Goal: Task Accomplishment & Management: Contribute content

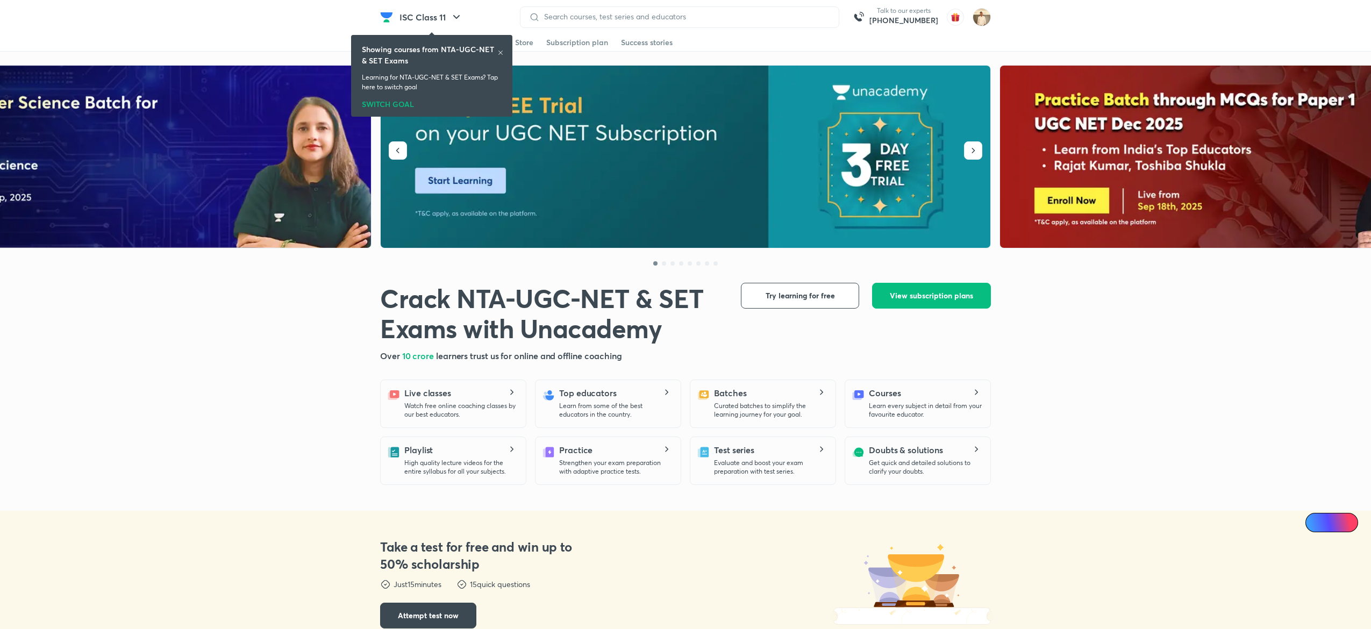
click at [390, 101] on div "SWITCH GOAL" at bounding box center [432, 102] width 140 height 12
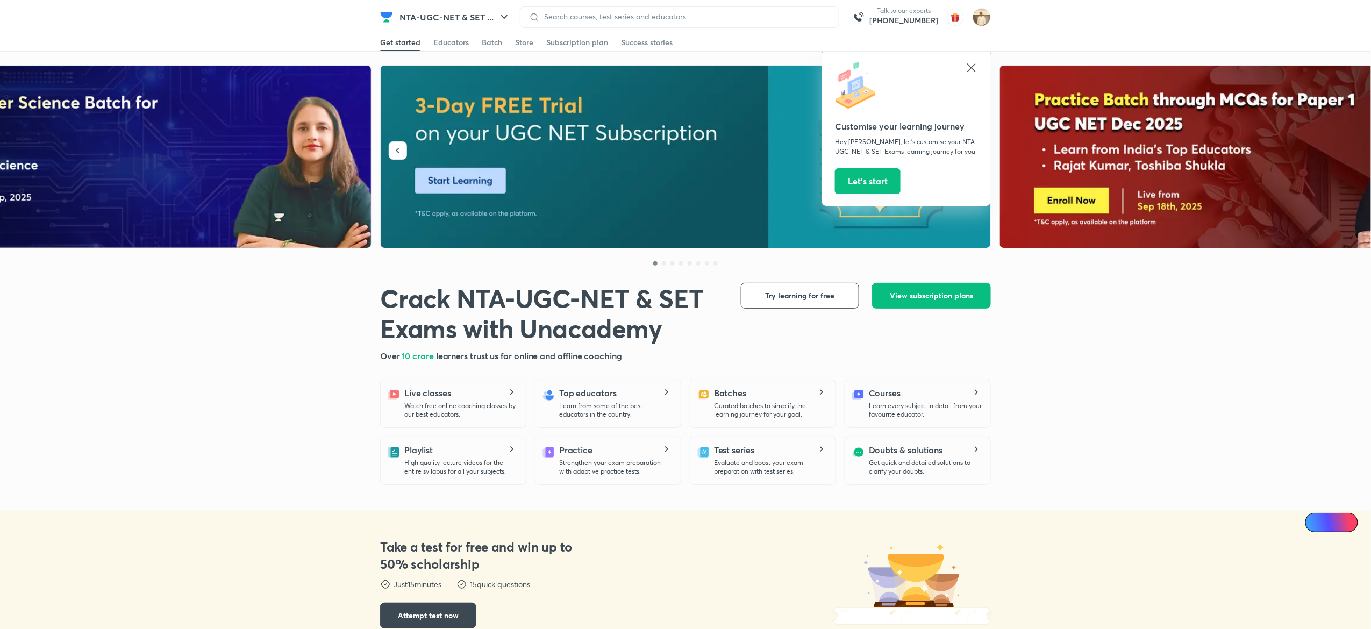
click at [883, 177] on button "Let’s start" at bounding box center [868, 181] width 66 height 26
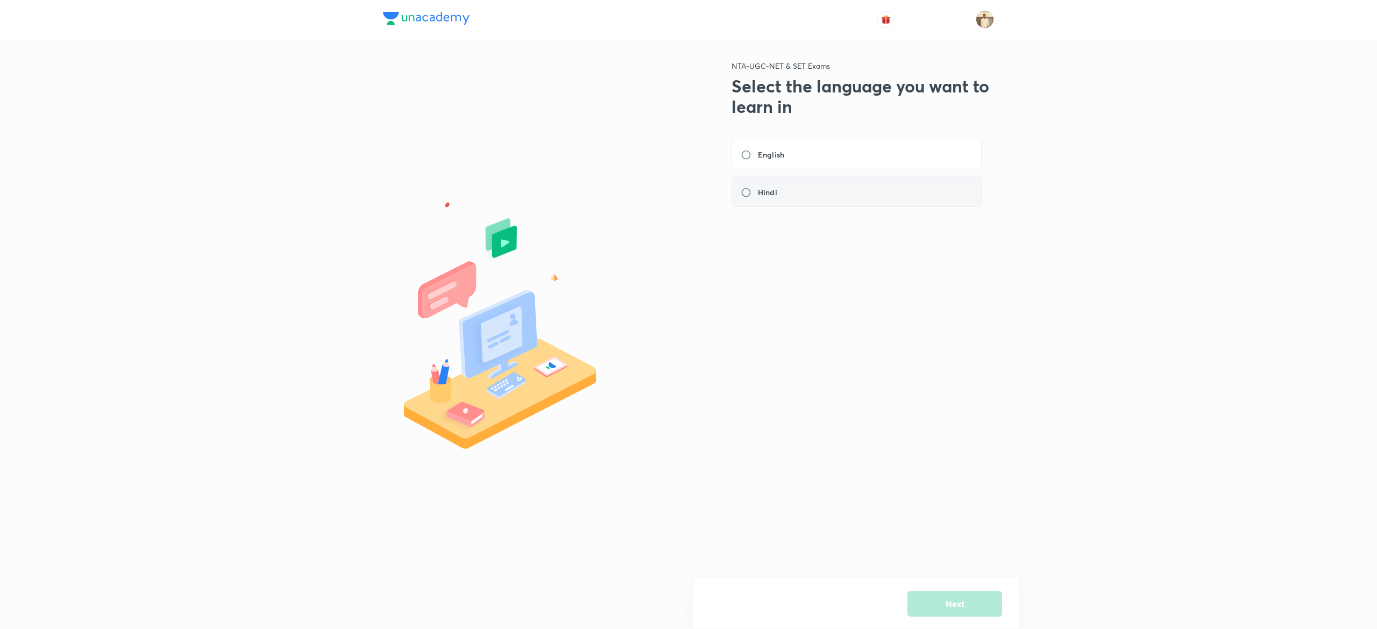
click at [788, 199] on div "Hindi" at bounding box center [856, 191] width 250 height 31
radio input "true"
click at [977, 608] on button "Next" at bounding box center [954, 603] width 95 height 26
click at [774, 197] on h6 "Management" at bounding box center [782, 192] width 49 height 11
radio input "true"
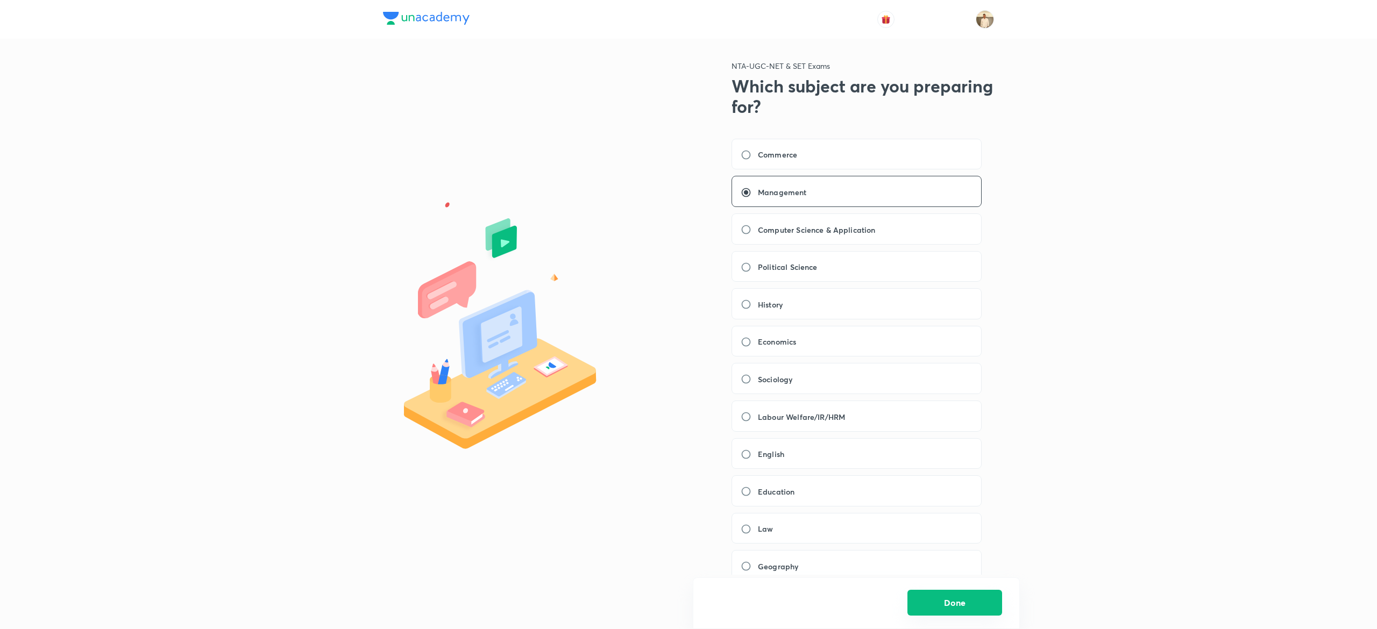
click at [954, 601] on button "Done" at bounding box center [954, 603] width 95 height 26
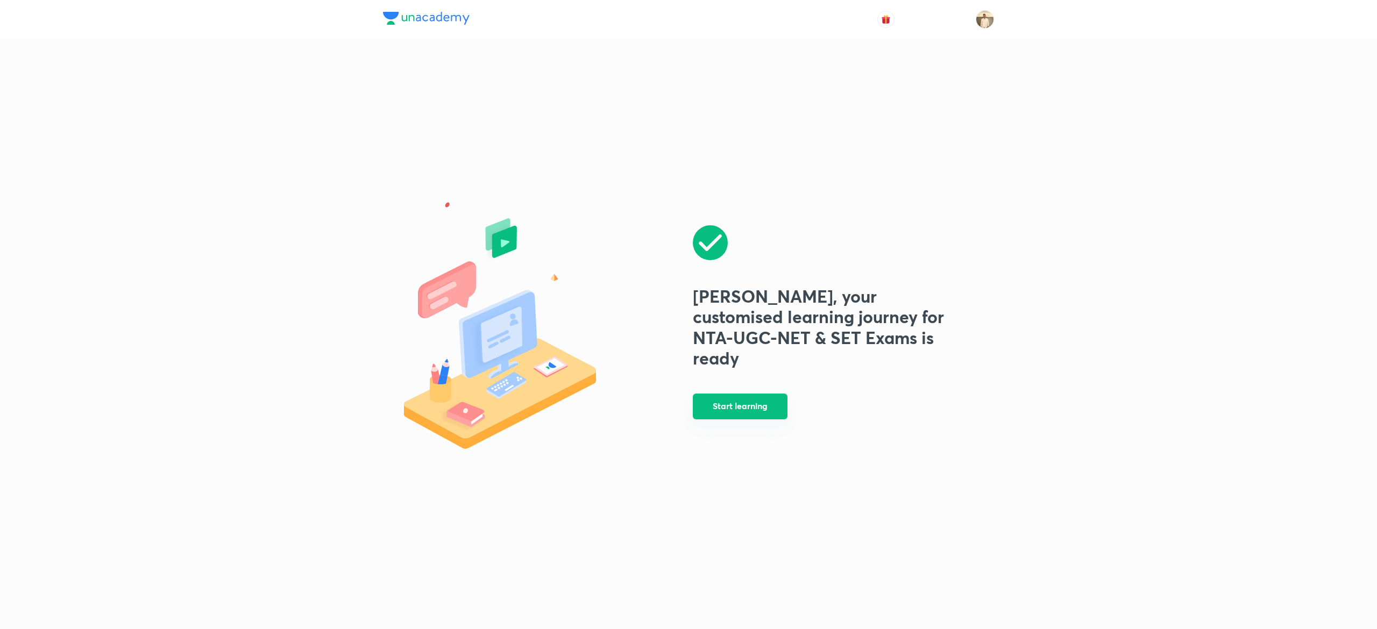
click at [743, 410] on button "Start learning" at bounding box center [740, 407] width 95 height 26
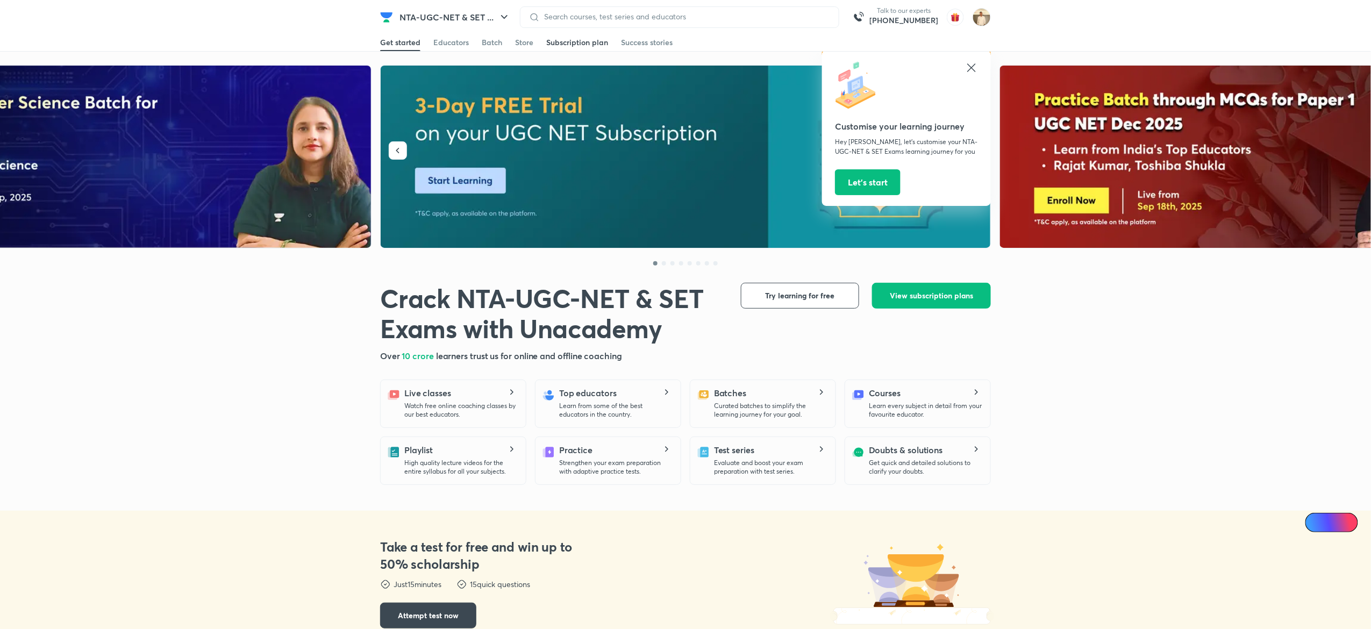
drag, startPoint x: 695, startPoint y: 2, endPoint x: 573, endPoint y: 42, distance: 128.7
click at [573, 34] on header "NTA-UGC-NET & SET ... Talk to our experts +91-8585858585 Customise your learnin…" at bounding box center [685, 17] width 1371 height 34
click at [573, 42] on div "Subscription plan" at bounding box center [577, 42] width 62 height 11
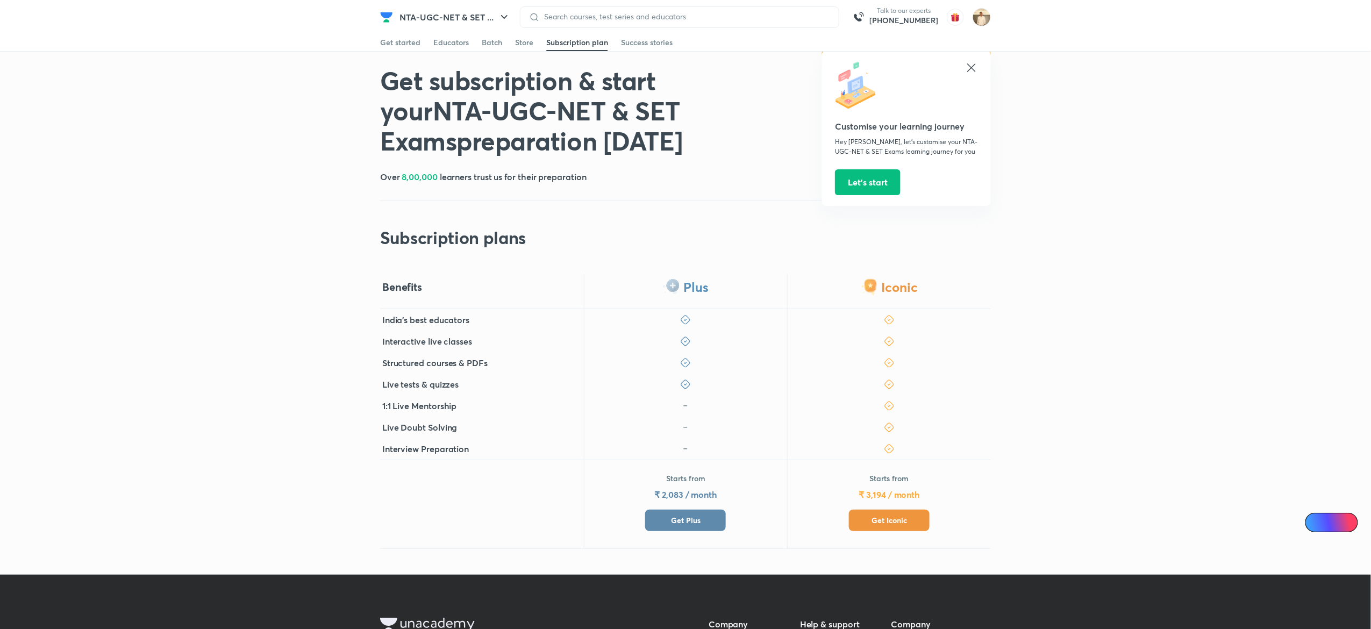
click at [701, 518] on button "Get Plus" at bounding box center [685, 521] width 81 height 22
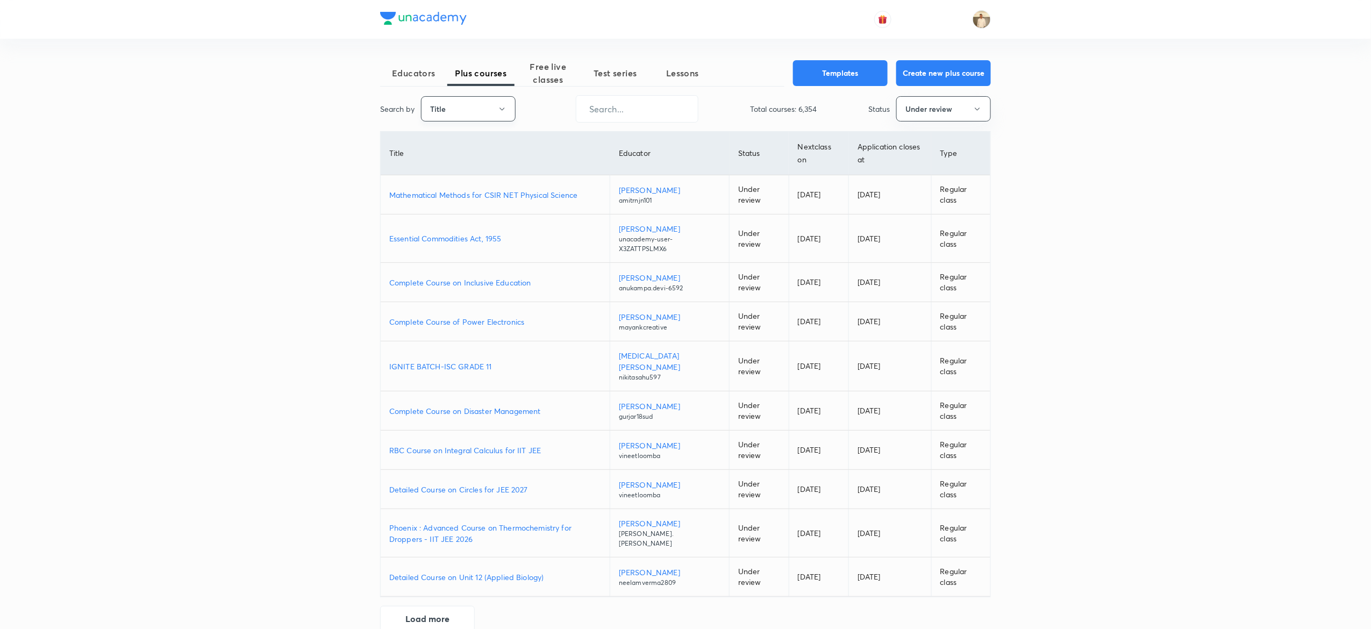
click at [494, 120] on button "Title" at bounding box center [468, 108] width 95 height 25
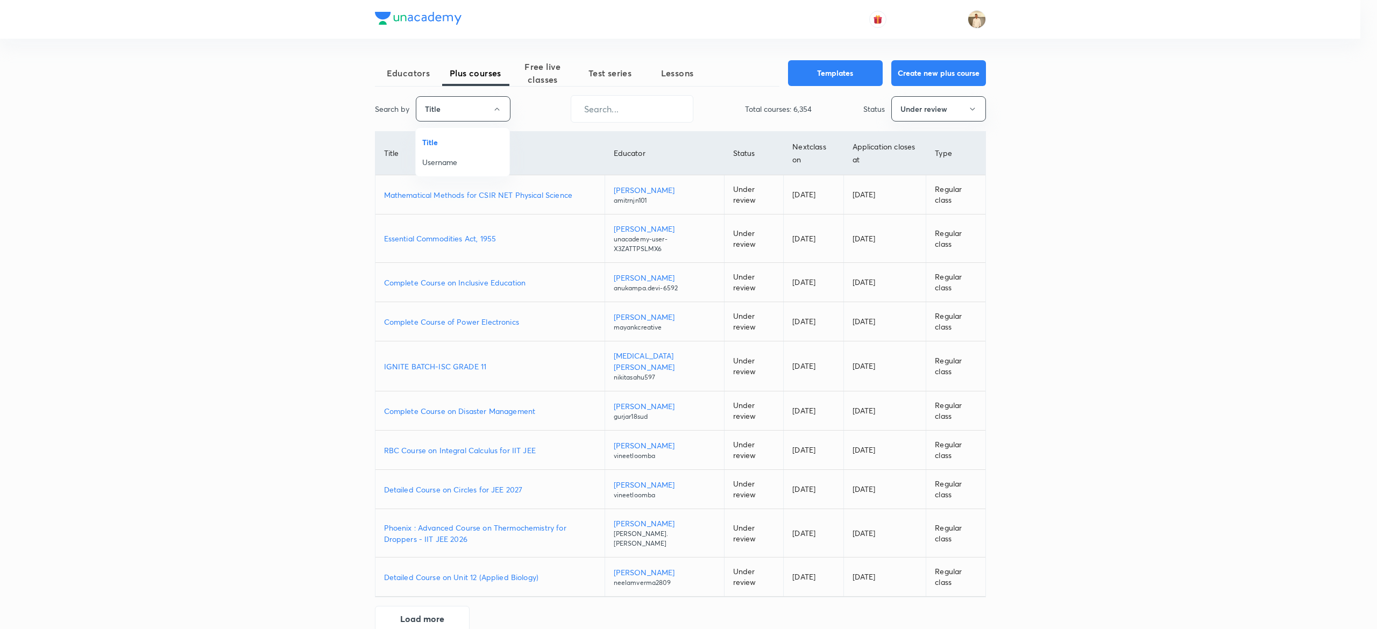
click at [473, 163] on span "Username" at bounding box center [462, 162] width 81 height 11
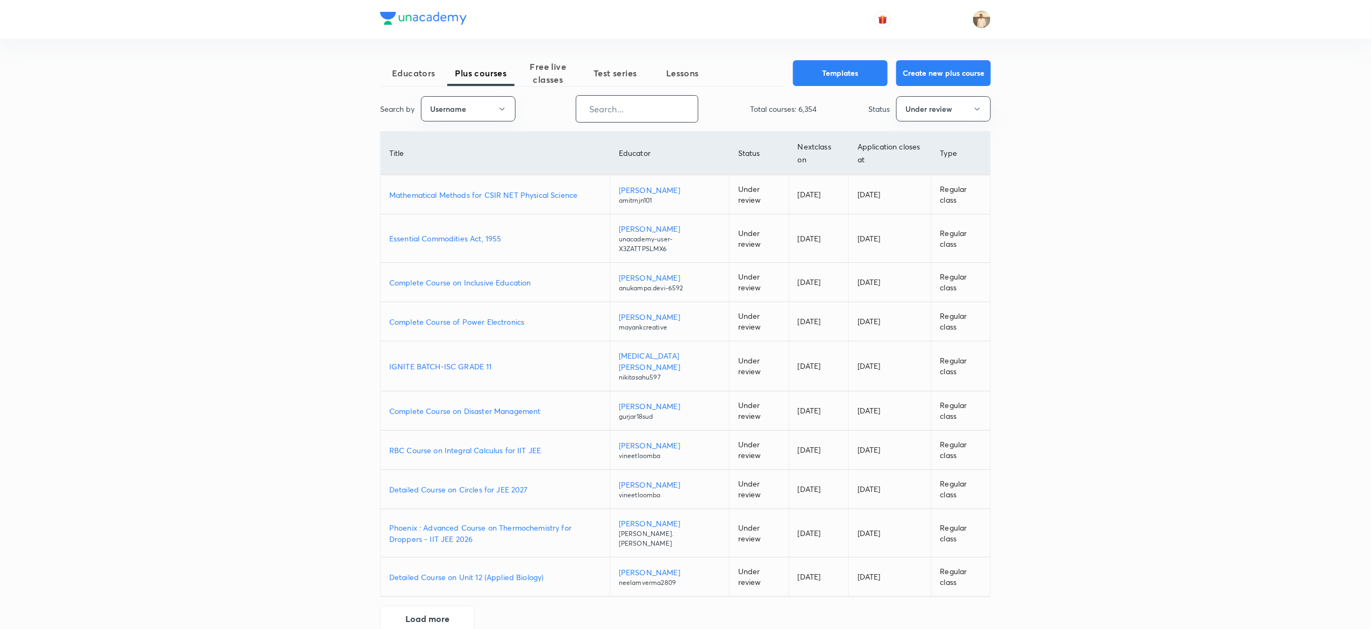
click at [609, 122] on input "text" at bounding box center [638, 108] width 122 height 27
paste input "nikkishukla790-9419"
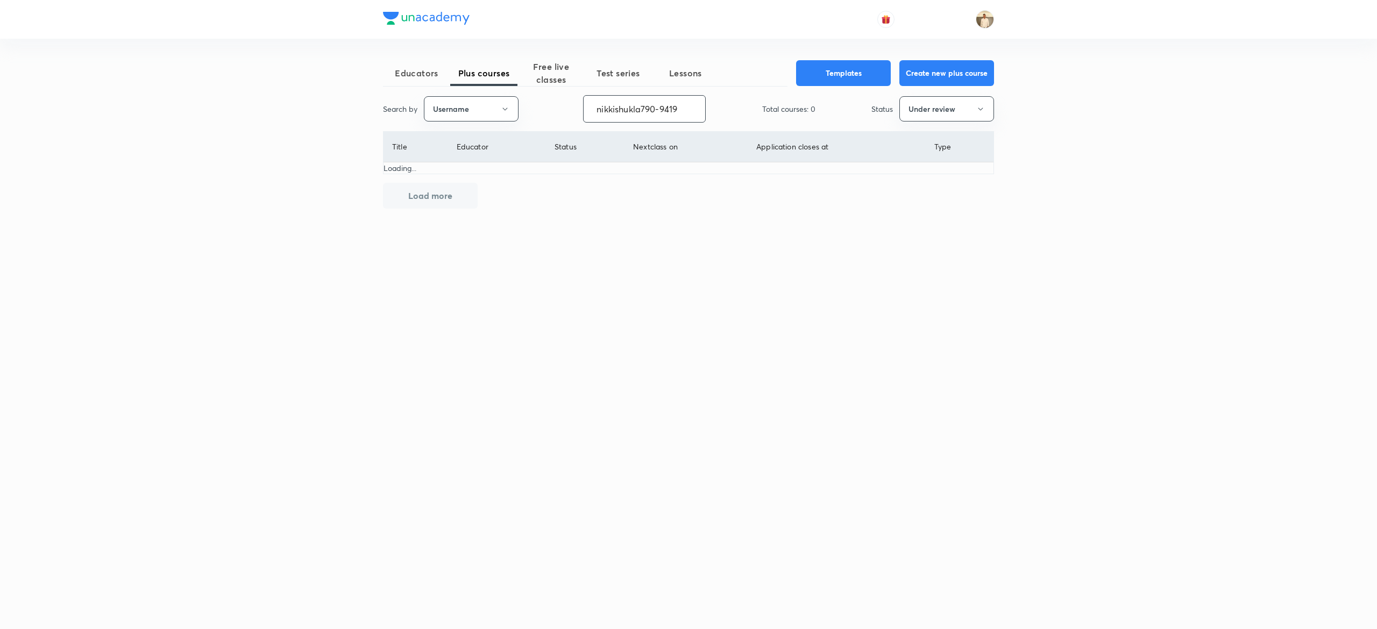
type input "nikkishukla790-9419"
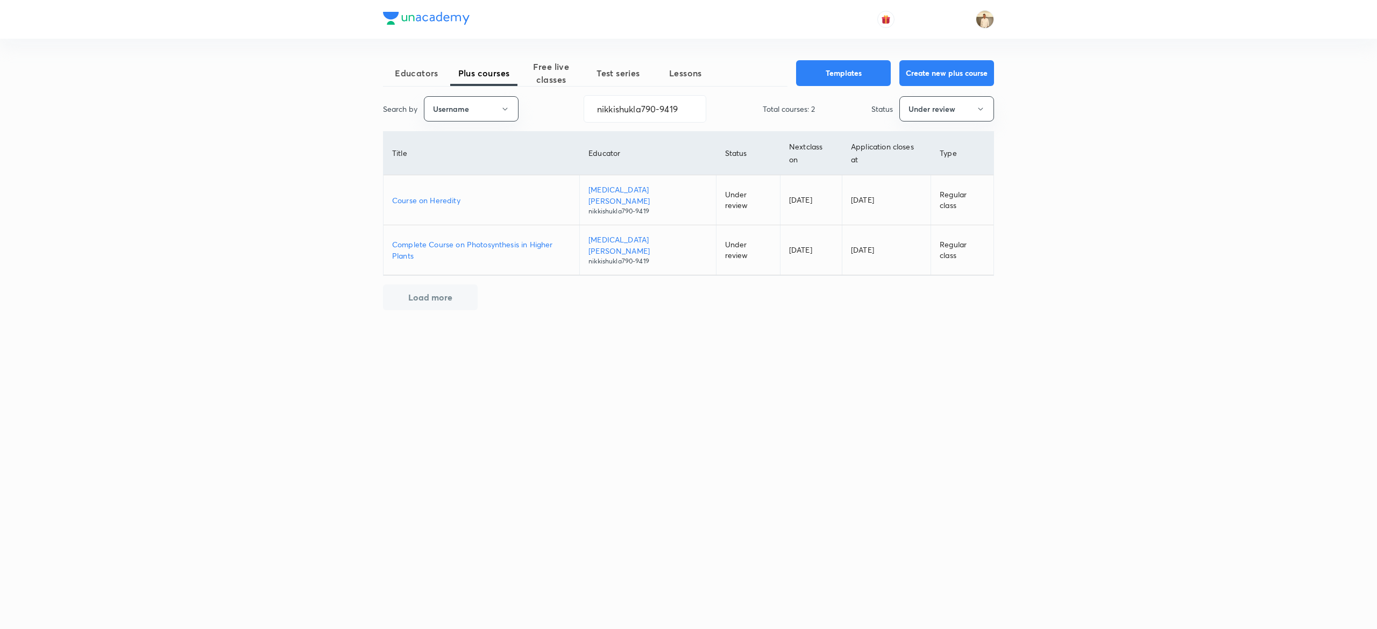
click at [555, 239] on p "Complete Course on Photosynthesis in Higher Plants" at bounding box center [481, 250] width 179 height 23
click at [425, 195] on p "Course on Heredity" at bounding box center [481, 200] width 179 height 11
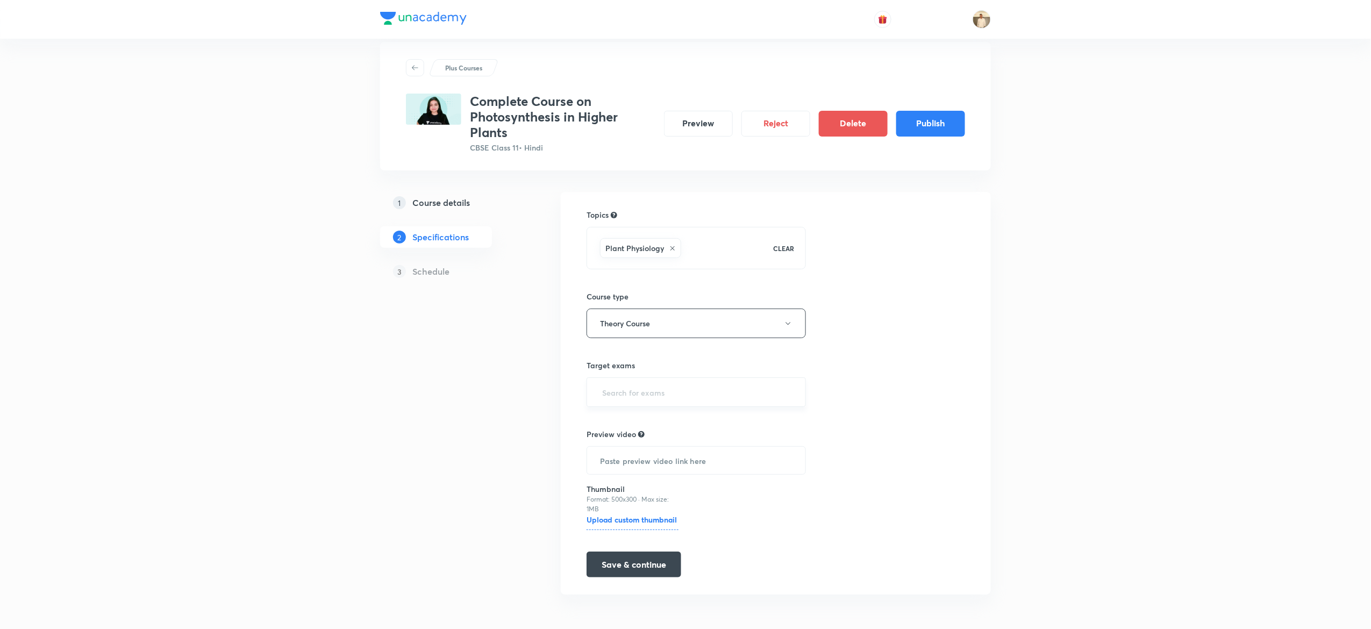
click at [722, 385] on input "text" at bounding box center [696, 392] width 193 height 20
type input "11"
click at [651, 577] on button "Save & continue" at bounding box center [634, 564] width 95 height 26
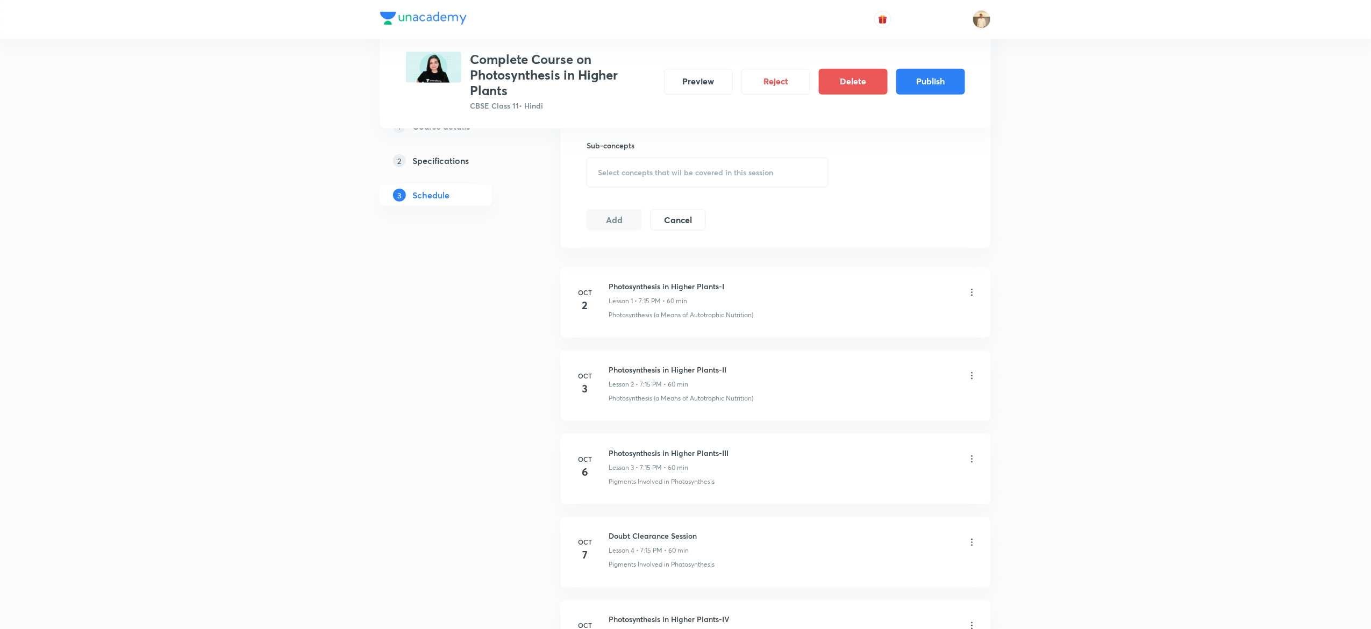
scroll to position [564, 0]
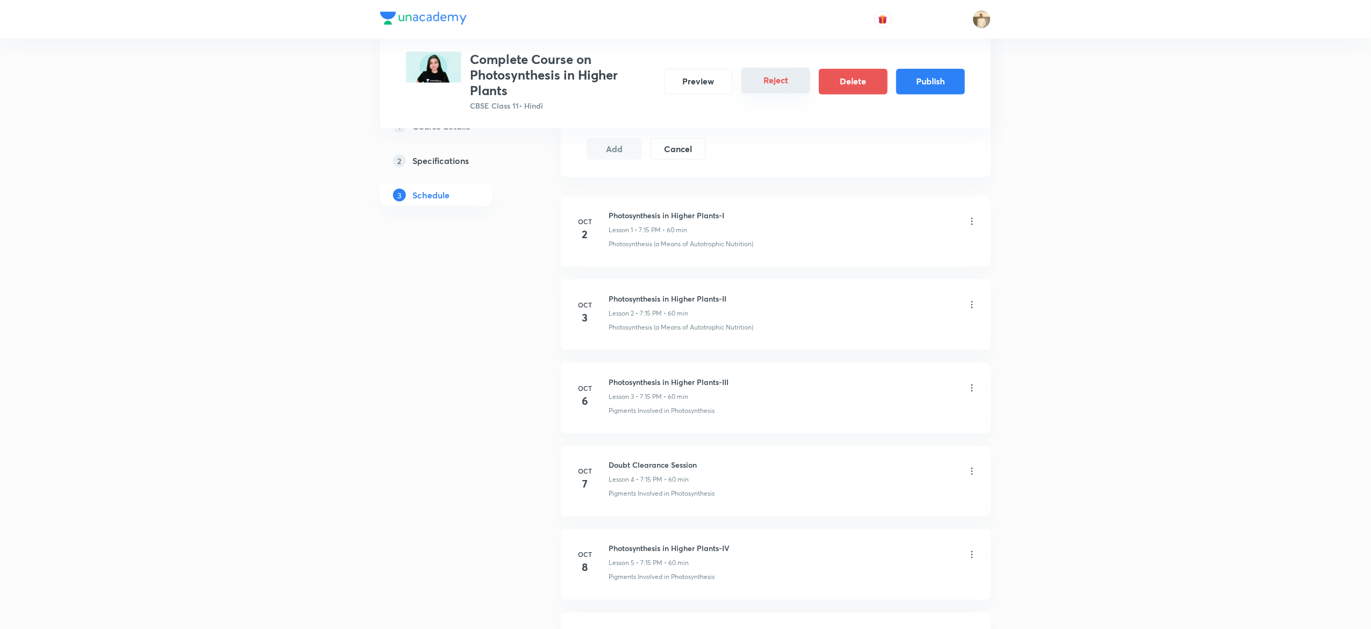
click at [778, 86] on button "Reject" at bounding box center [776, 81] width 69 height 26
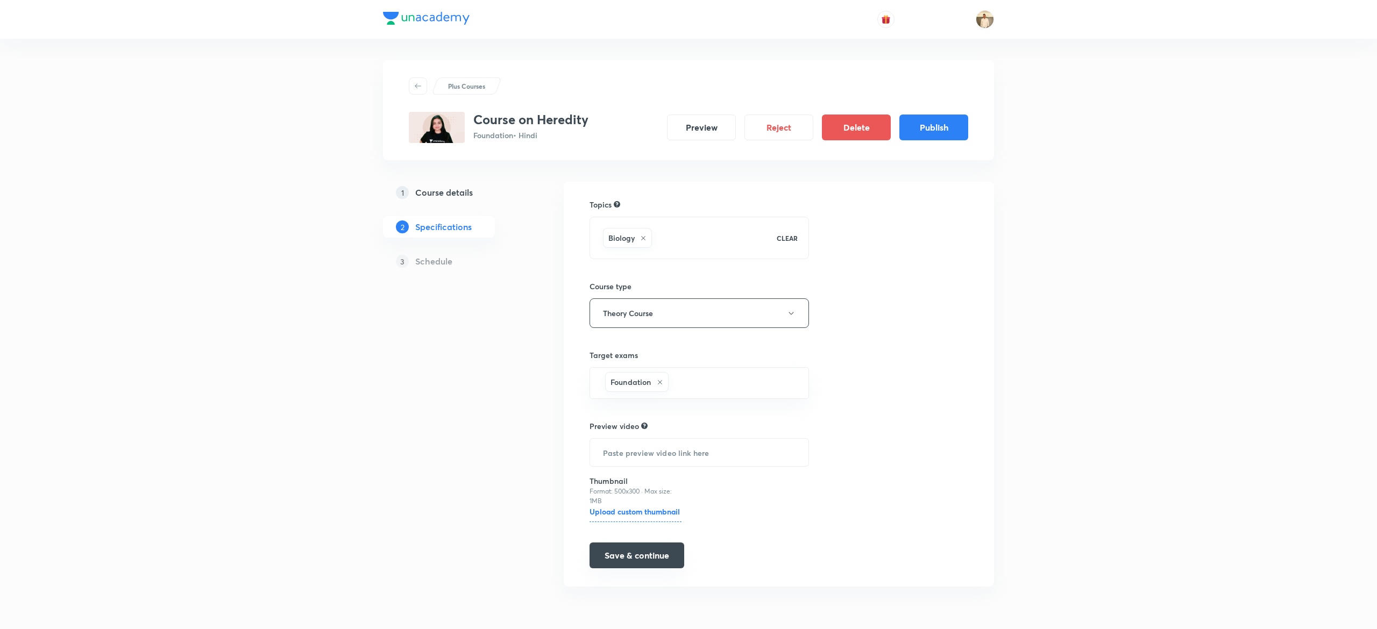
click at [633, 552] on button "Save & continue" at bounding box center [636, 556] width 95 height 26
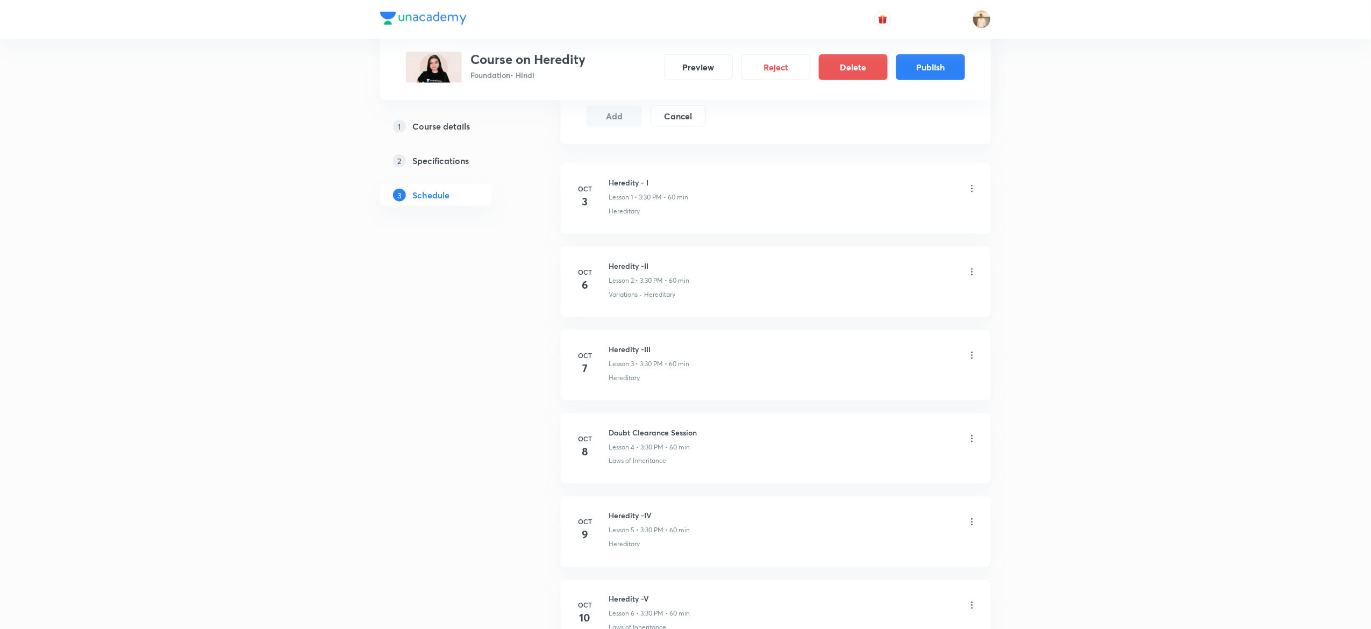
scroll to position [569, 0]
click at [781, 70] on button "Reject" at bounding box center [776, 66] width 69 height 26
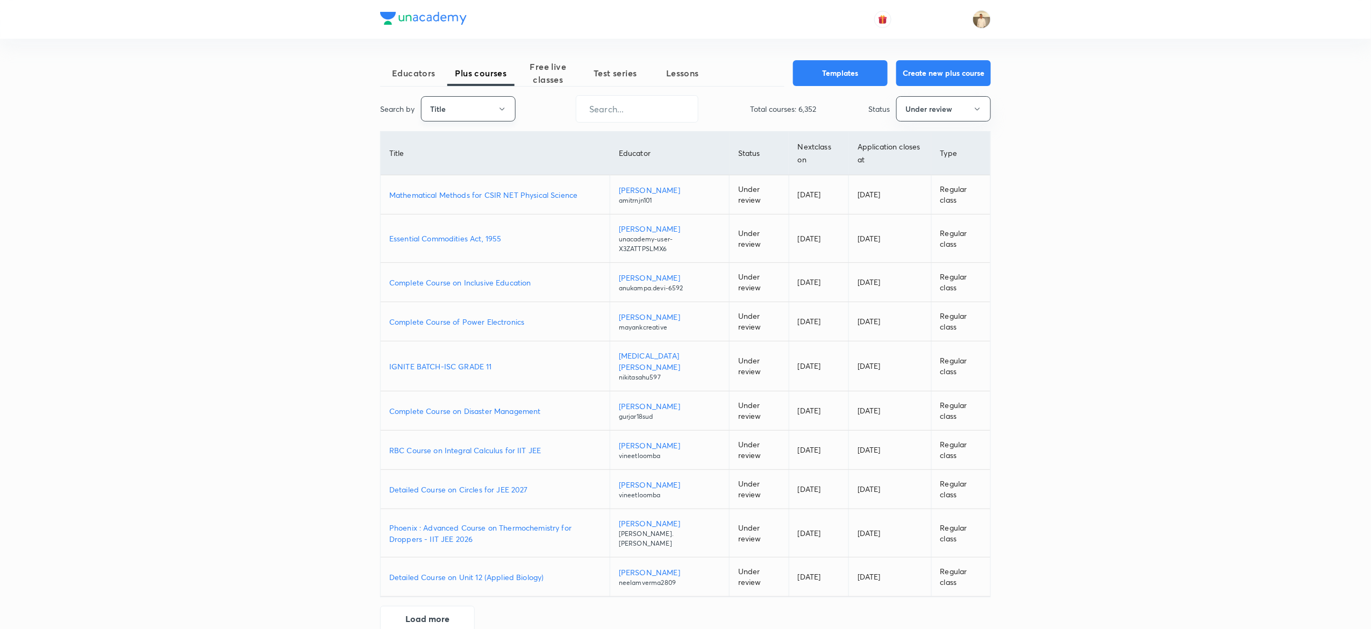
click at [480, 105] on button "Title" at bounding box center [468, 108] width 95 height 25
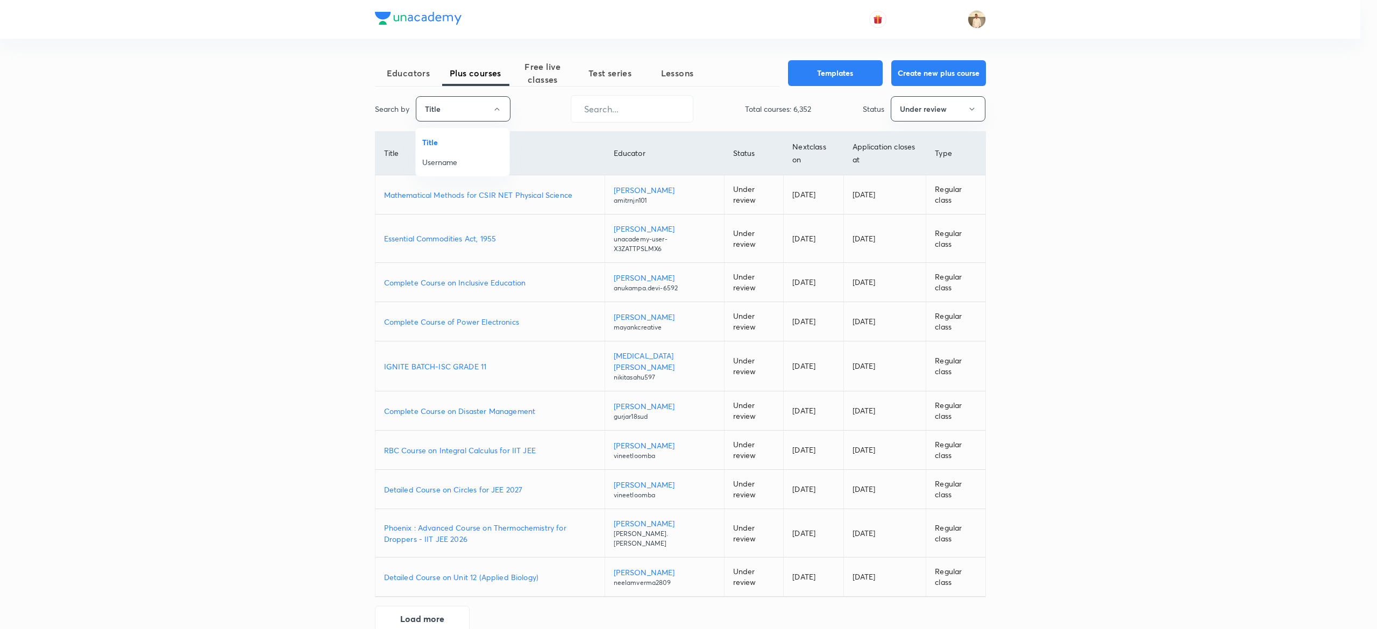
click at [454, 161] on span "Username" at bounding box center [462, 162] width 81 height 11
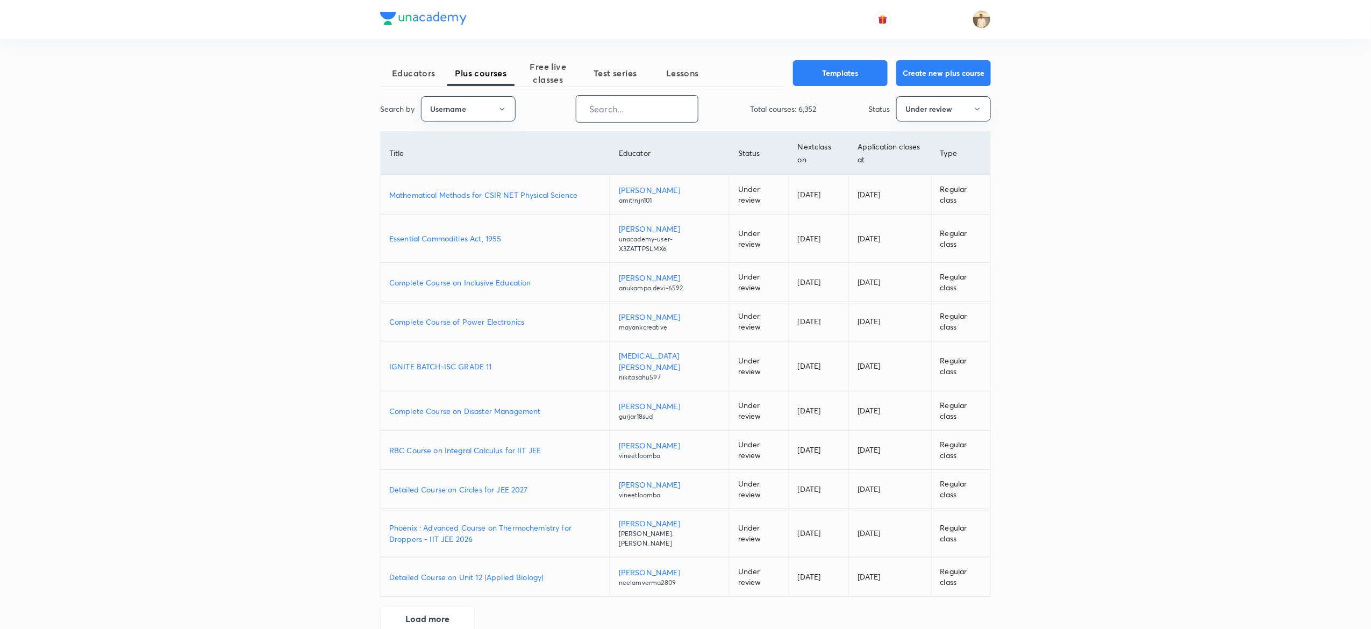
click at [648, 97] on input "text" at bounding box center [638, 108] width 122 height 27
paste input "nehasaini7"
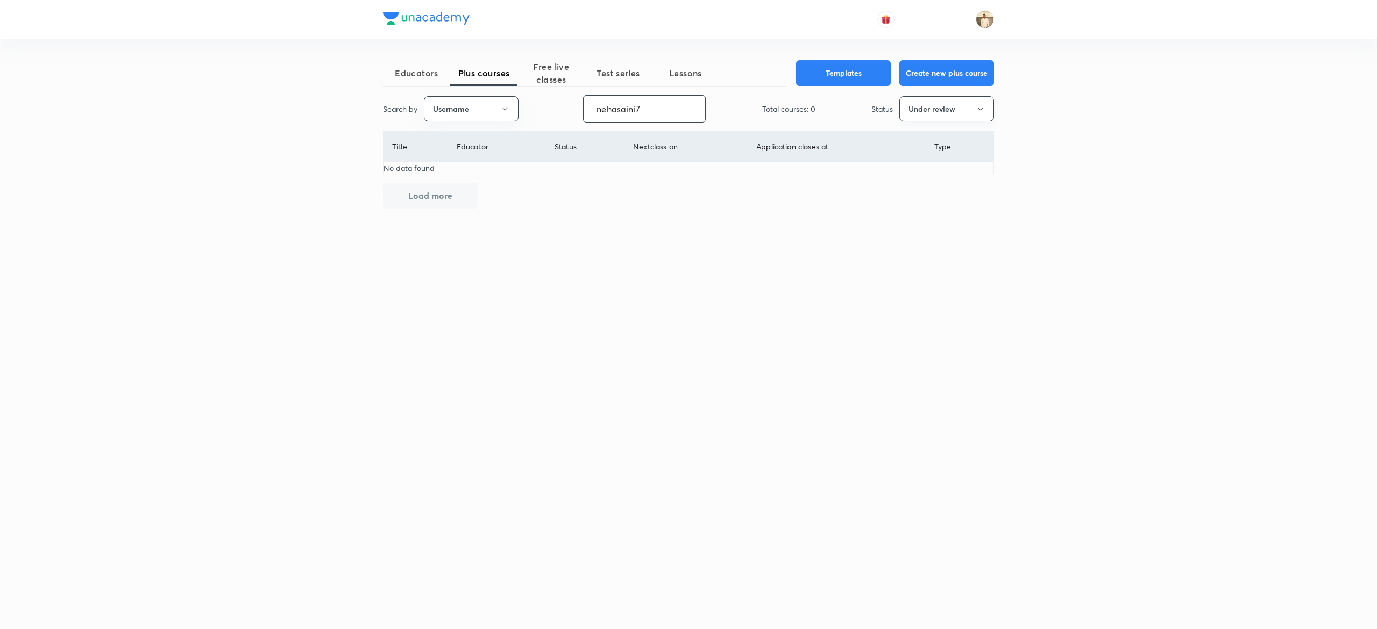
type input "nehasaini7"
click at [953, 118] on button "Under review" at bounding box center [946, 108] width 95 height 25
click at [933, 200] on span "Live" at bounding box center [946, 201] width 81 height 11
click at [971, 112] on button "Live" at bounding box center [946, 108] width 95 height 25
click at [922, 222] on span "Completed" at bounding box center [946, 221] width 81 height 11
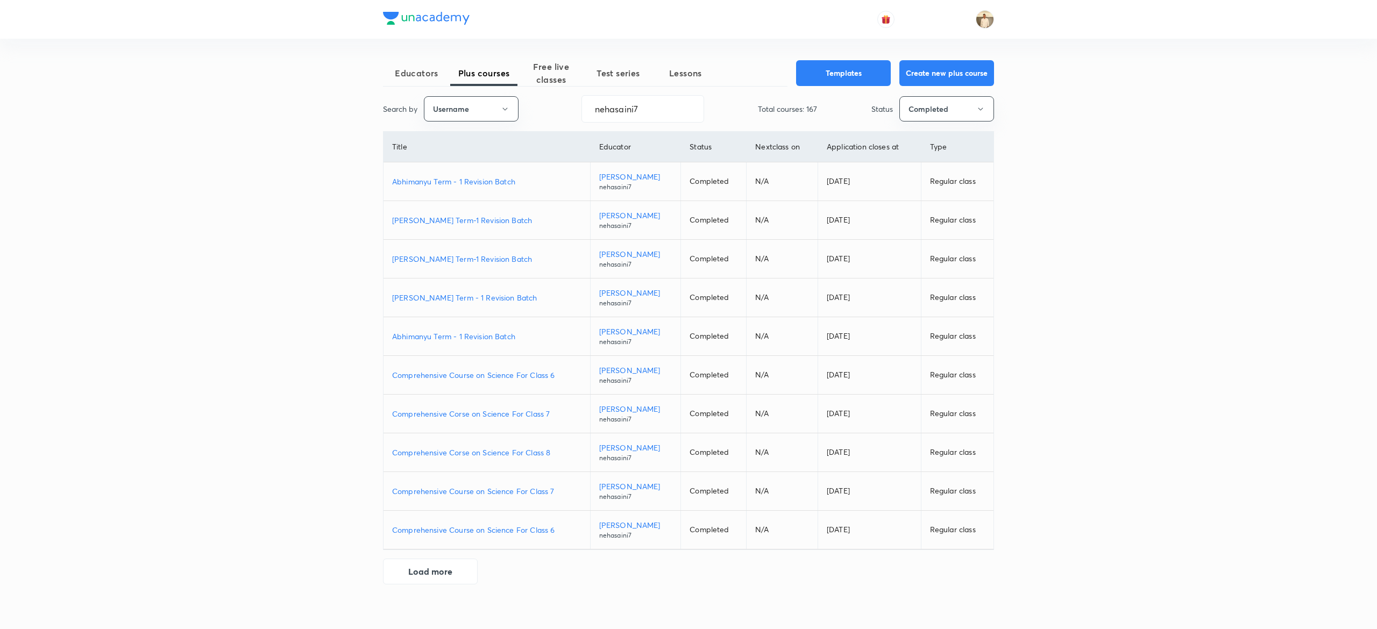
click at [474, 303] on p "JAGRIT Term - 1 Revision Batch" at bounding box center [486, 297] width 189 height 11
click at [975, 104] on button "Completed" at bounding box center [946, 108] width 95 height 25
click at [936, 182] on span "Under review" at bounding box center [946, 181] width 81 height 11
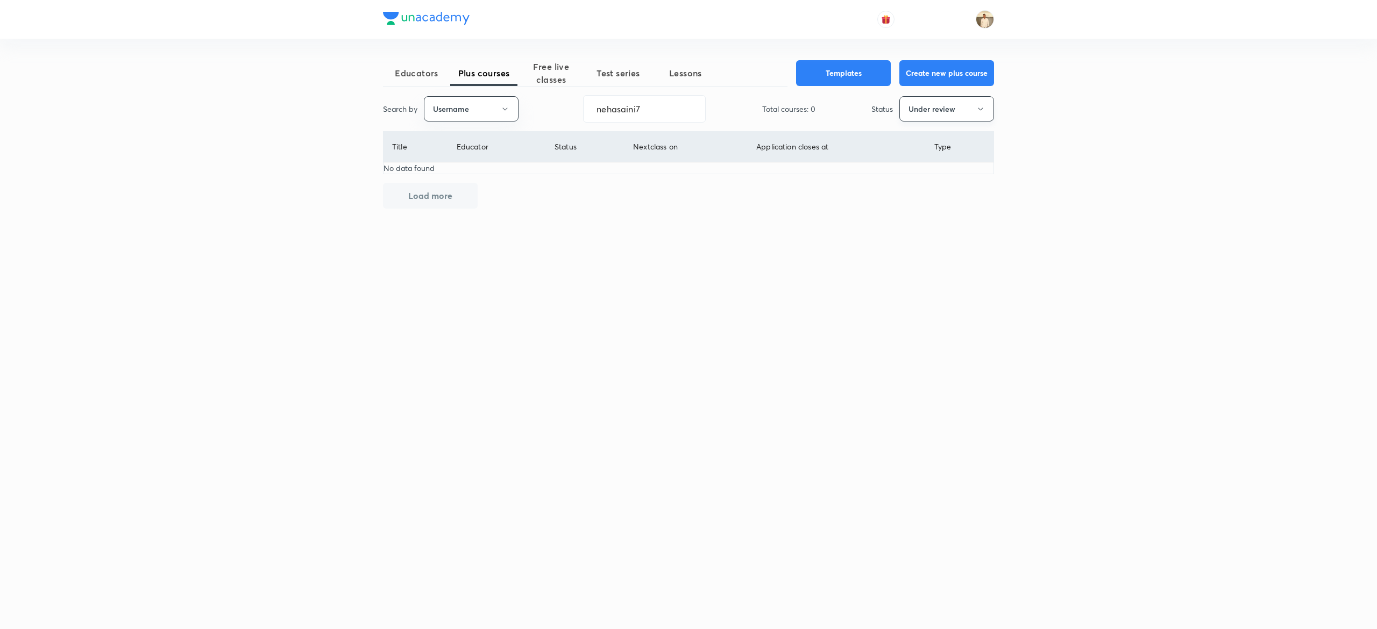
click at [953, 114] on button "Under review" at bounding box center [946, 108] width 95 height 25
click at [923, 221] on span "Completed" at bounding box center [946, 221] width 81 height 11
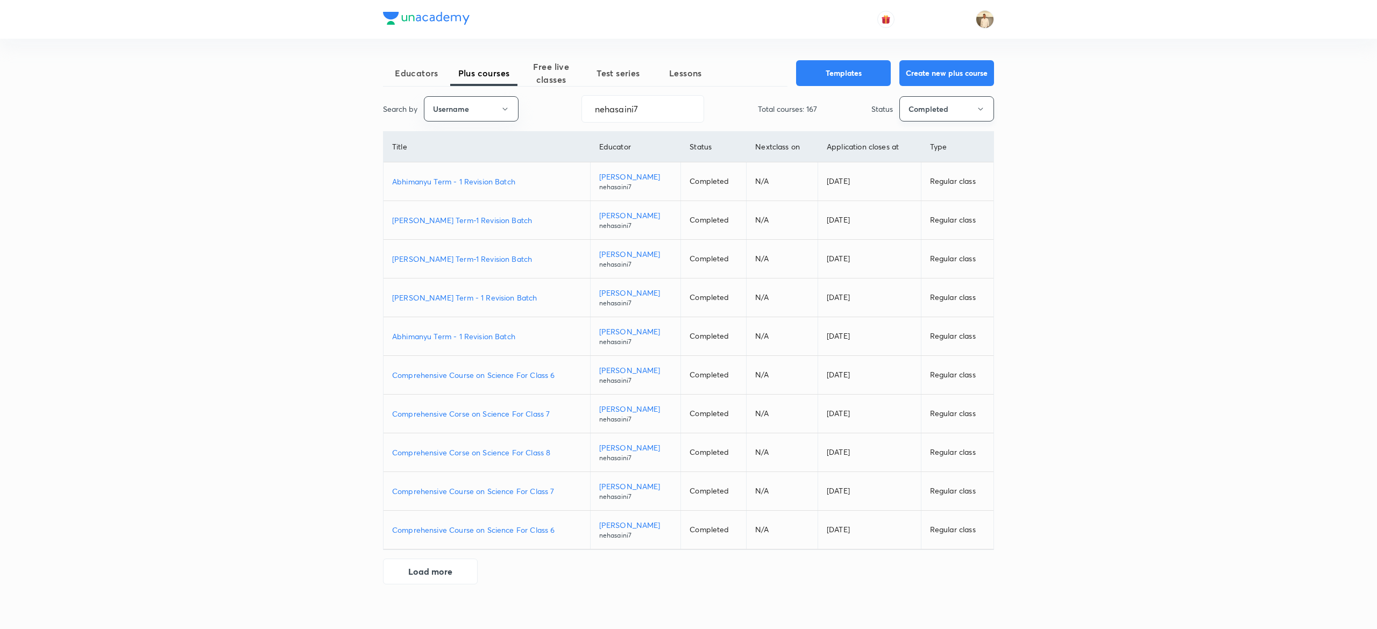
click at [954, 117] on button "Completed" at bounding box center [946, 108] width 95 height 25
click at [928, 261] on span "Dormant" at bounding box center [946, 261] width 81 height 11
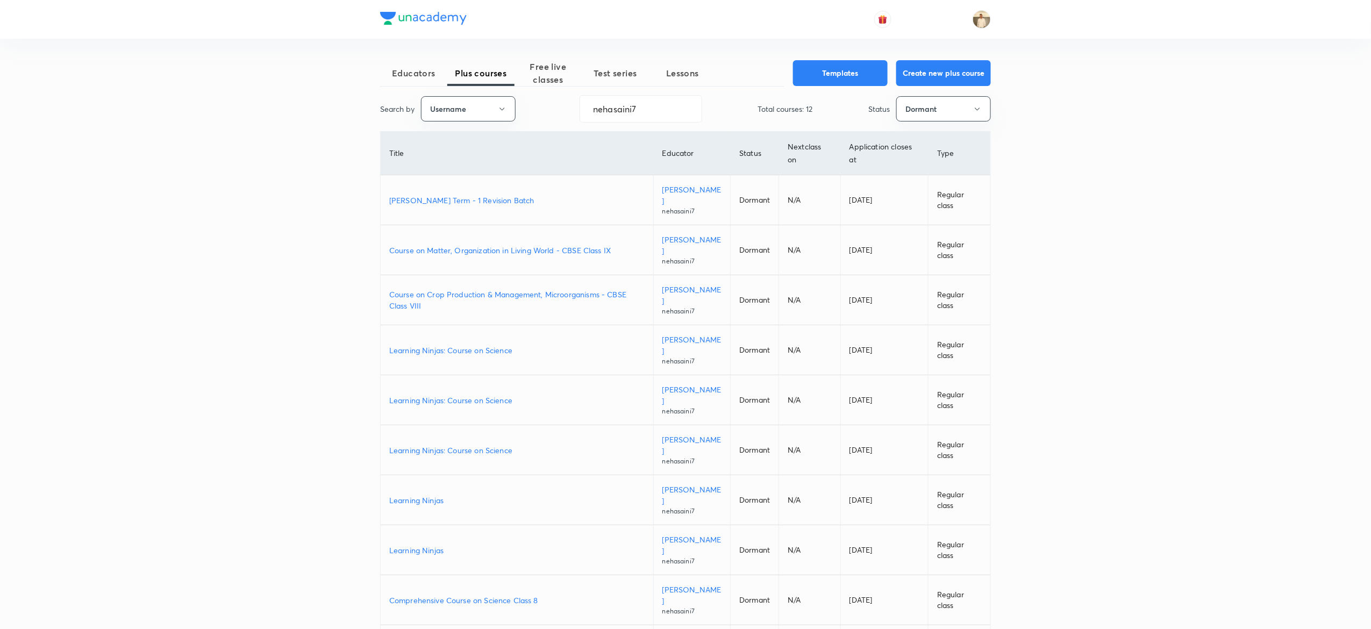
click at [467, 197] on p "JAGRIT Term - 1 Revision Batch" at bounding box center [516, 200] width 255 height 11
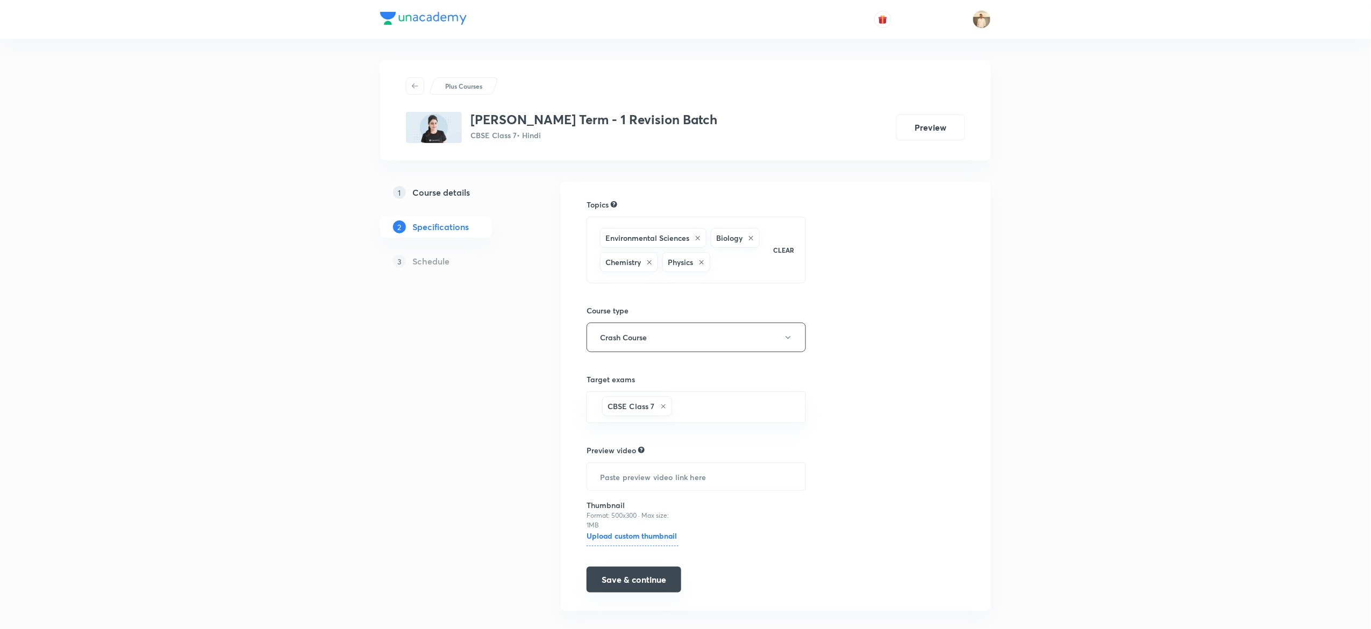
click at [645, 584] on button "Save & continue" at bounding box center [634, 580] width 95 height 26
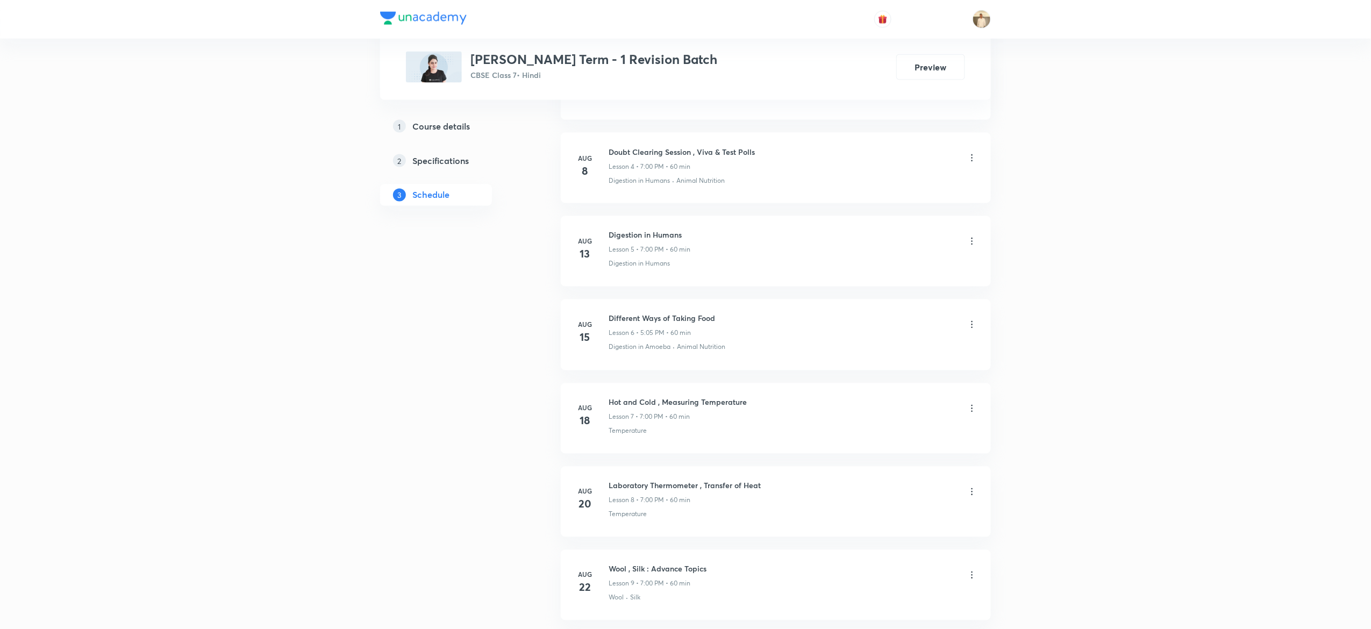
scroll to position [1104, 0]
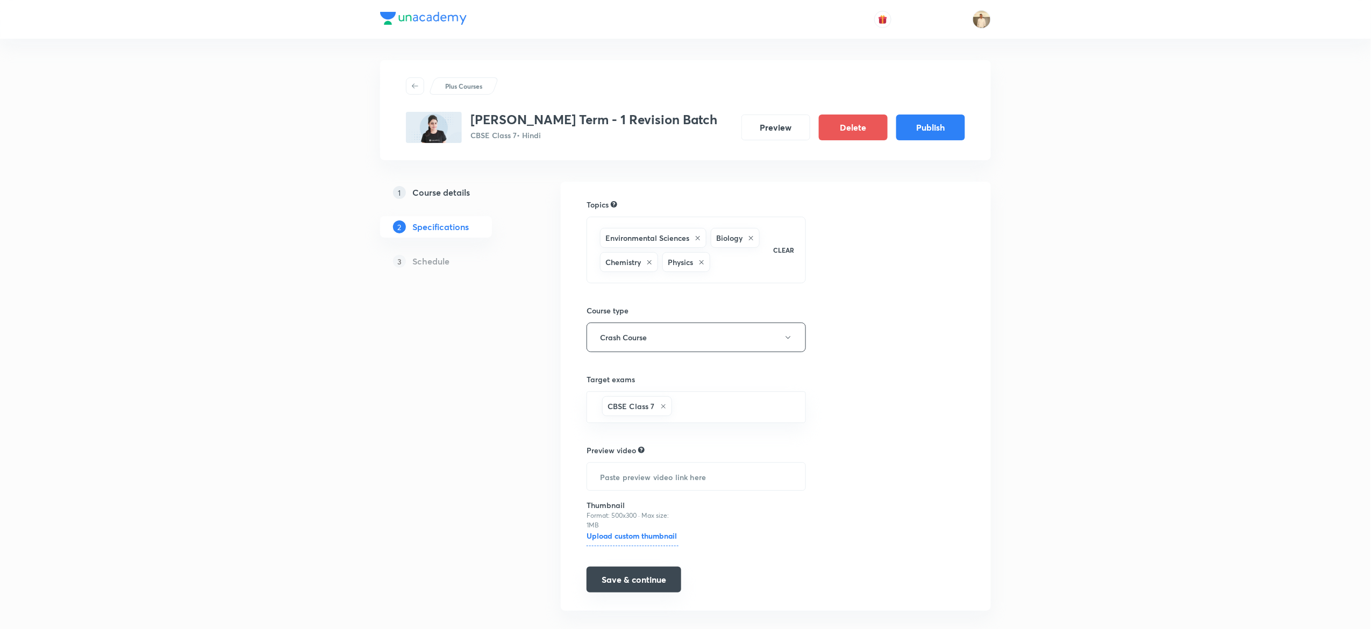
click at [624, 591] on button "Save & continue" at bounding box center [634, 580] width 95 height 26
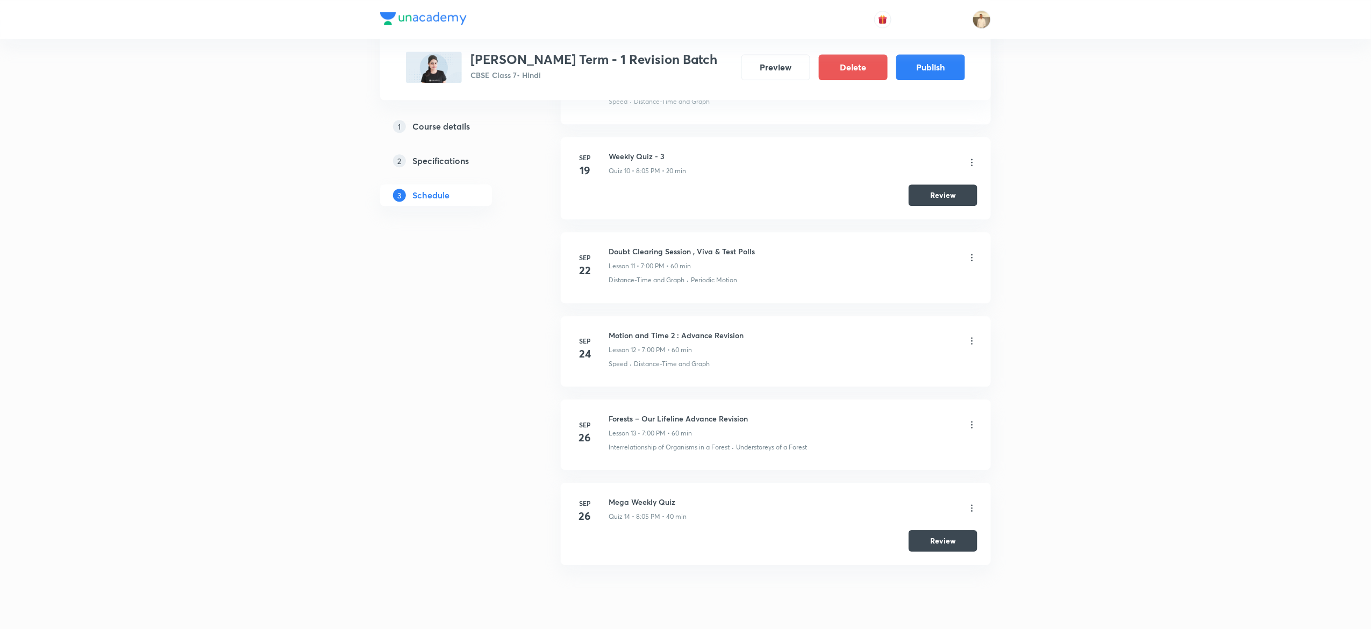
scroll to position [1412, 0]
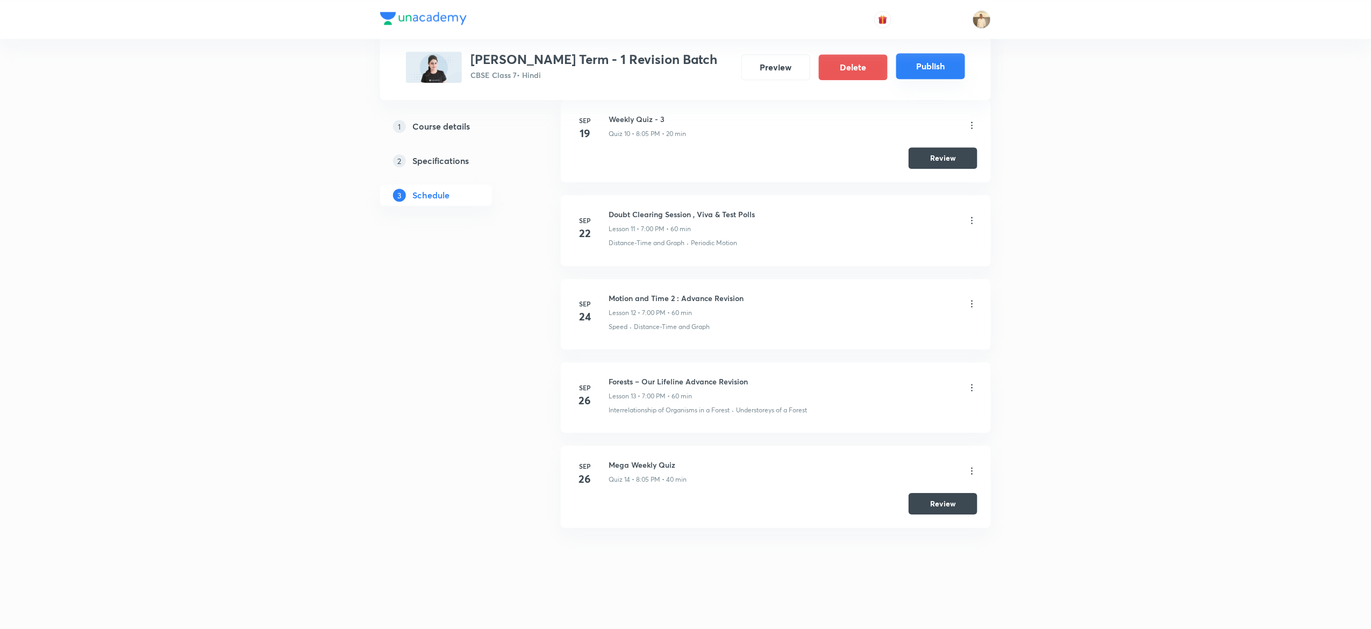
click at [935, 59] on button "Publish" at bounding box center [931, 66] width 69 height 26
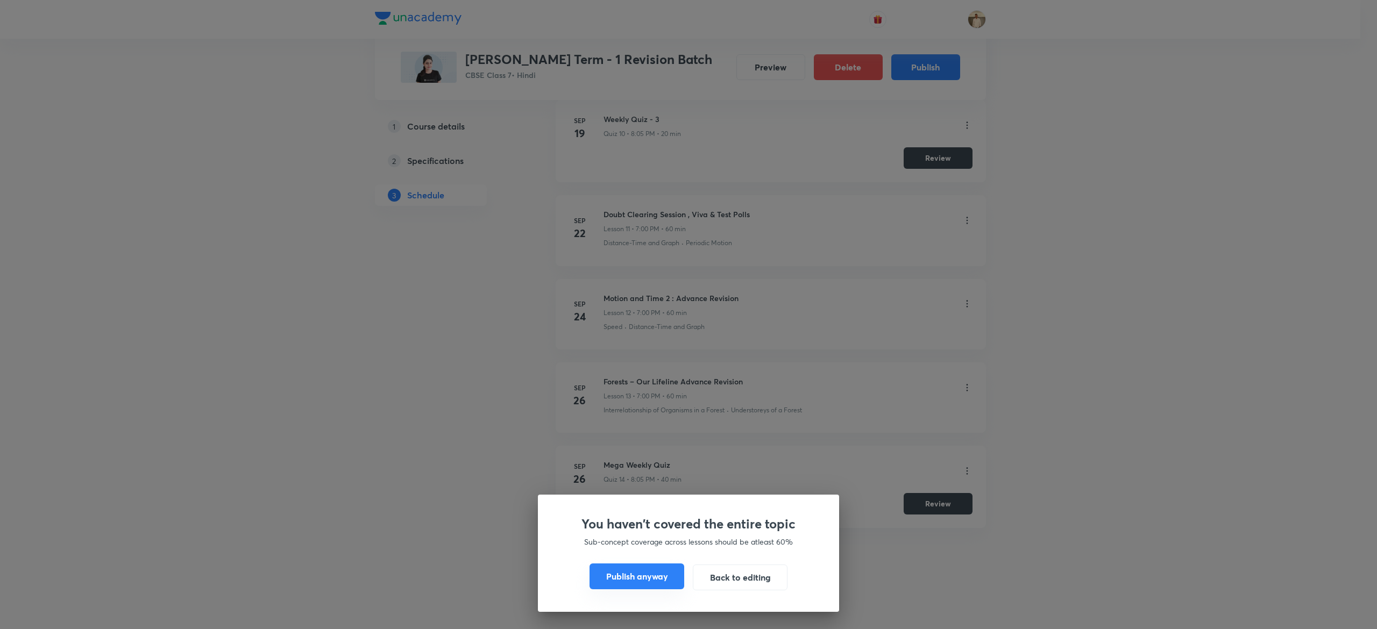
click at [644, 581] on button "Publish anyway" at bounding box center [636, 577] width 95 height 26
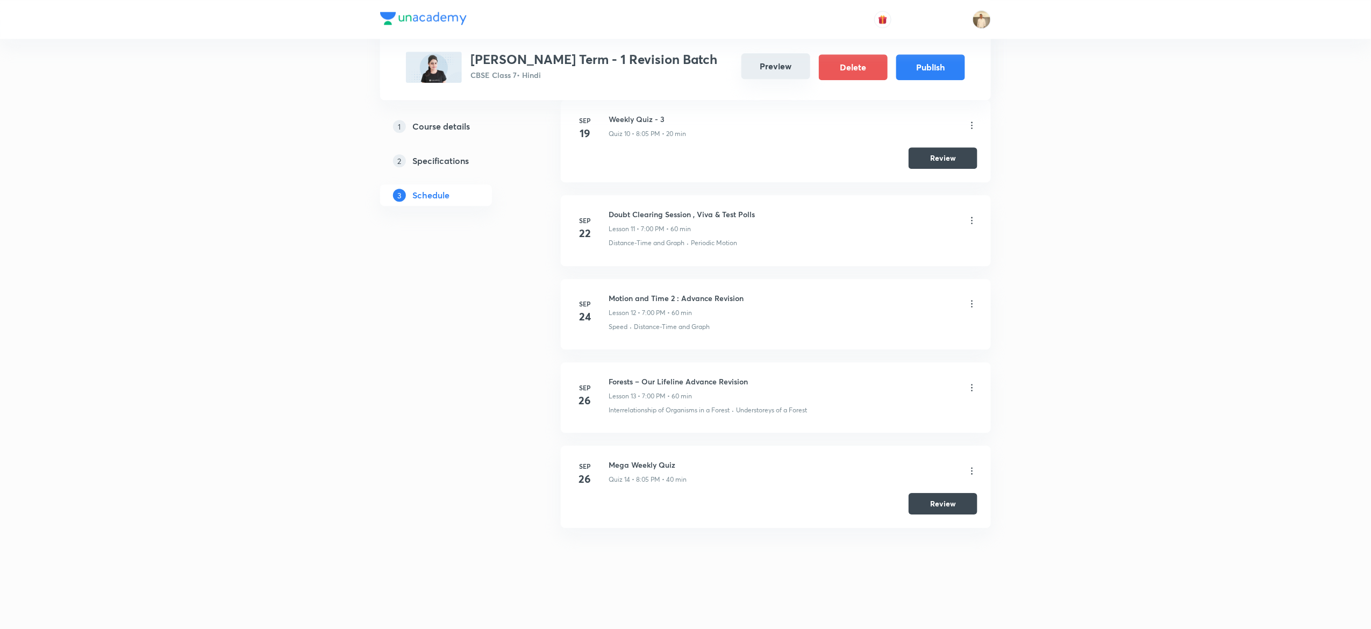
click at [773, 69] on button "Preview" at bounding box center [776, 66] width 69 height 26
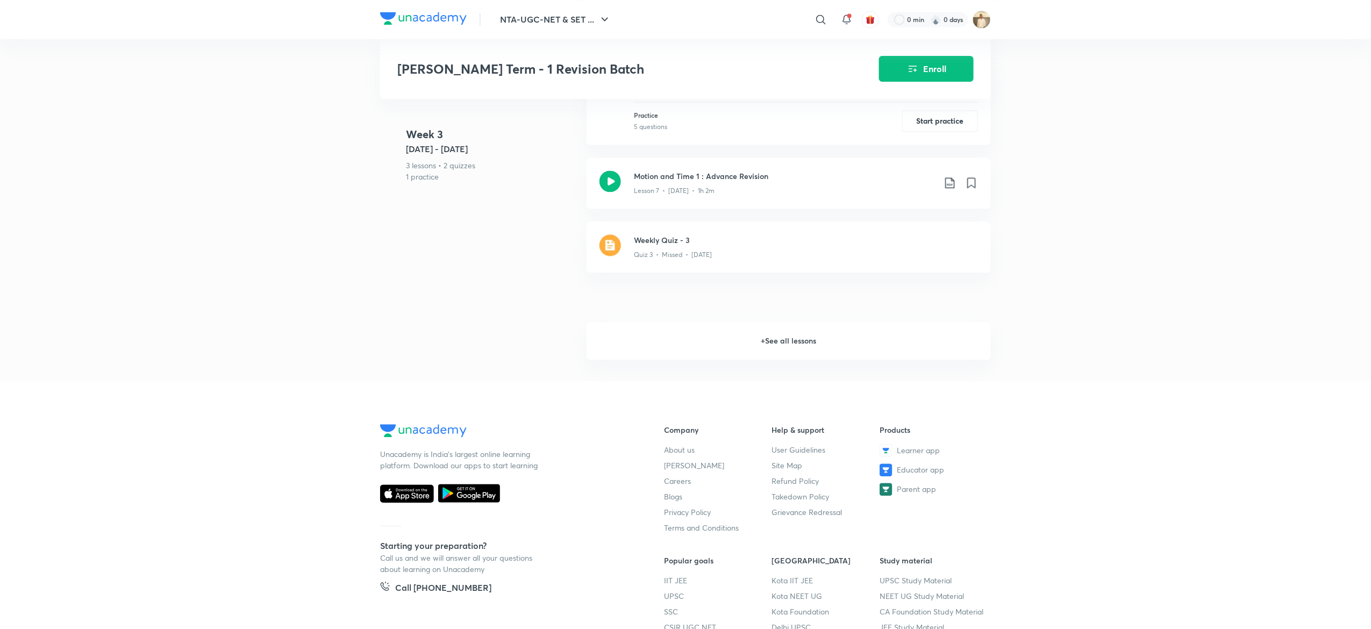
scroll to position [1161, 0]
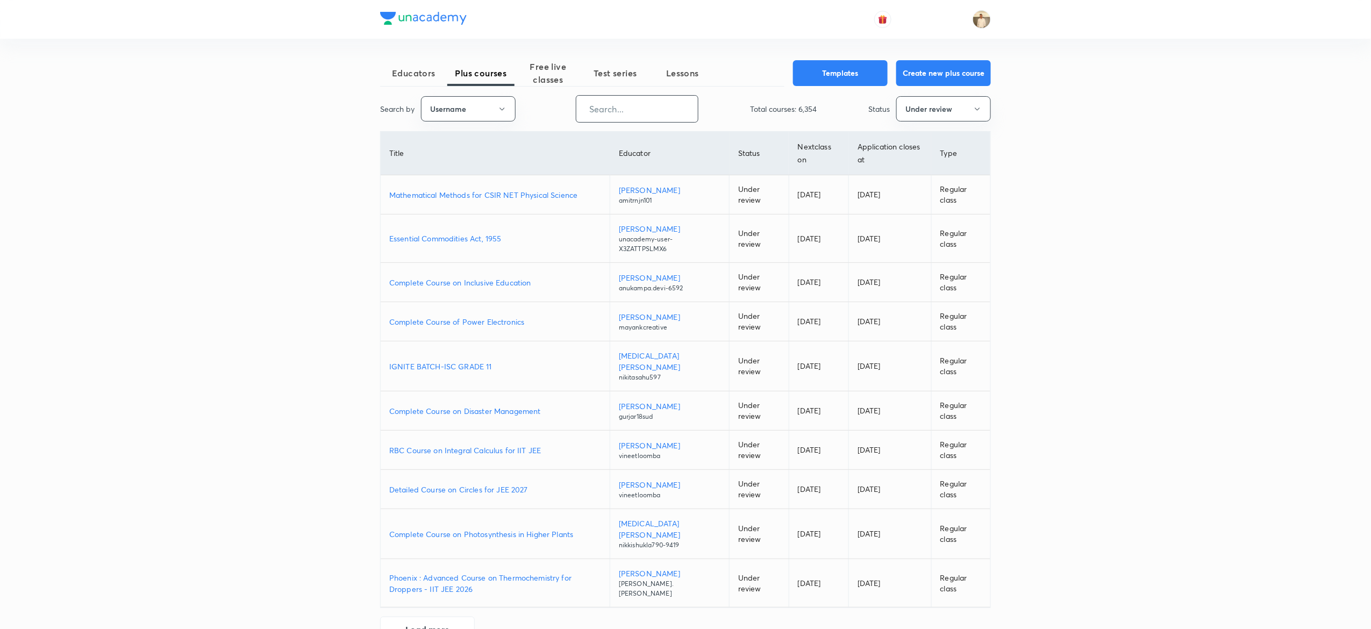
click at [652, 115] on input "text" at bounding box center [638, 108] width 122 height 27
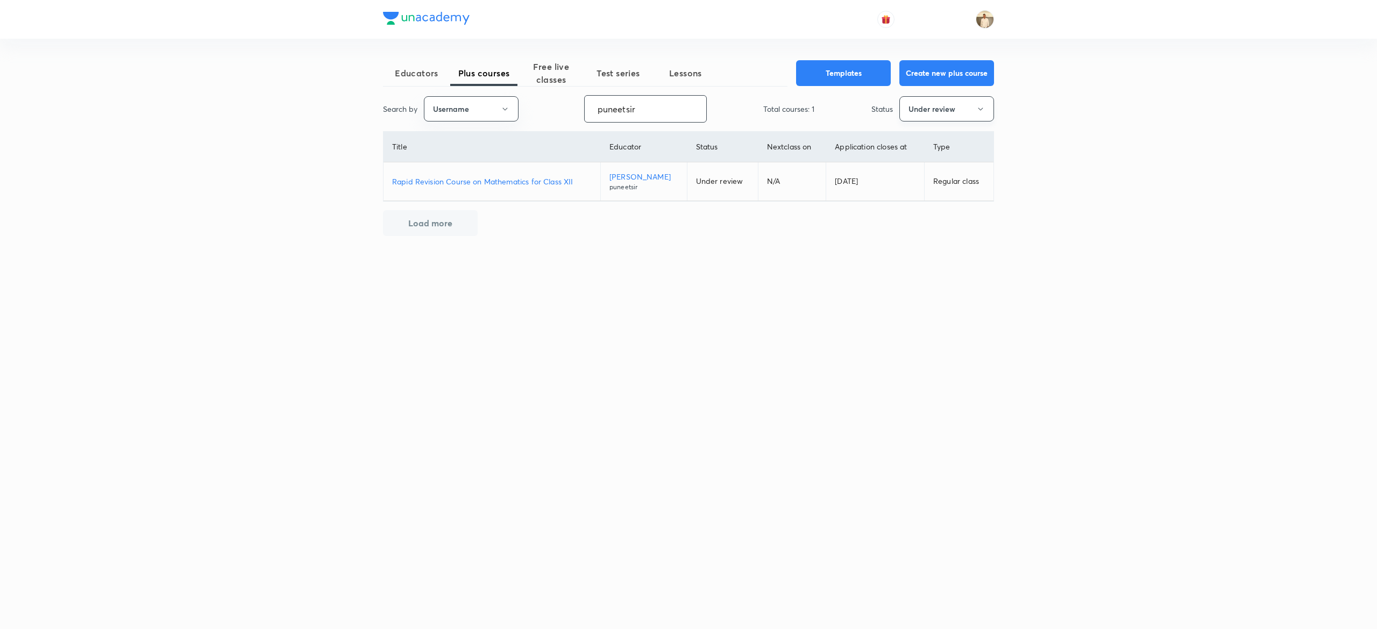
type input "puneetsir"
click at [943, 106] on button "Under review" at bounding box center [946, 108] width 95 height 25
click at [924, 200] on span "Live" at bounding box center [946, 201] width 81 height 11
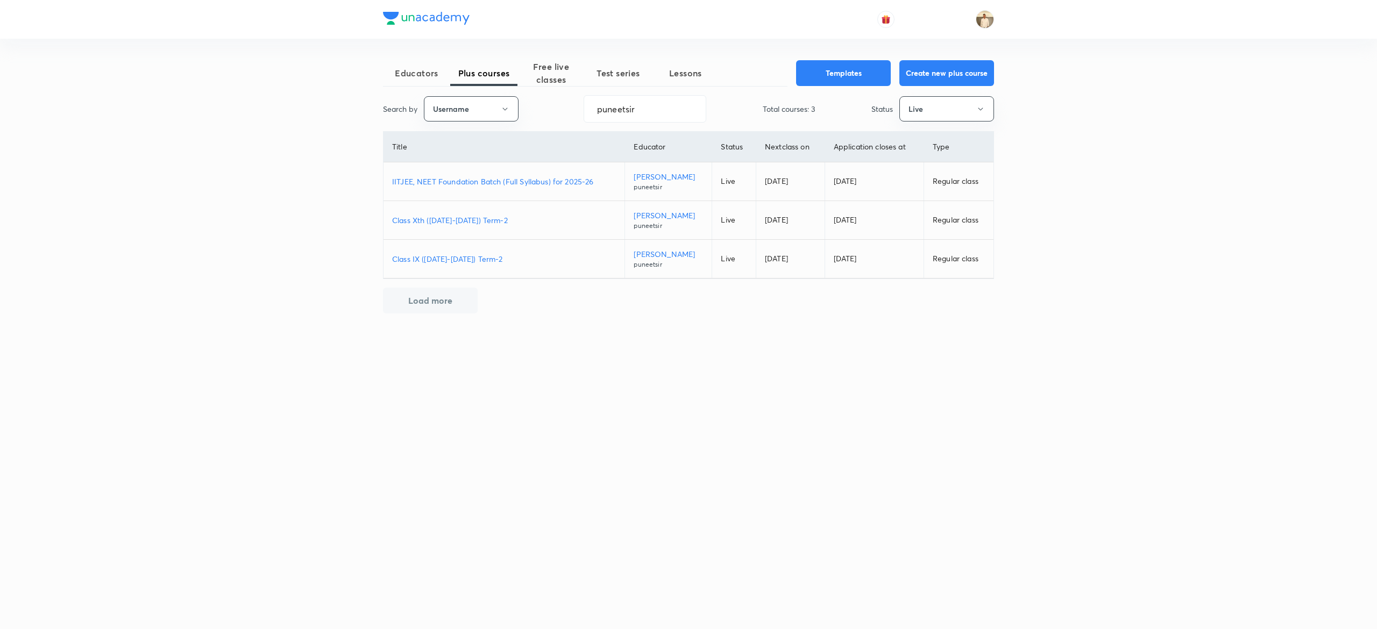
click at [468, 182] on p "IITJEE, NEET Foundation Batch (Full Syllabus) for 2025-26" at bounding box center [504, 181] width 224 height 11
click at [454, 216] on p "Class Xth ([DATE]-[DATE]) Term-2" at bounding box center [504, 220] width 224 height 11
click at [461, 259] on p "Class IX (2025-2026) Term-2" at bounding box center [504, 258] width 224 height 11
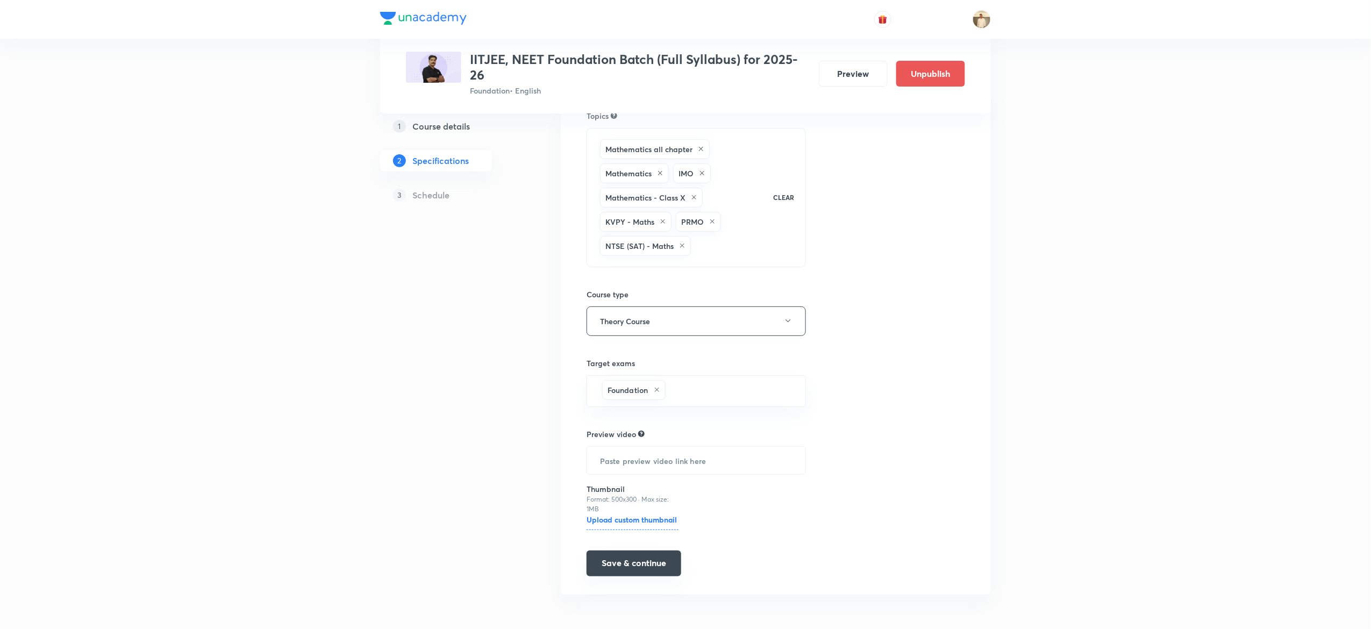
click at [648, 558] on button "Save & continue" at bounding box center [634, 564] width 95 height 26
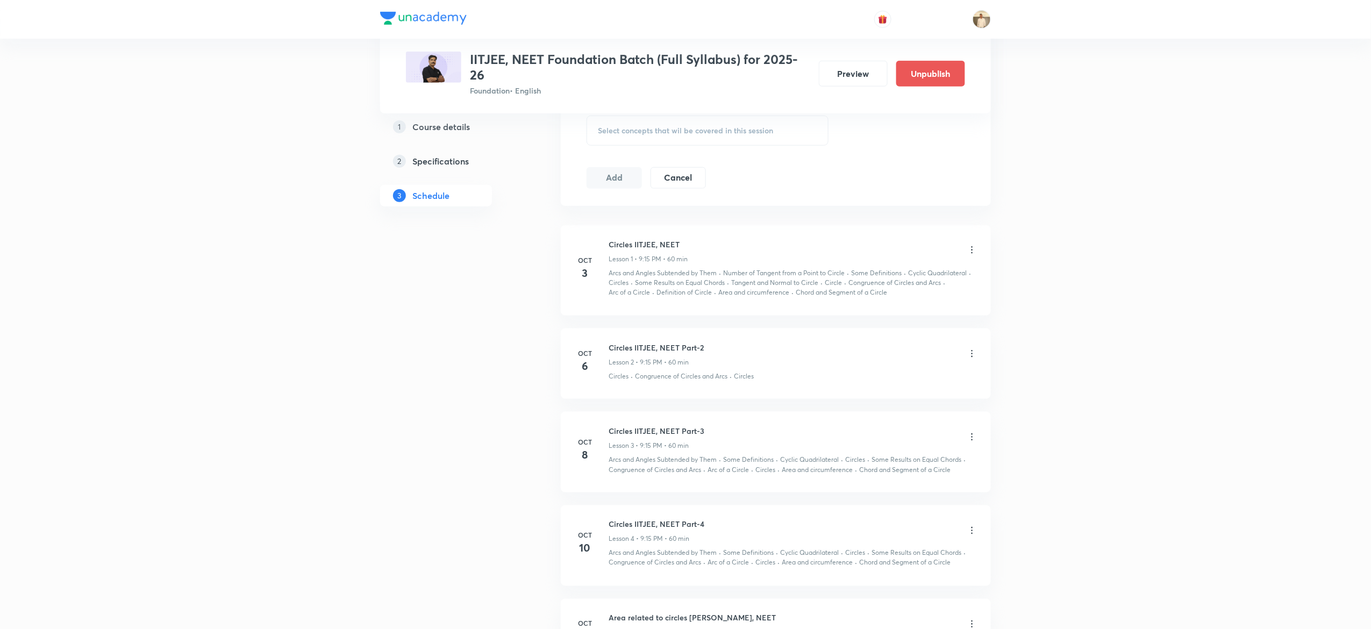
scroll to position [513, 0]
click at [973, 248] on icon at bounding box center [972, 246] width 11 height 11
click at [883, 270] on li "Edit" at bounding box center [913, 276] width 118 height 20
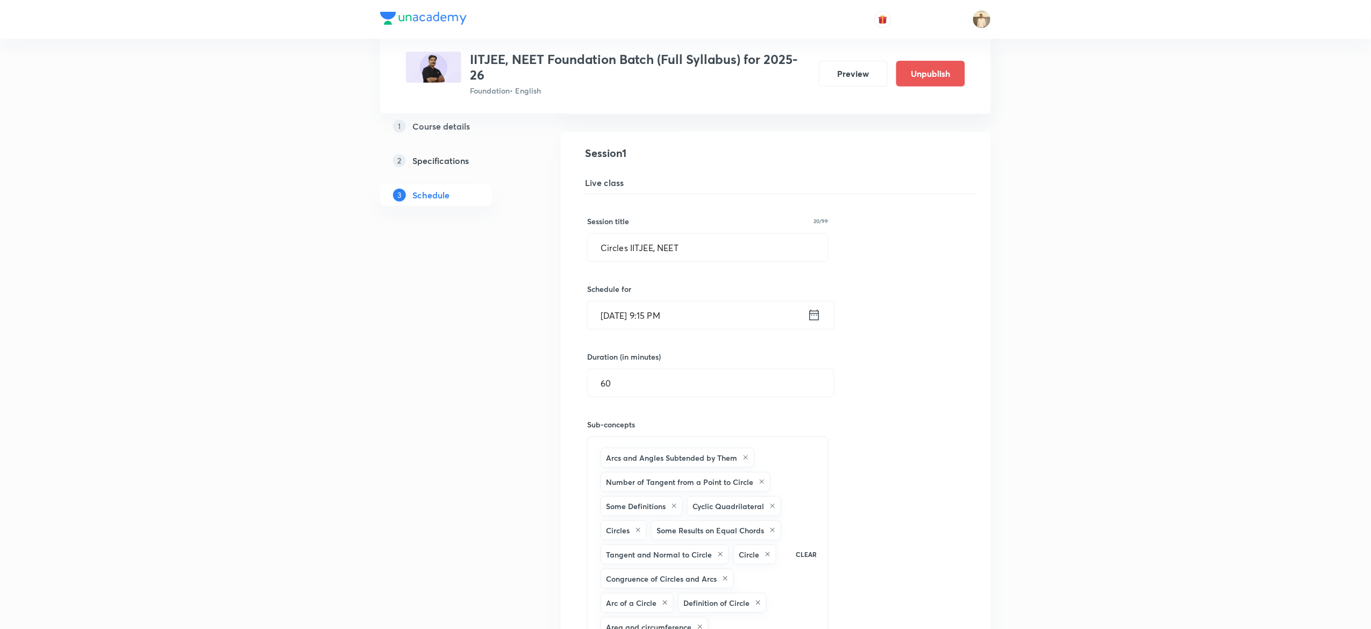
scroll to position [180, 0]
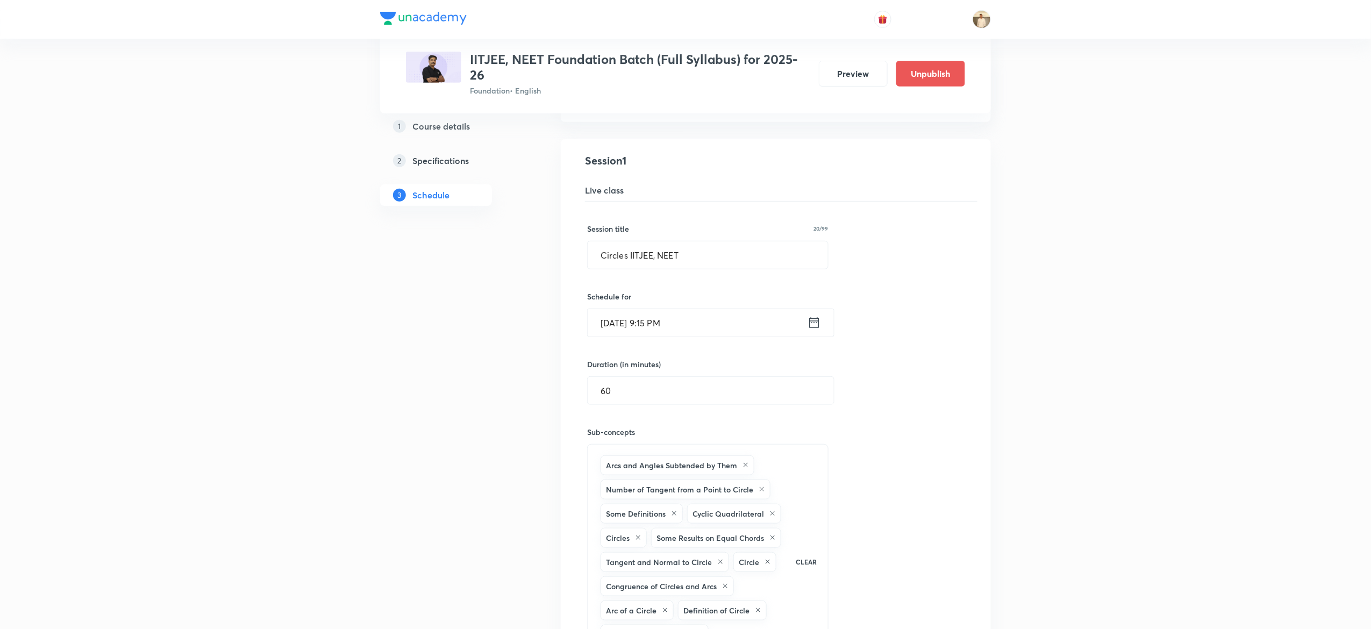
click at [613, 324] on input "[DATE] 9:15 PM" at bounding box center [698, 322] width 220 height 27
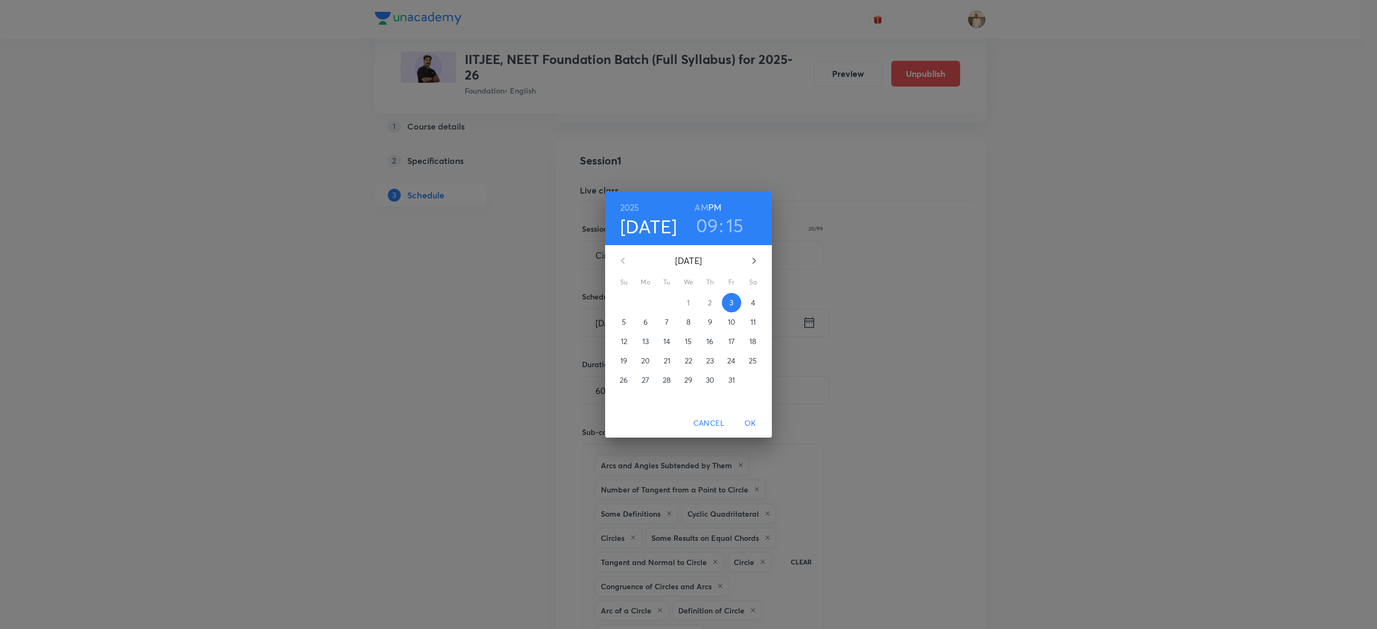
click at [622, 318] on p "5" at bounding box center [624, 322] width 4 height 11
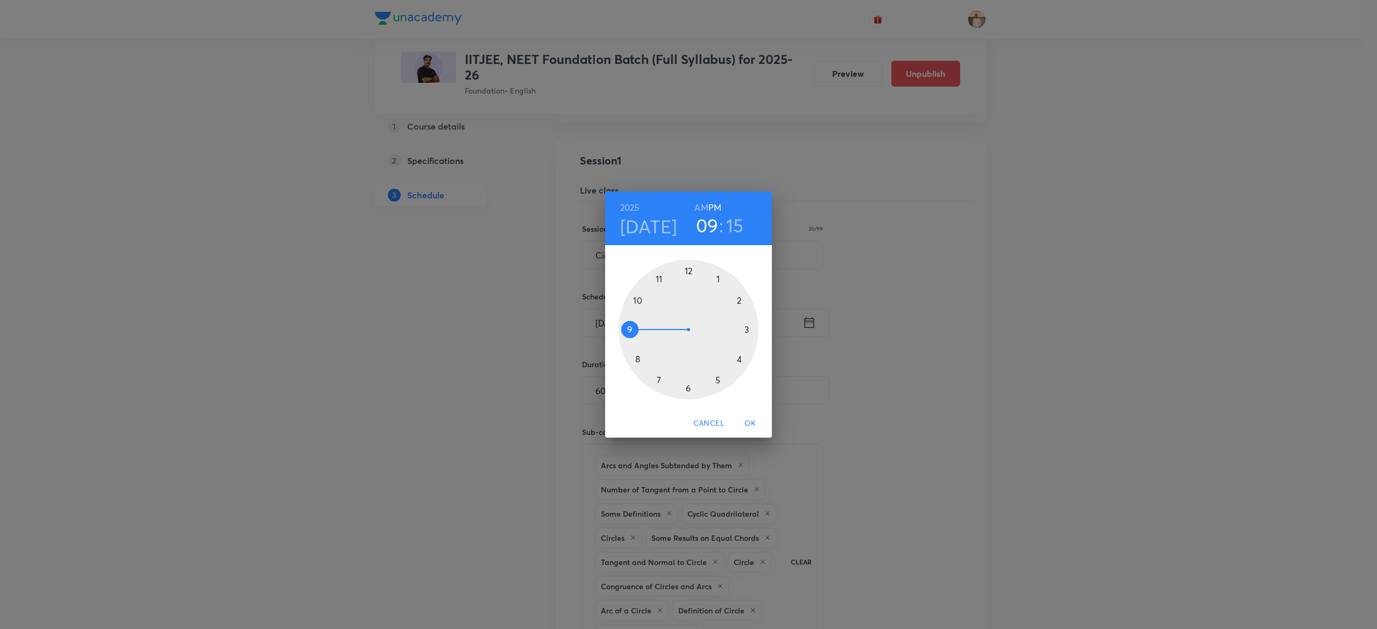
click at [749, 423] on span "OK" at bounding box center [750, 423] width 26 height 13
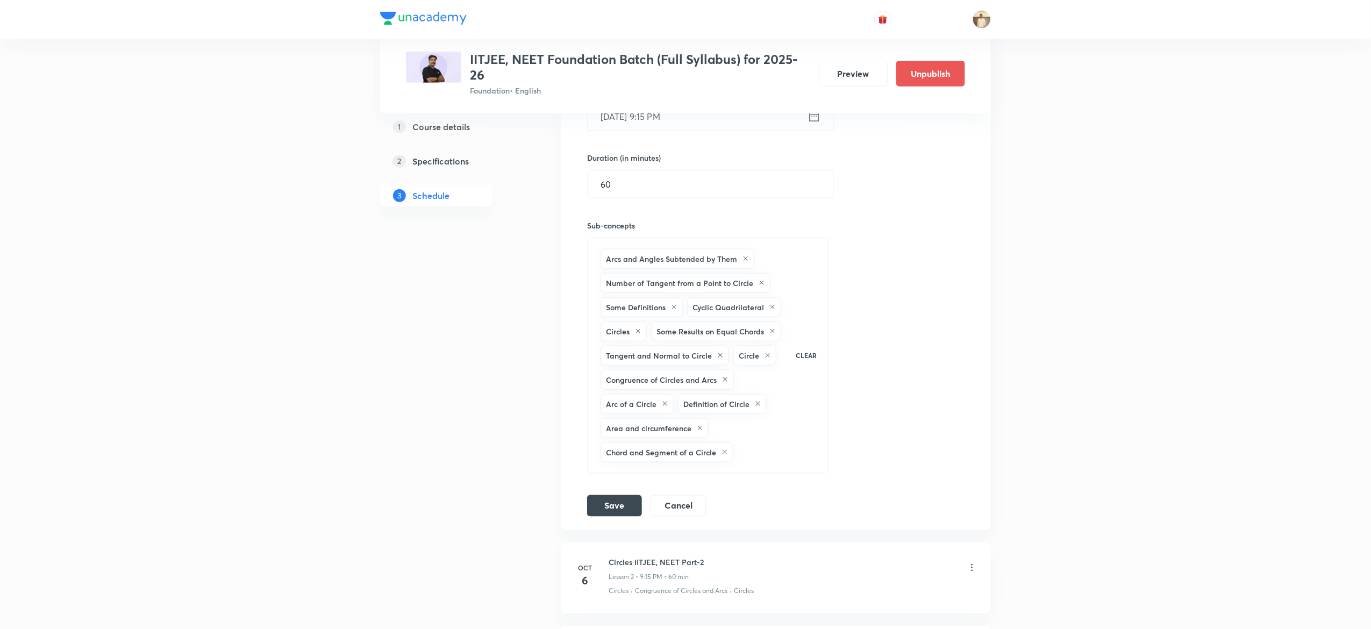
scroll to position [421, 0]
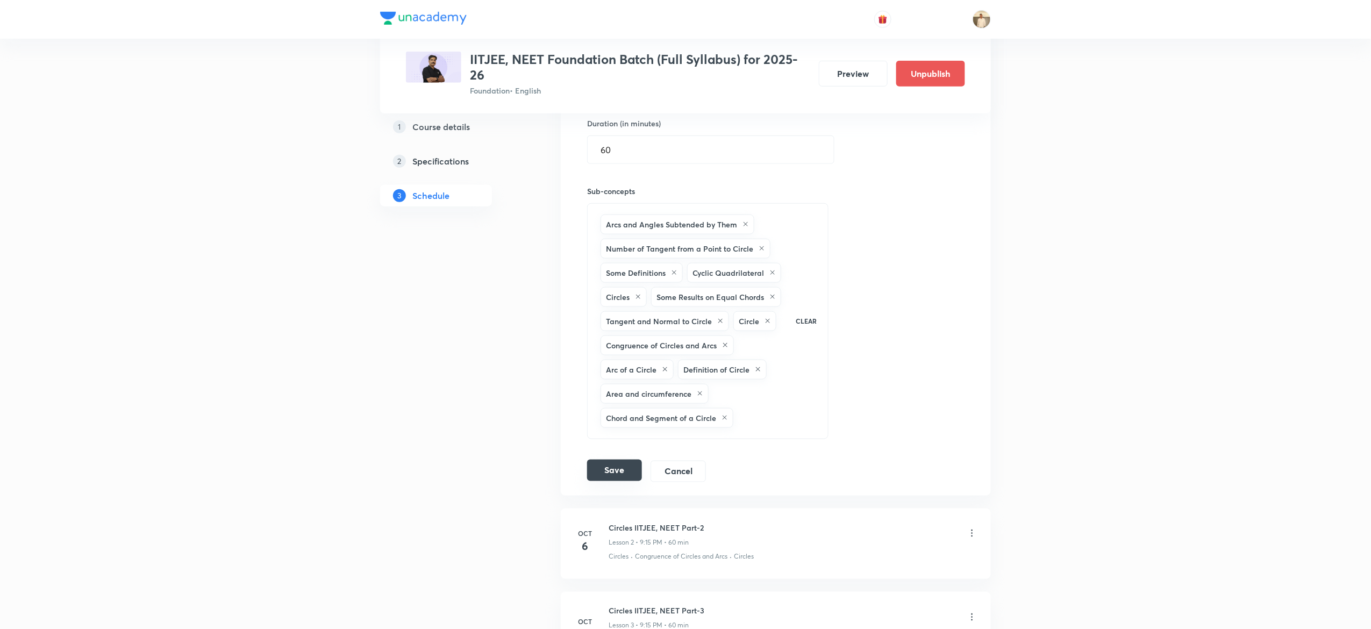
click at [607, 481] on button "Save" at bounding box center [614, 471] width 55 height 22
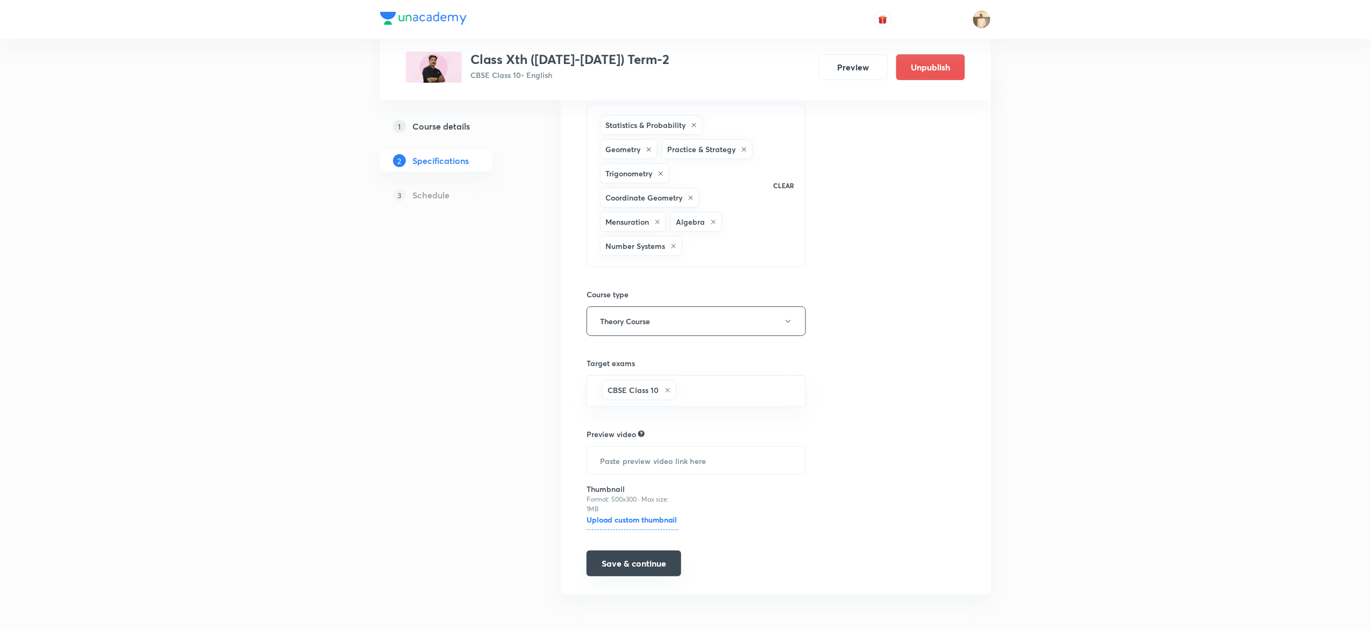
click at [617, 570] on button "Save & continue" at bounding box center [634, 564] width 95 height 26
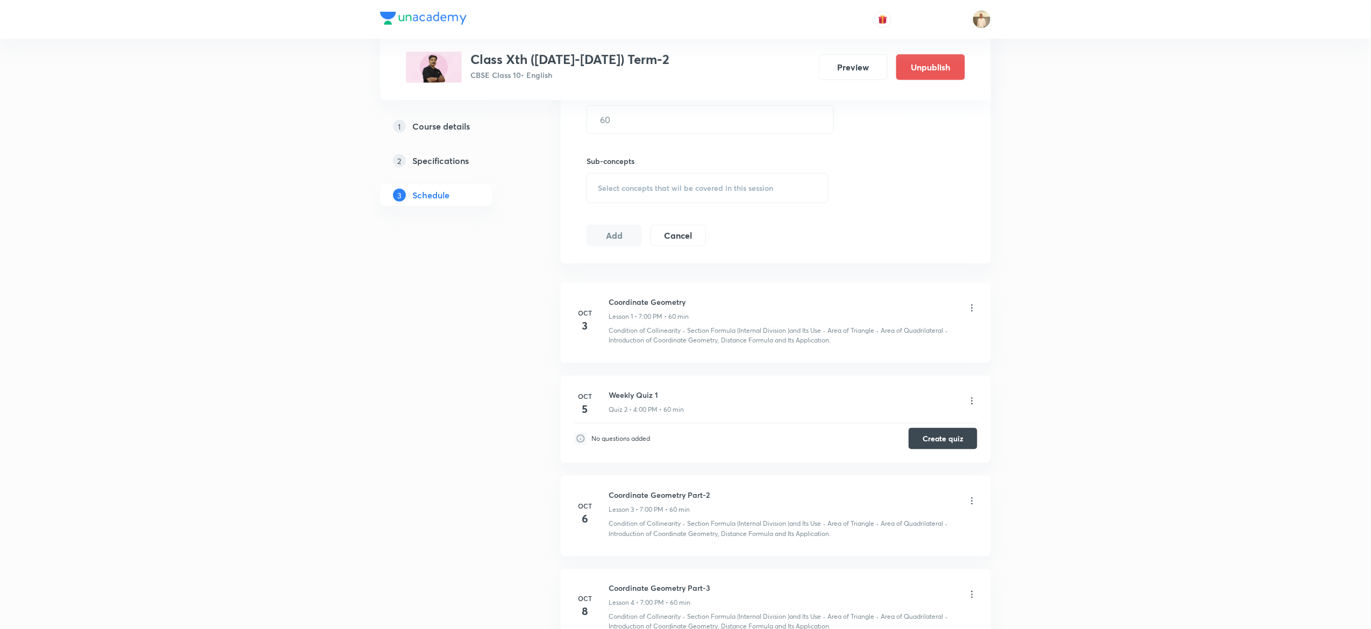
scroll to position [493, 0]
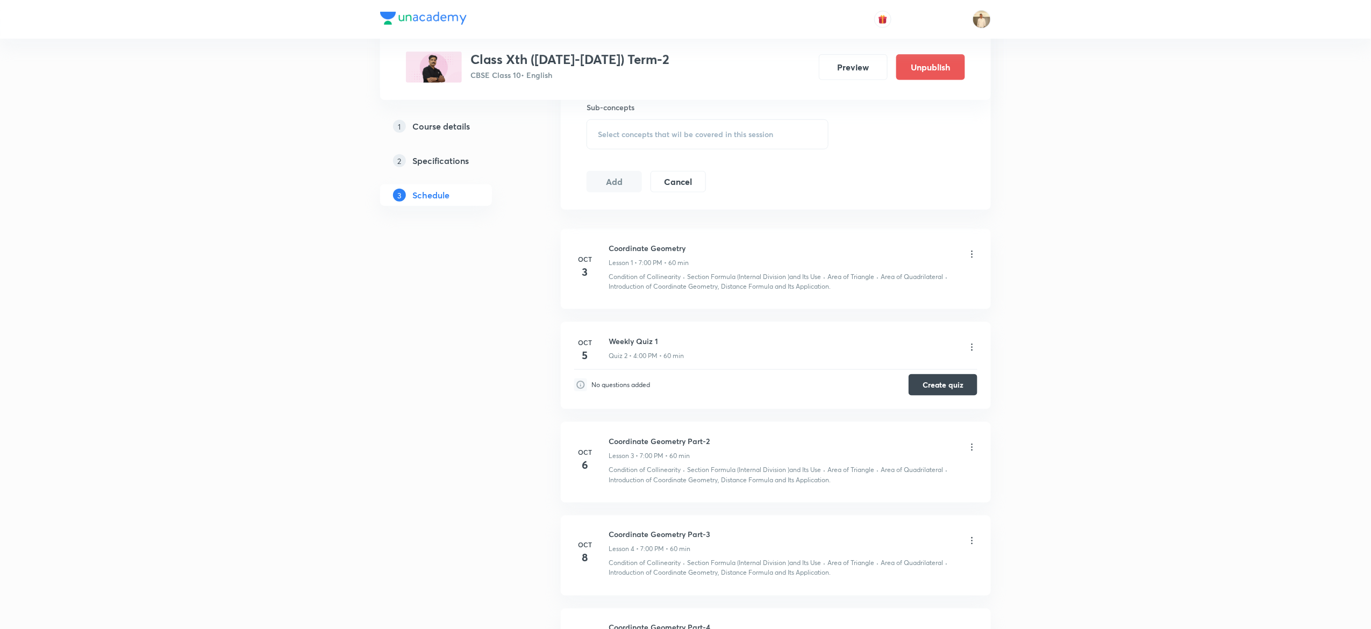
click at [971, 254] on icon at bounding box center [972, 254] width 11 height 11
click at [878, 280] on li "Edit" at bounding box center [913, 283] width 118 height 20
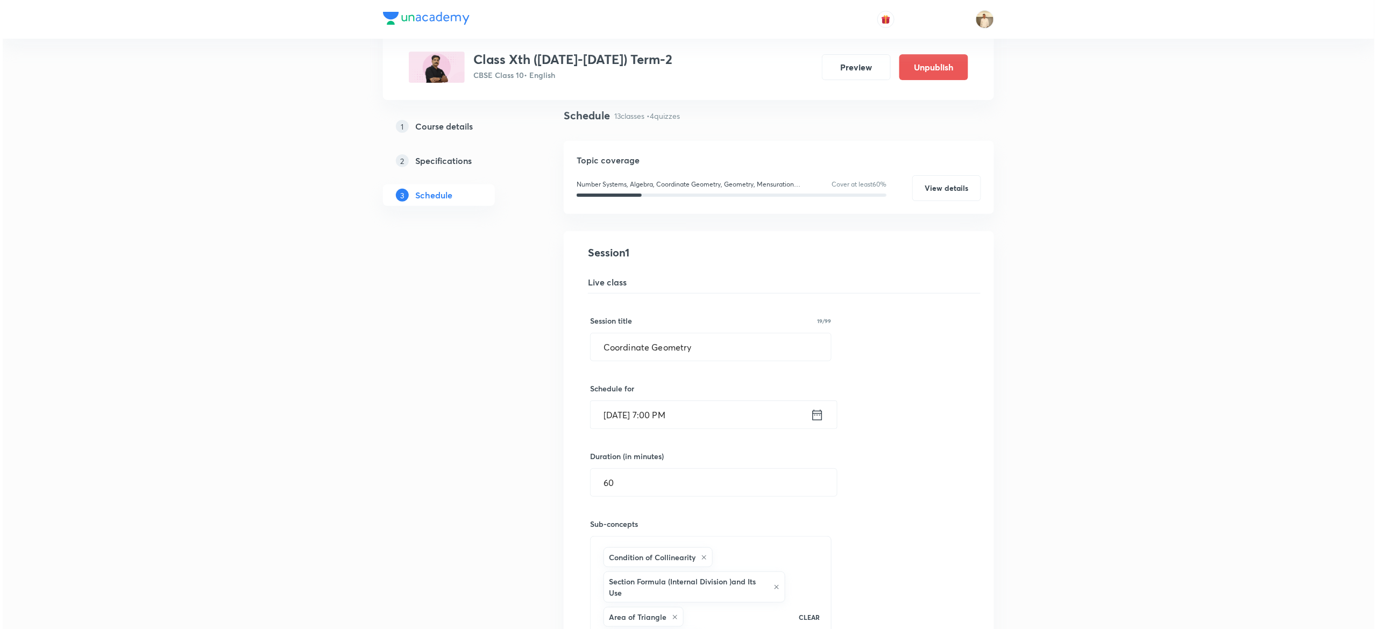
scroll to position [73, 0]
click at [612, 418] on input "Oct 3, 2025, 7:00 PM" at bounding box center [698, 415] width 220 height 27
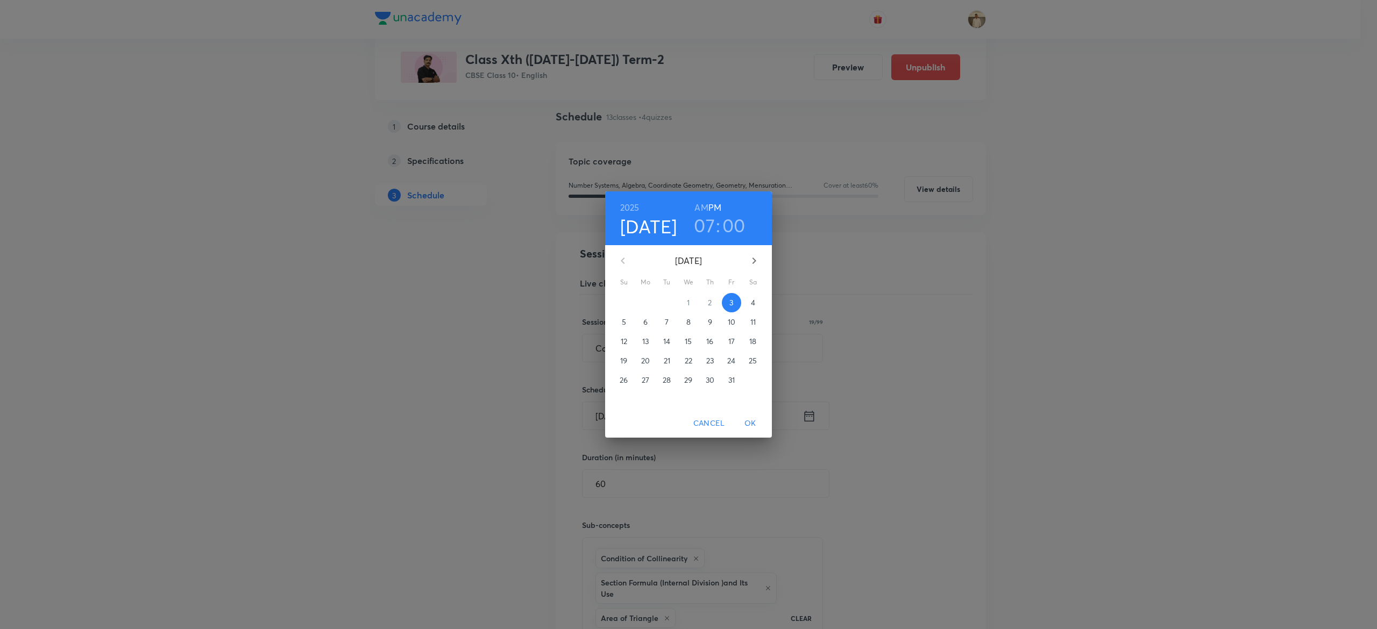
click at [624, 319] on p "5" at bounding box center [624, 322] width 4 height 11
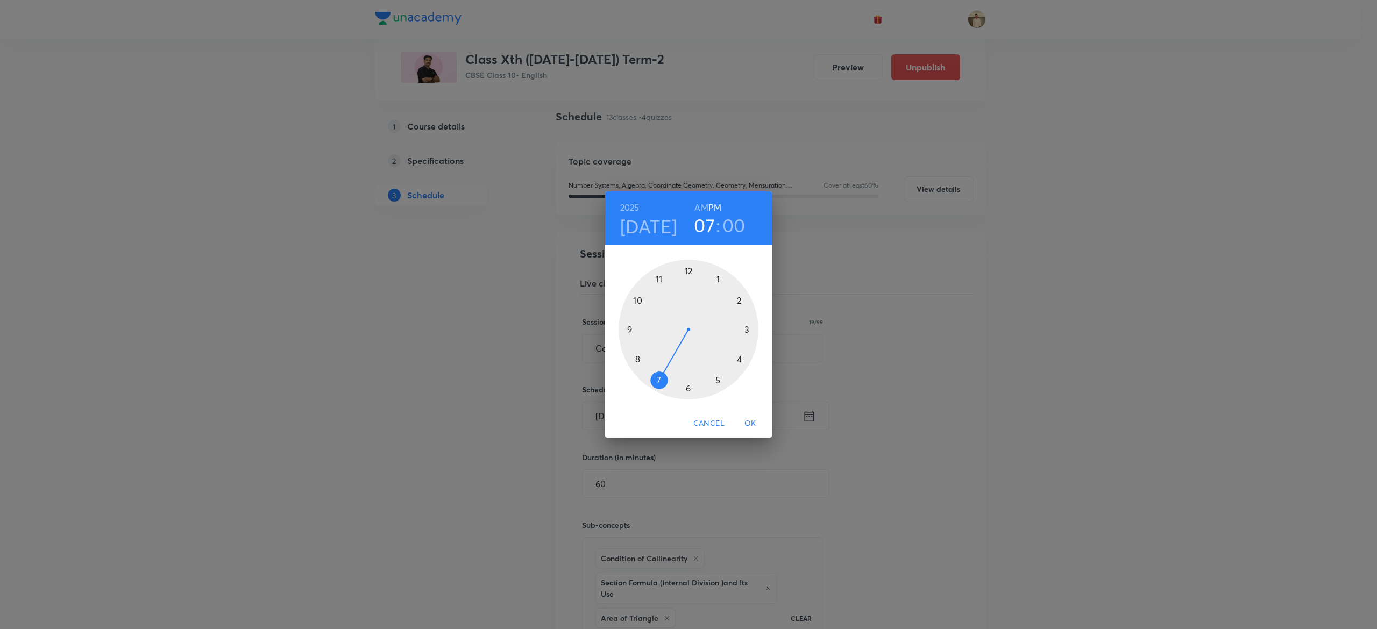
click at [753, 420] on span "OK" at bounding box center [750, 423] width 26 height 13
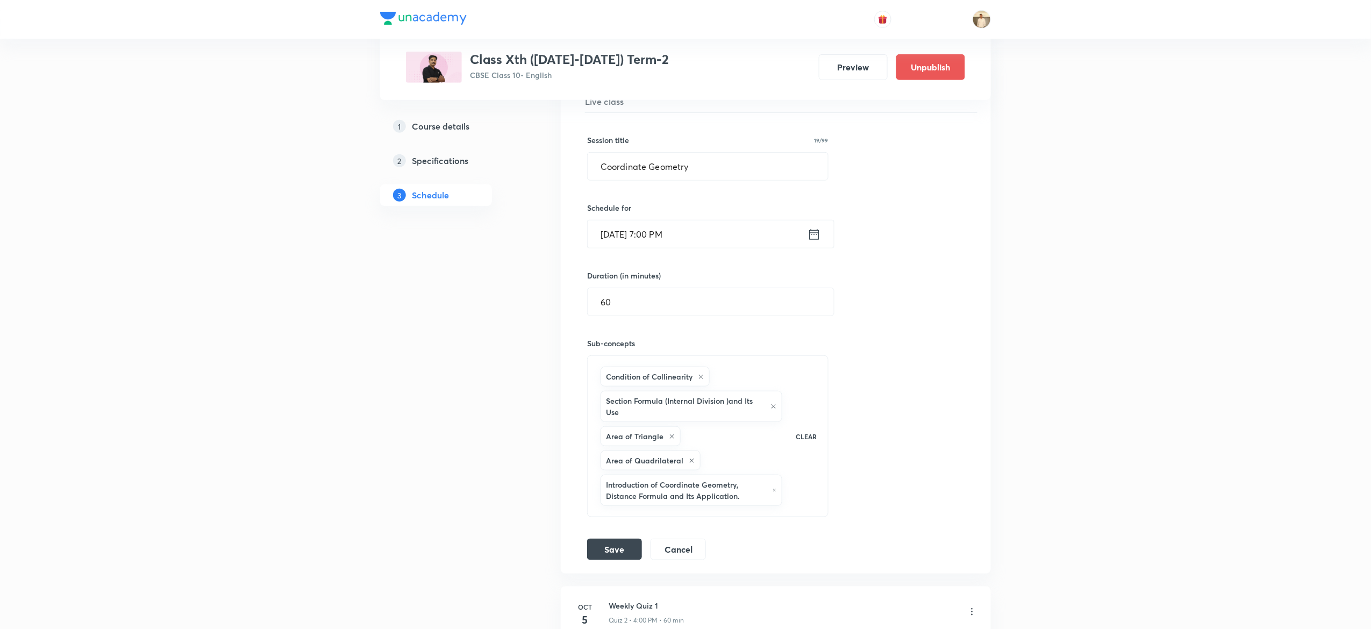
scroll to position [264, 0]
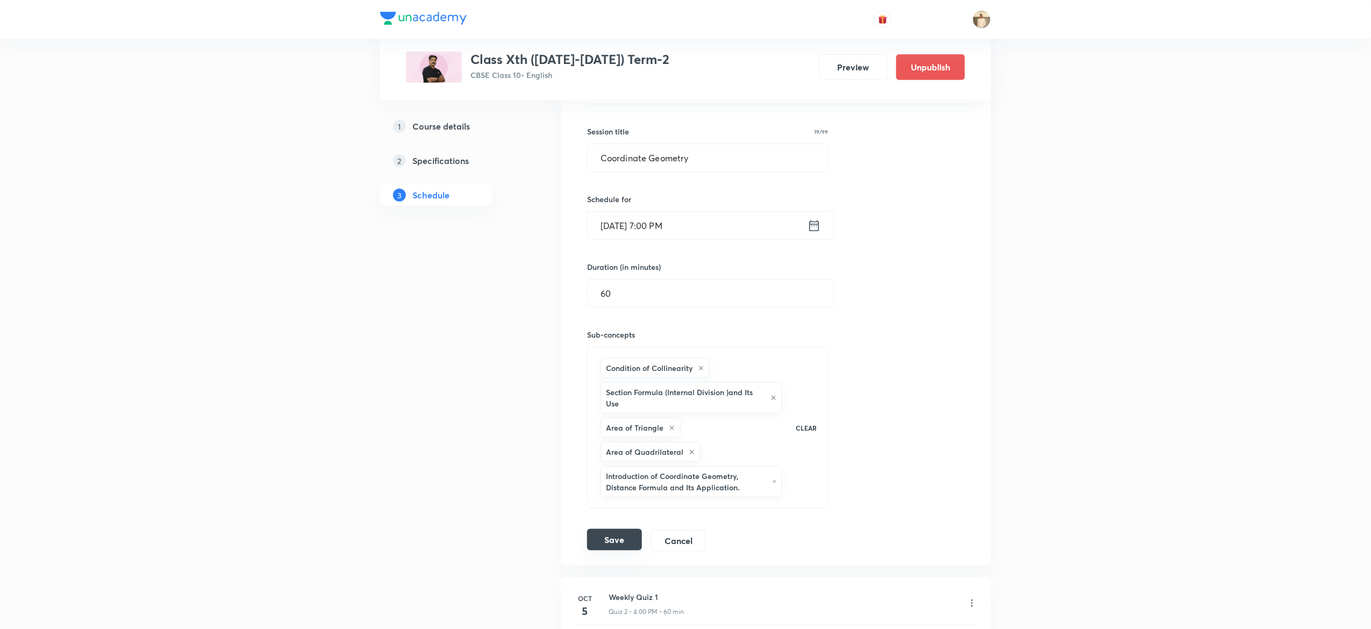
click at [601, 545] on button "Save" at bounding box center [614, 540] width 55 height 22
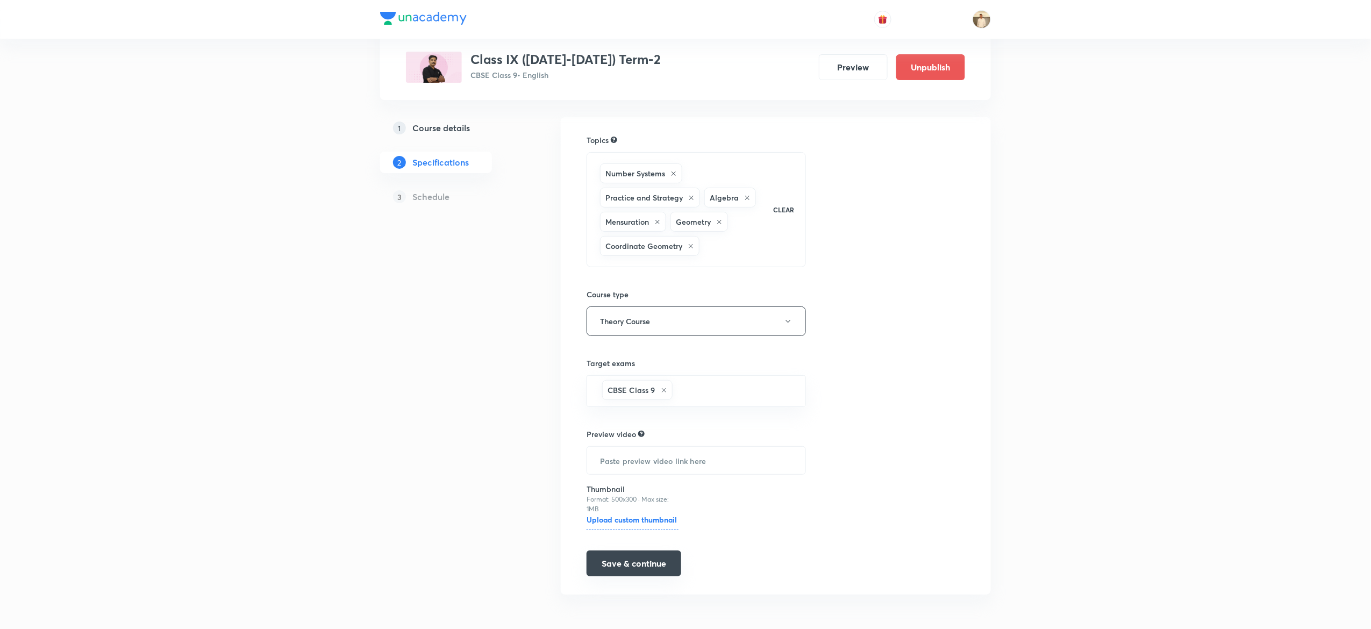
click at [625, 574] on button "Save & continue" at bounding box center [634, 564] width 95 height 26
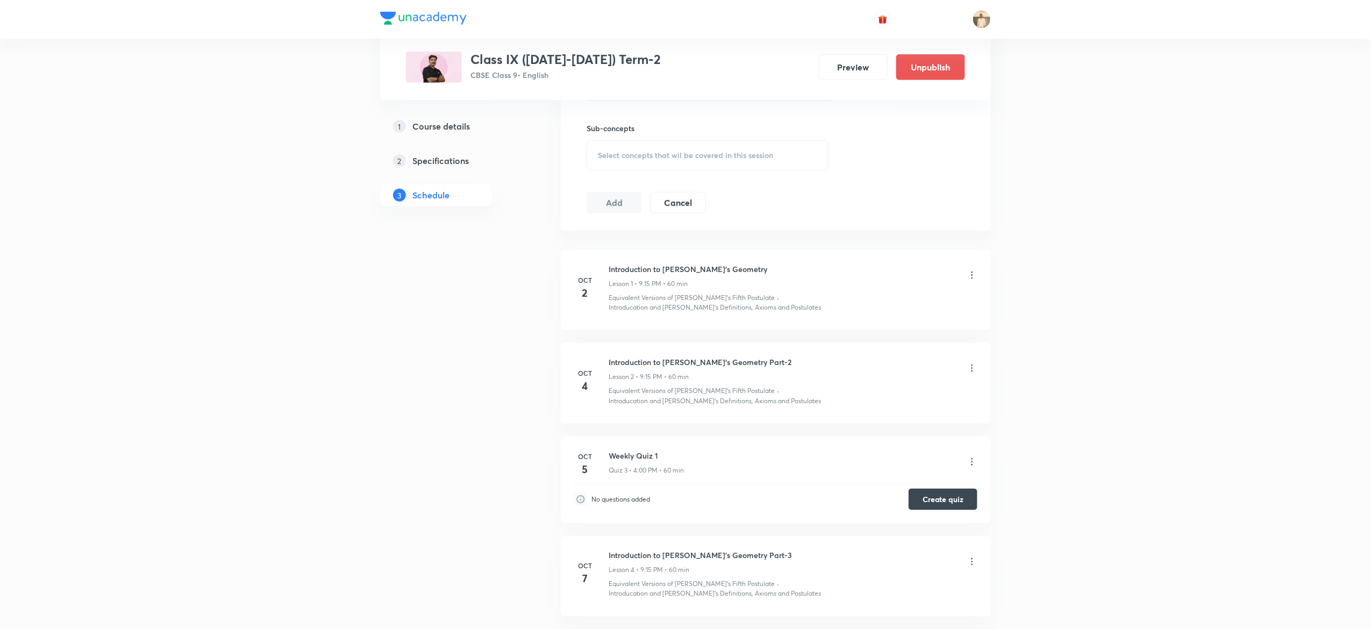
scroll to position [470, 0]
click at [976, 275] on icon at bounding box center [972, 277] width 11 height 11
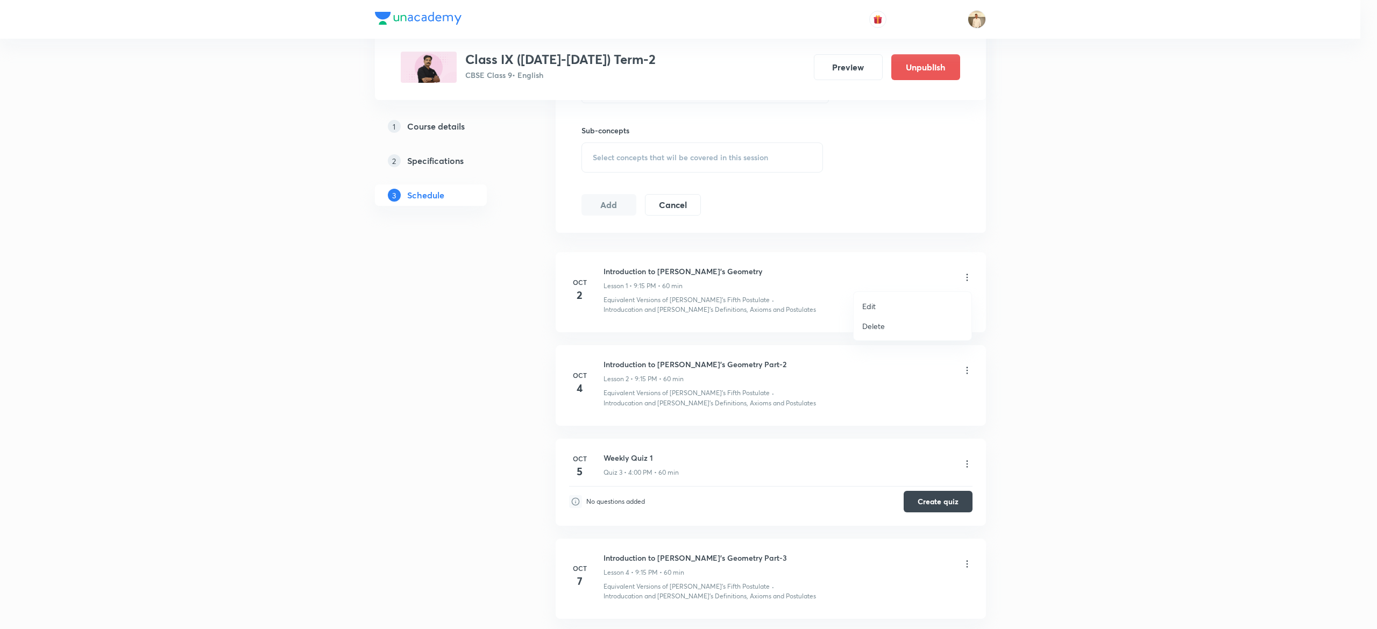
click at [624, 272] on div at bounding box center [688, 314] width 1377 height 629
click at [624, 272] on h6 "Introduction to [PERSON_NAME]'s Geometry" at bounding box center [688, 271] width 159 height 11
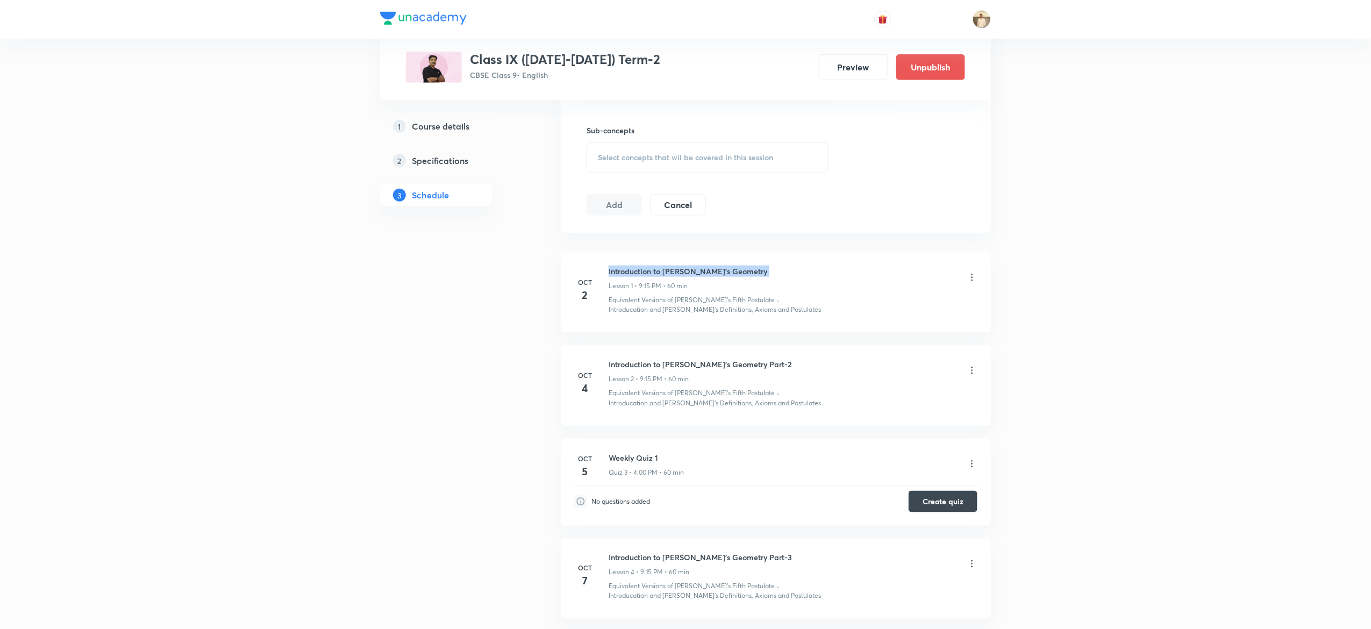
click at [624, 272] on h6 "Introduction to [PERSON_NAME]'s Geometry" at bounding box center [688, 271] width 159 height 11
copy h6 "Introduction to [PERSON_NAME]'s Geometry"
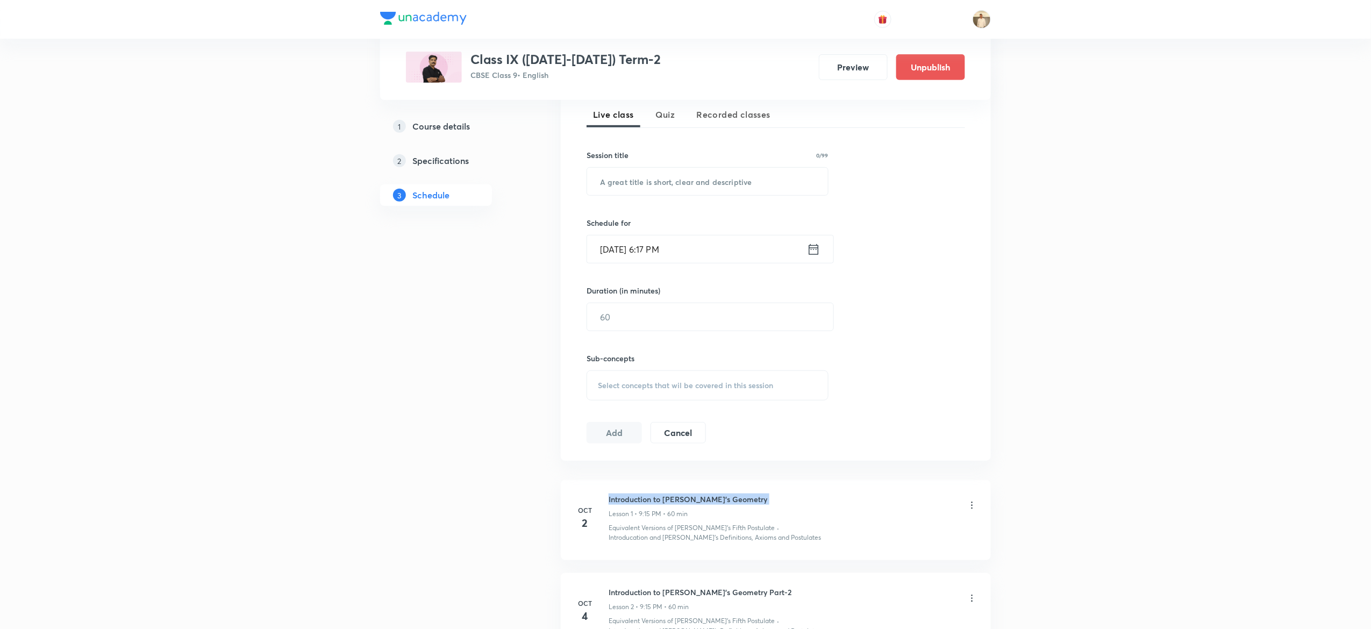
scroll to position [239, 0]
click at [677, 171] on input "text" at bounding box center [707, 183] width 241 height 27
paste input "Introduction to [PERSON_NAME]'s Geometry"
type input "Introduction to [PERSON_NAME]'s Geometry"
click at [616, 252] on input "Oct 3, 2025, 6:17 PM" at bounding box center [697, 251] width 220 height 27
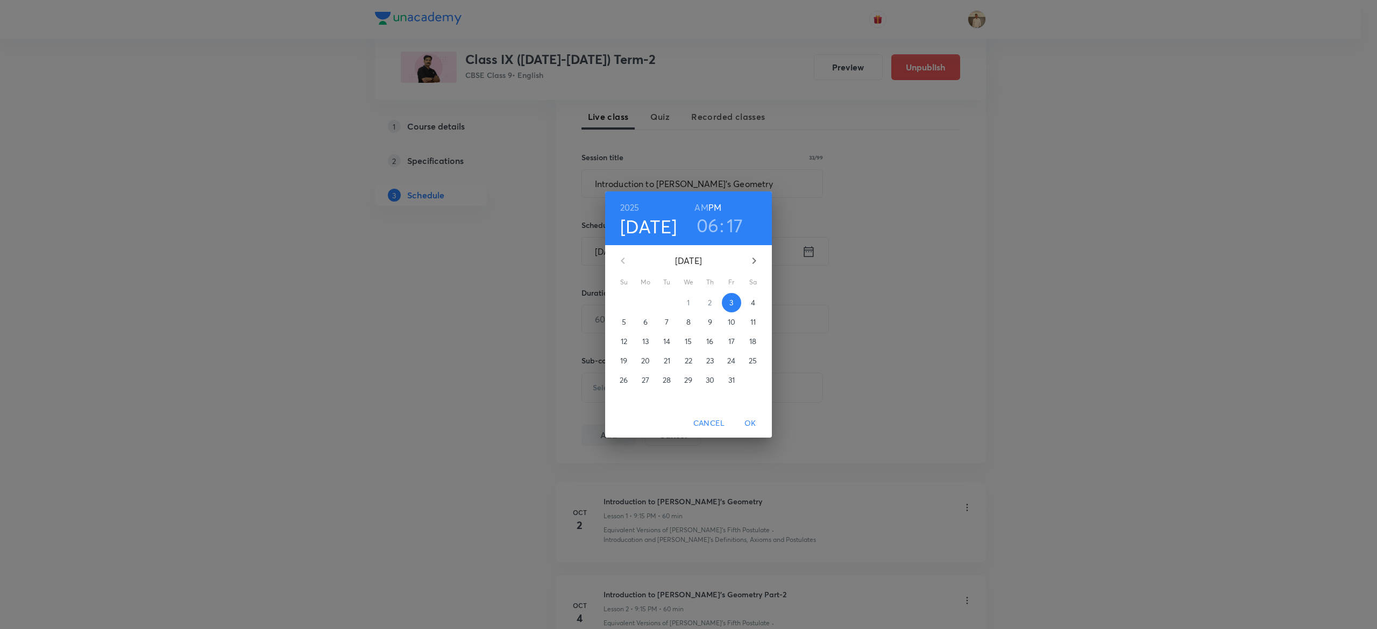
click at [622, 323] on p "5" at bounding box center [624, 322] width 4 height 11
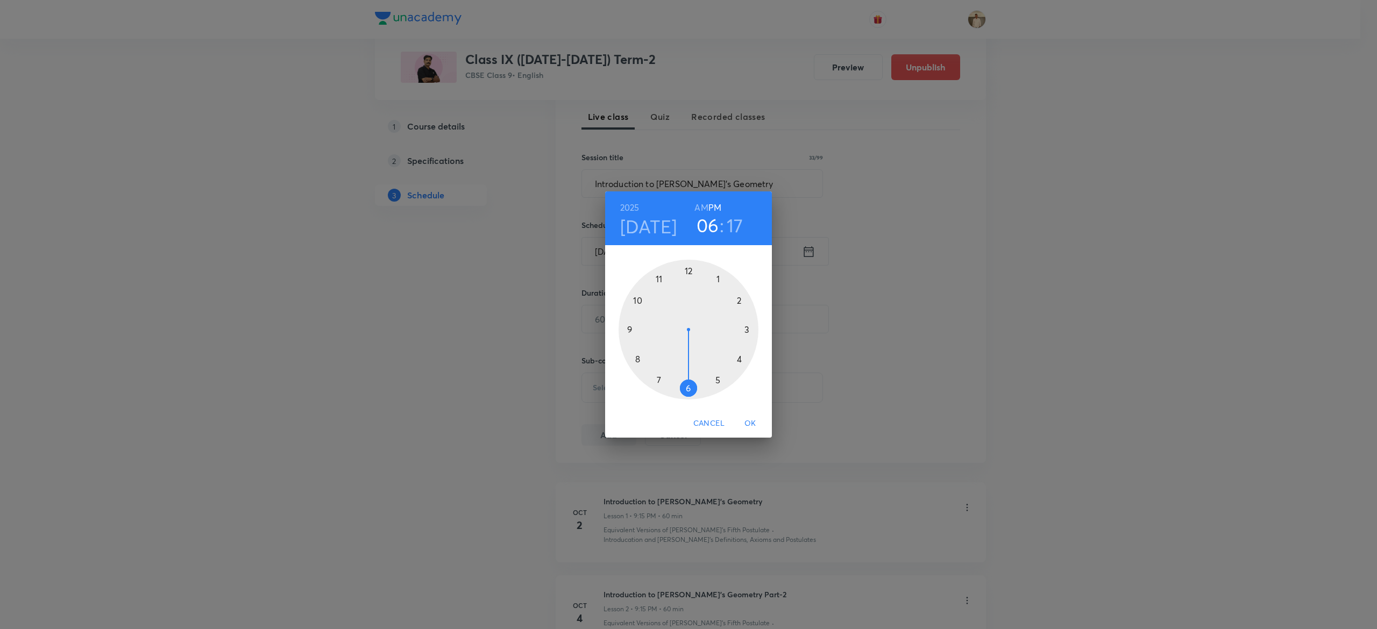
click at [635, 357] on div at bounding box center [688, 330] width 140 height 140
click at [717, 271] on div at bounding box center [688, 330] width 140 height 140
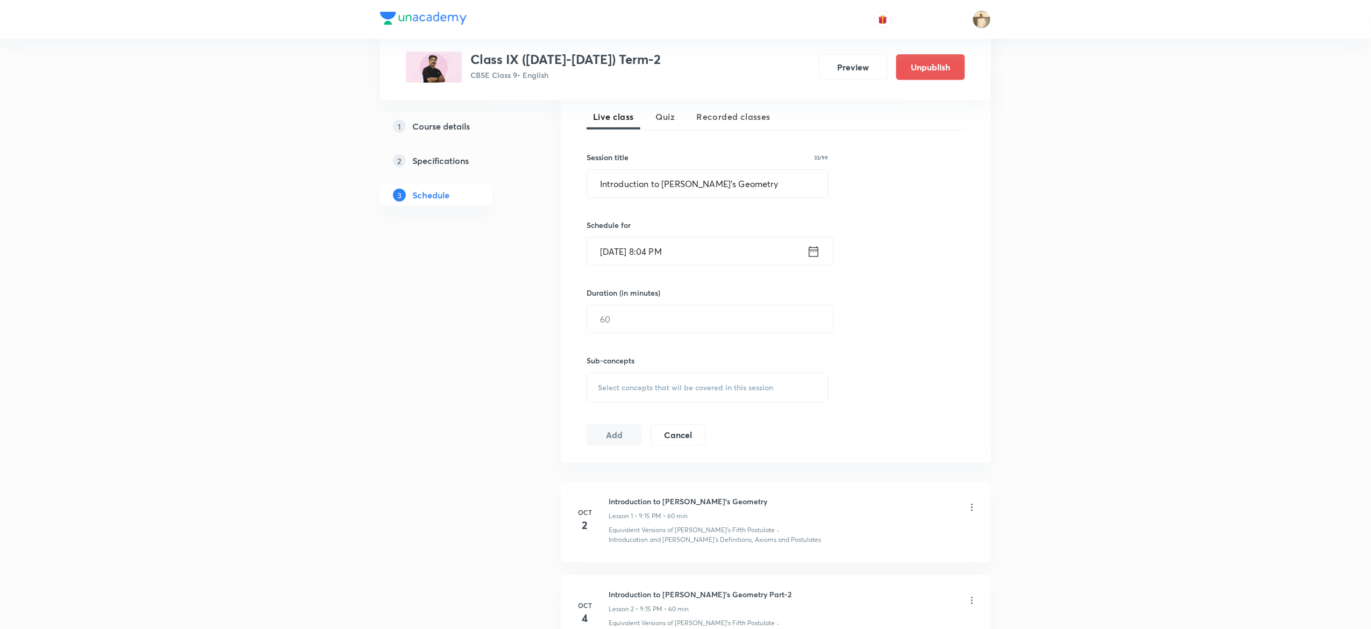
click at [657, 252] on input "Oct 5, 2025, 8:04 PM" at bounding box center [697, 251] width 220 height 27
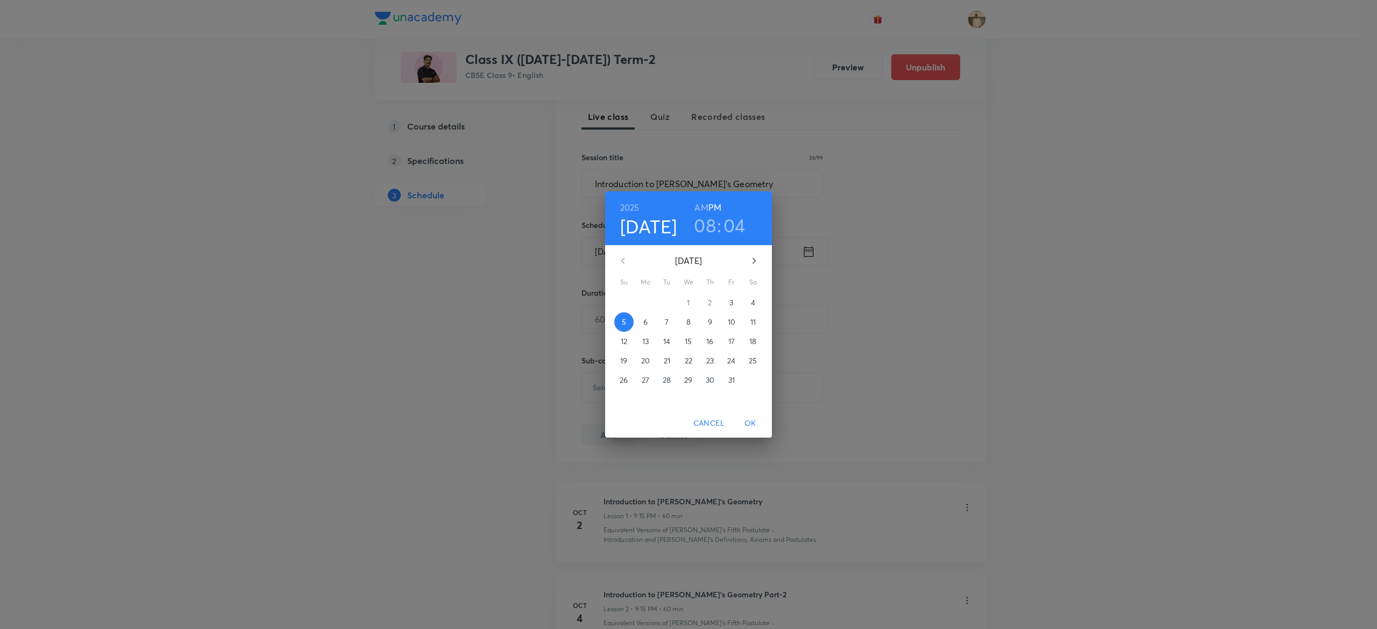
drag, startPoint x: 735, startPoint y: 223, endPoint x: 742, endPoint y: 222, distance: 7.7
click at [742, 222] on h3 "04" at bounding box center [734, 225] width 22 height 23
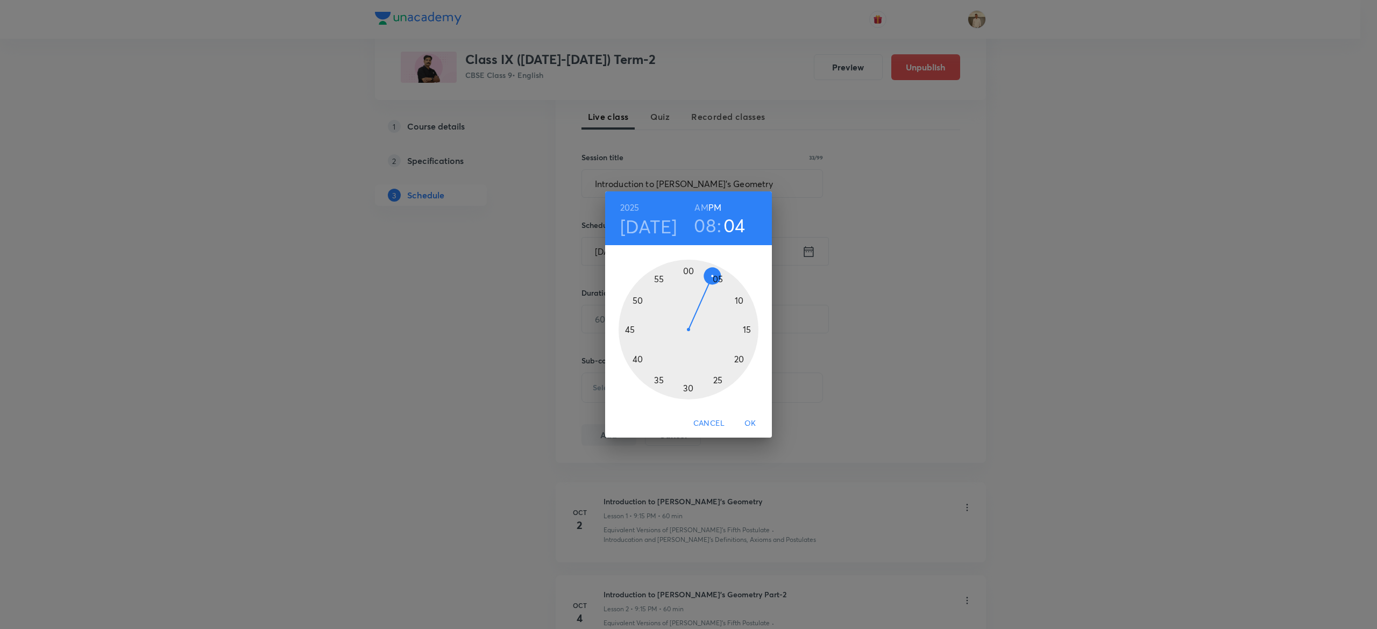
click at [742, 222] on h3 "04" at bounding box center [734, 225] width 22 height 23
click at [717, 273] on div at bounding box center [688, 330] width 140 height 140
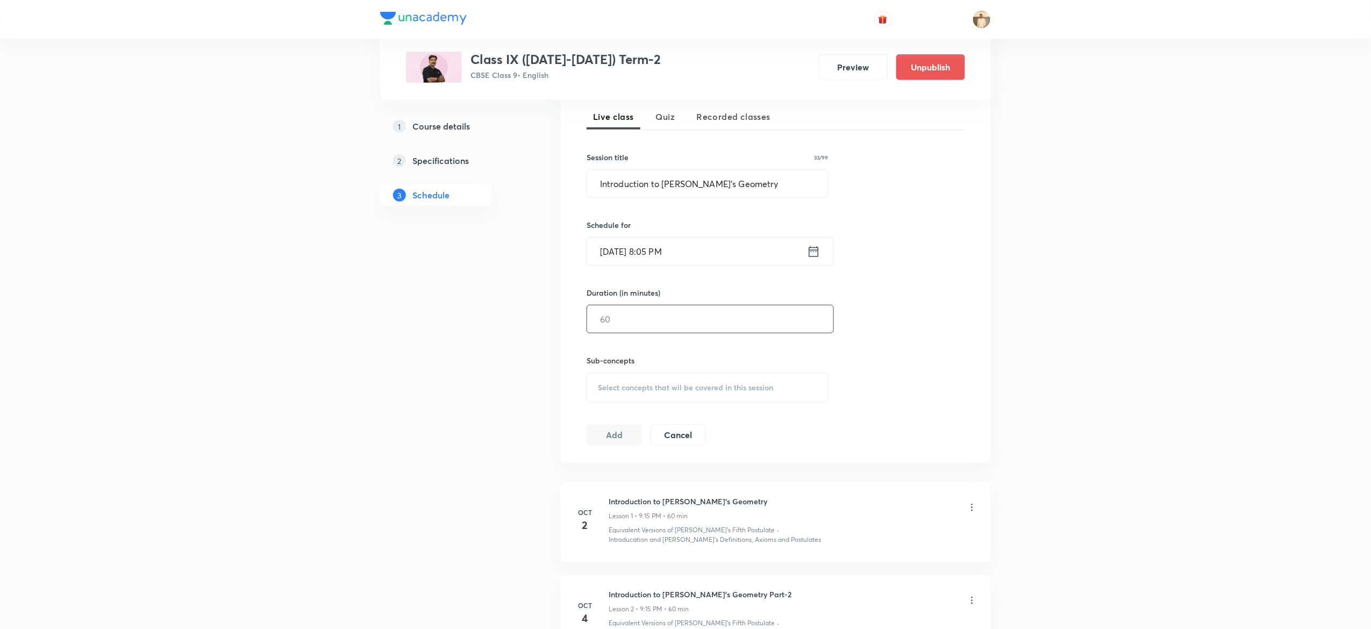
click at [650, 319] on input "text" at bounding box center [710, 318] width 246 height 27
type input "60"
click at [667, 390] on span "Select concepts that wil be covered in this session" at bounding box center [685, 387] width 175 height 9
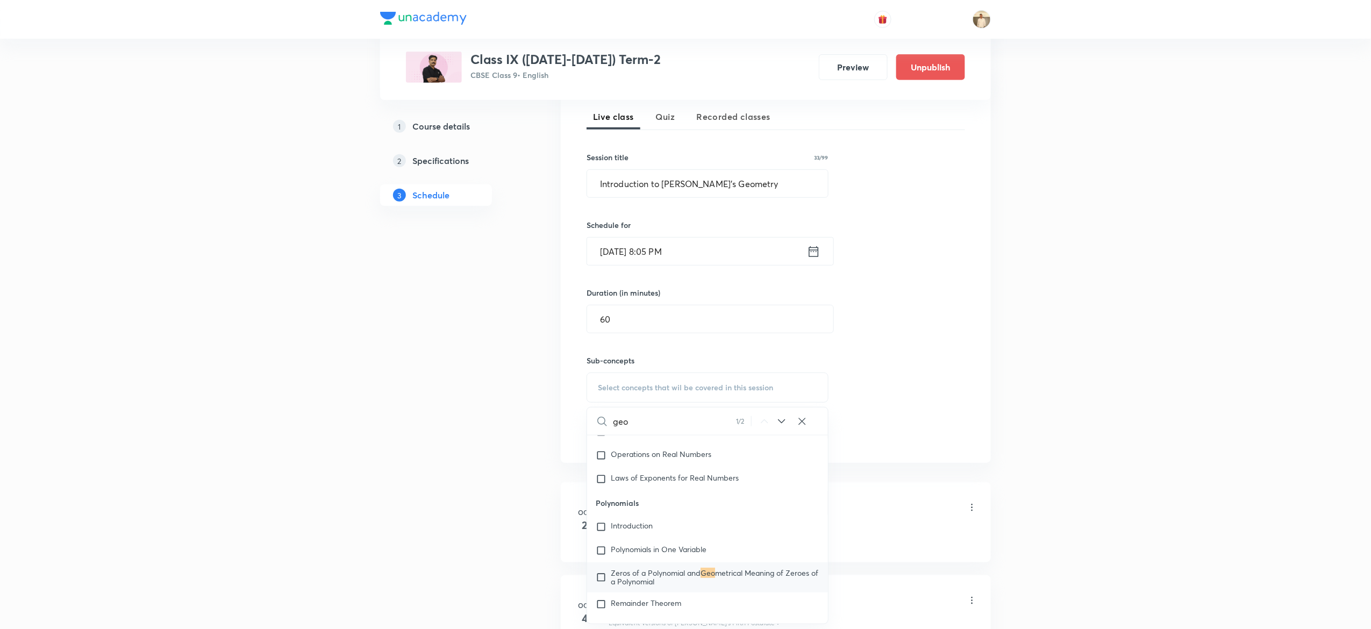
type input "geo"
click at [710, 580] on p "Zeros of a Polynomial and Geo metrical Meaning of Zeroes of a Polynomial" at bounding box center [715, 577] width 209 height 17
checkbox input "true"
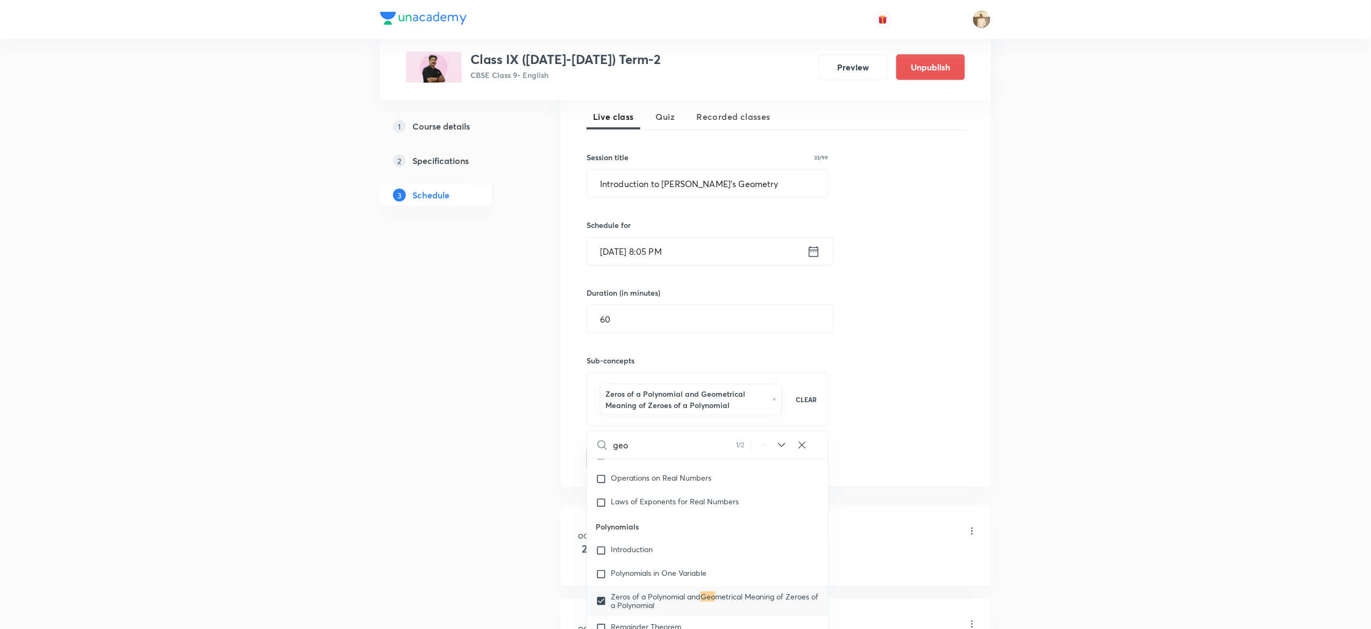
drag, startPoint x: 1141, startPoint y: 443, endPoint x: 591, endPoint y: 457, distance: 550.9
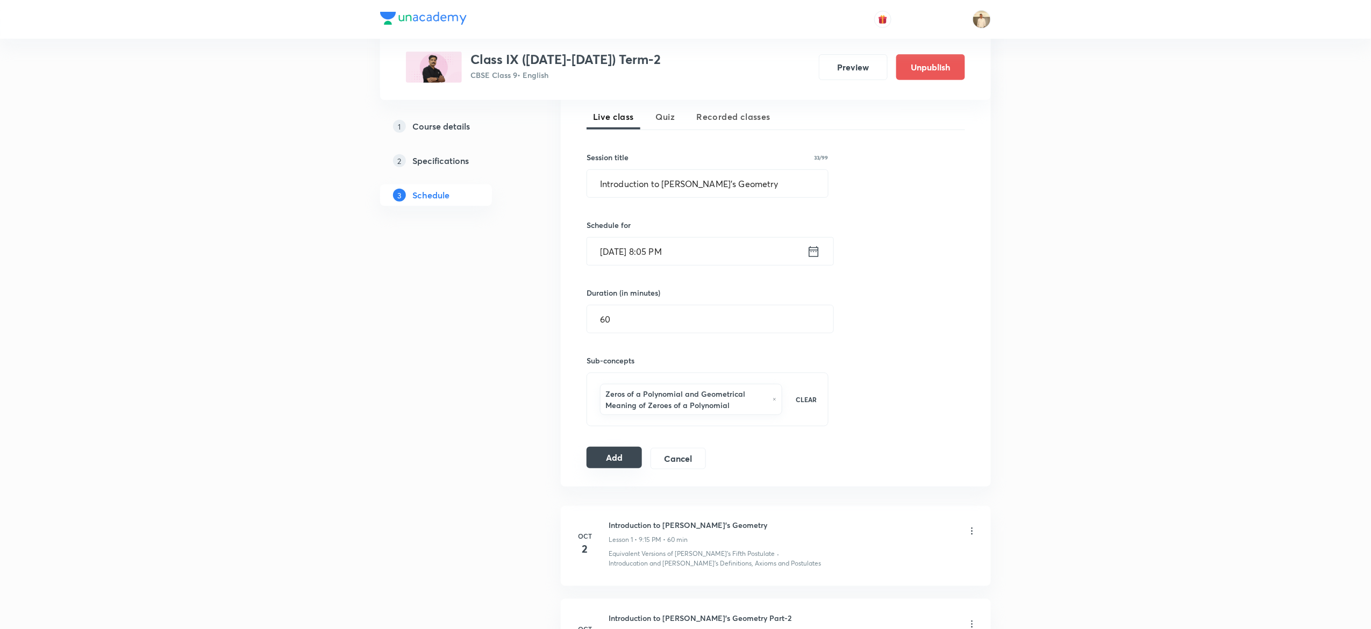
click at [617, 460] on button "Add" at bounding box center [614, 458] width 55 height 22
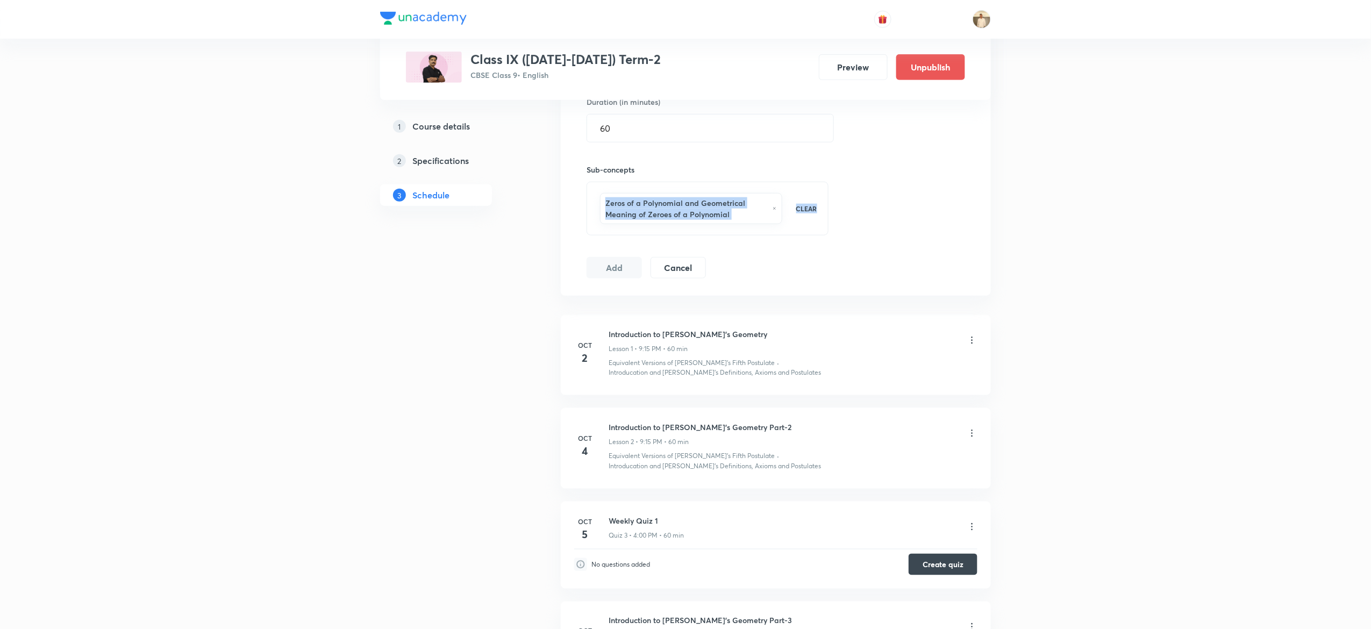
scroll to position [435, 0]
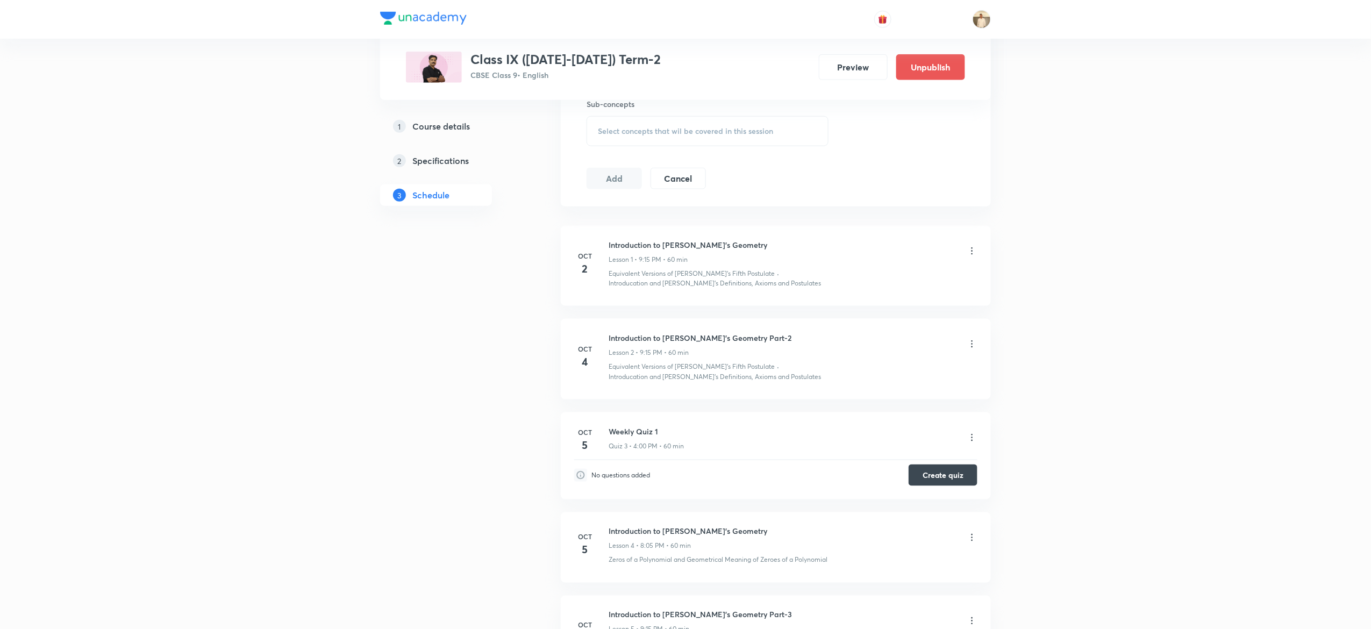
scroll to position [499, 0]
click at [972, 247] on icon at bounding box center [972, 248] width 11 height 11
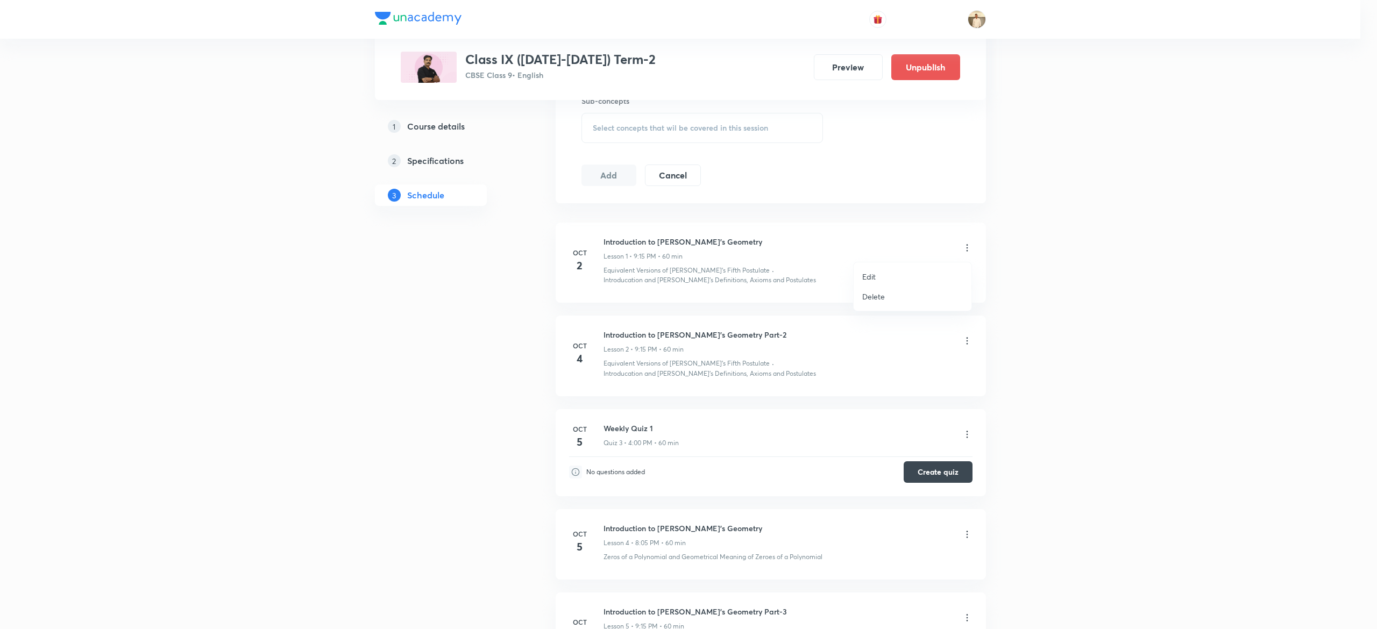
click at [865, 297] on p "Delete" at bounding box center [873, 296] width 23 height 11
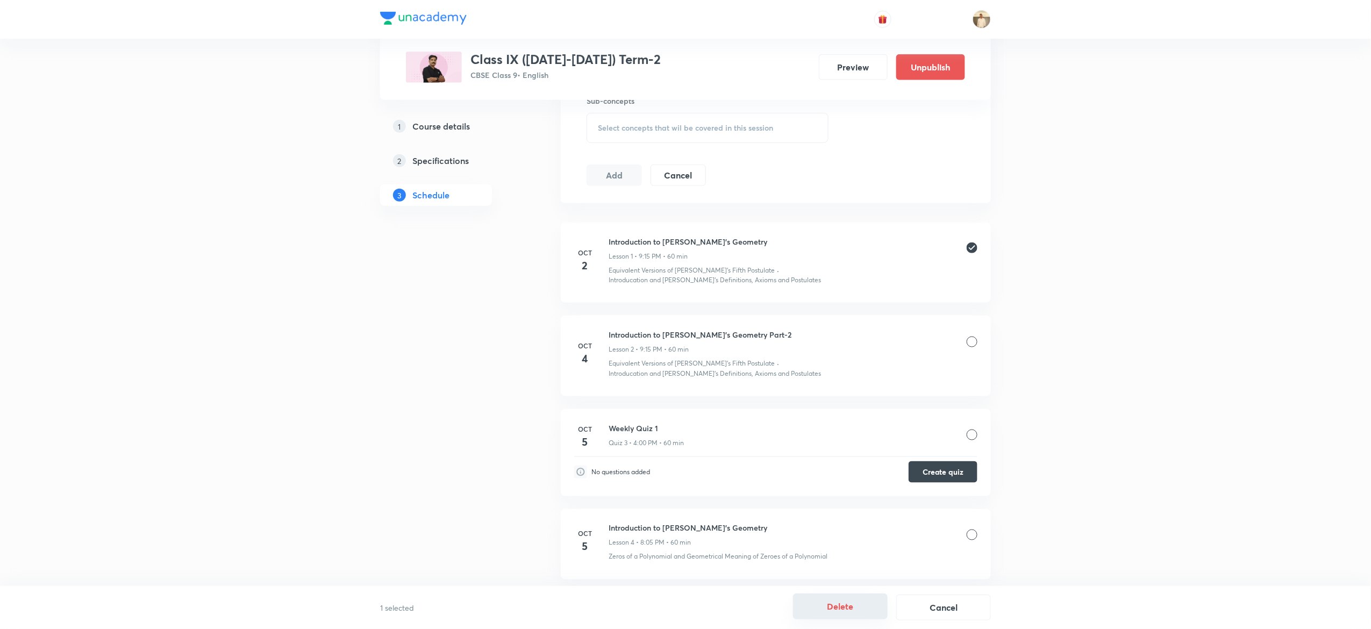
click at [840, 606] on button "Delete" at bounding box center [840, 607] width 95 height 26
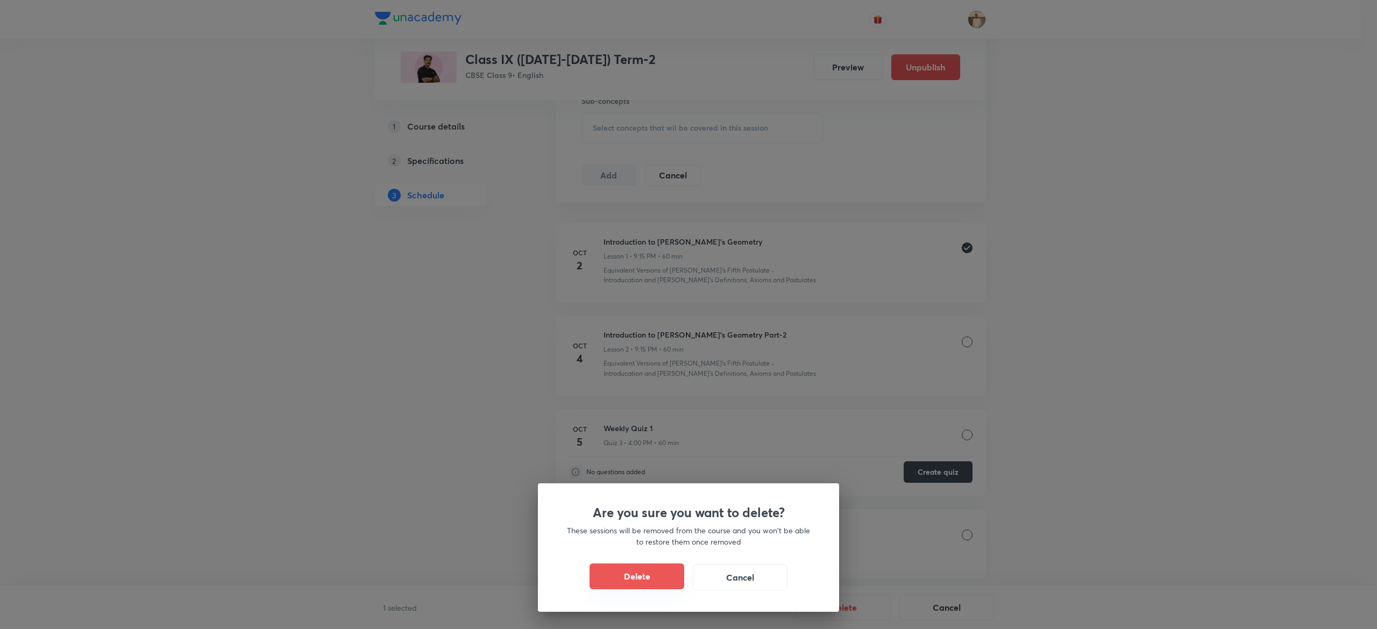
click at [632, 581] on button "Delete" at bounding box center [636, 577] width 95 height 26
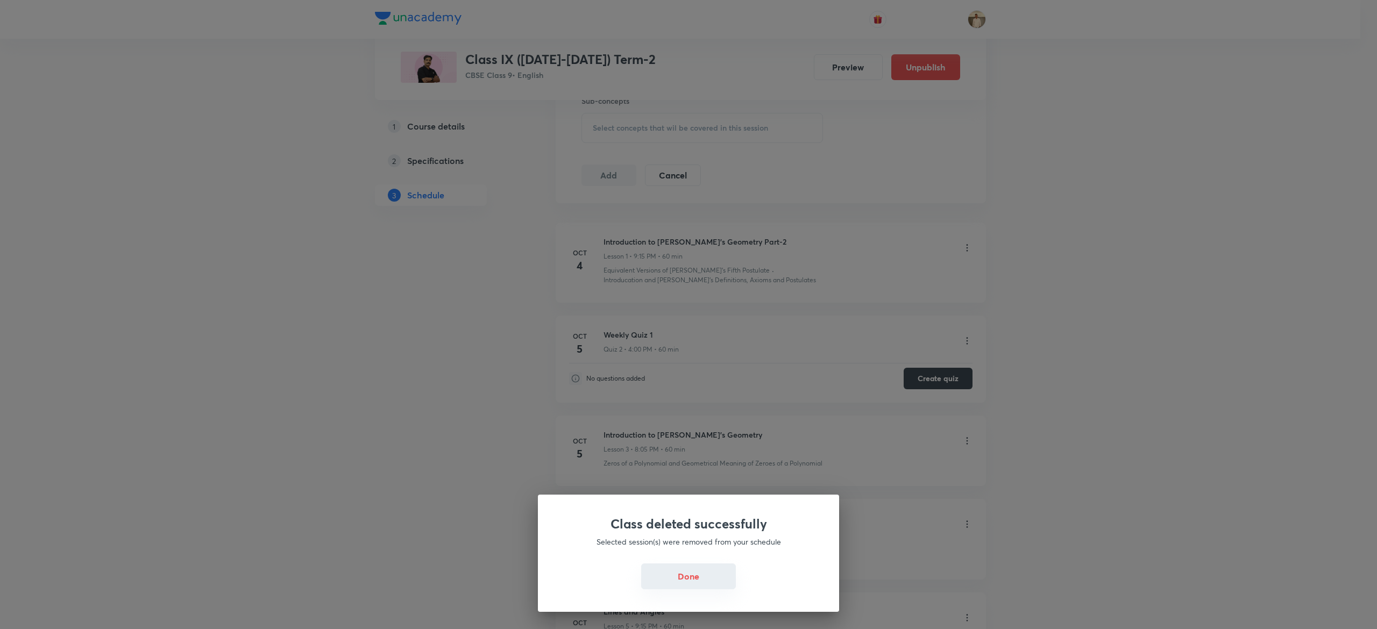
click at [706, 582] on button "Done" at bounding box center [688, 577] width 95 height 26
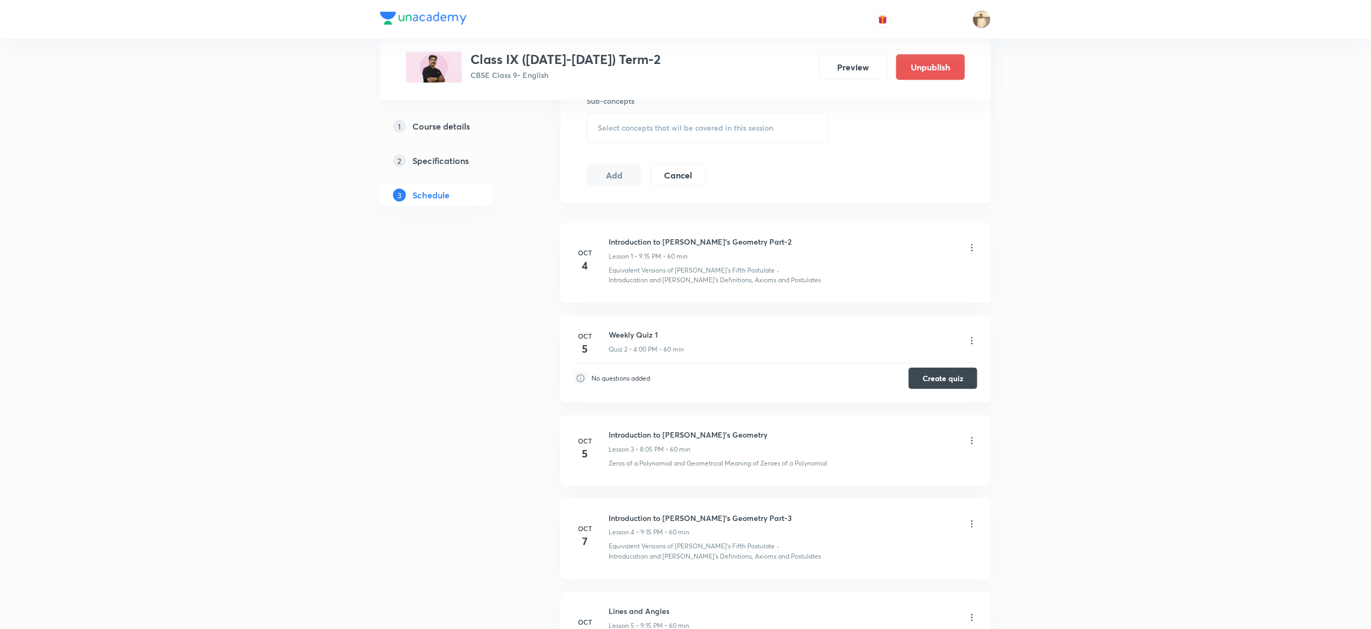
click at [969, 247] on icon at bounding box center [972, 248] width 11 height 11
click at [876, 273] on li "Edit" at bounding box center [913, 277] width 118 height 20
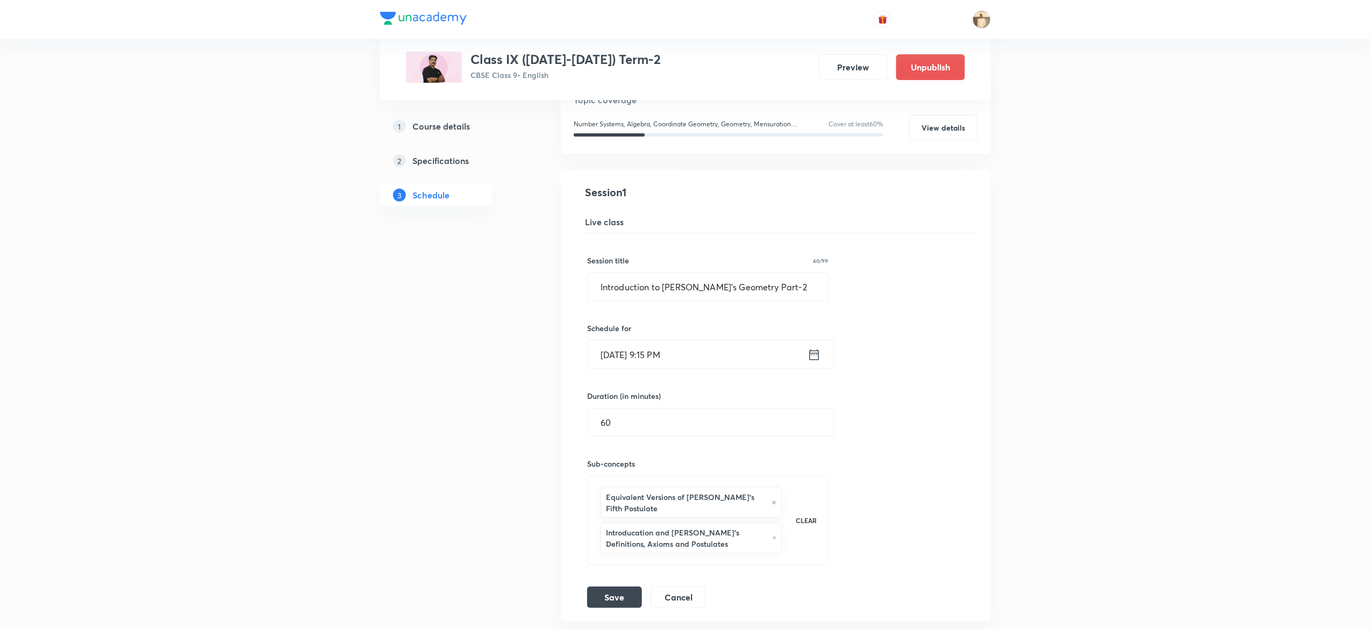
scroll to position [133, 0]
click at [788, 286] on input "Introduction to Euclid's Geometry Part-2" at bounding box center [708, 287] width 240 height 27
type input "Introduction to Euclid's Geometry"
click at [625, 602] on button "Save" at bounding box center [614, 598] width 55 height 22
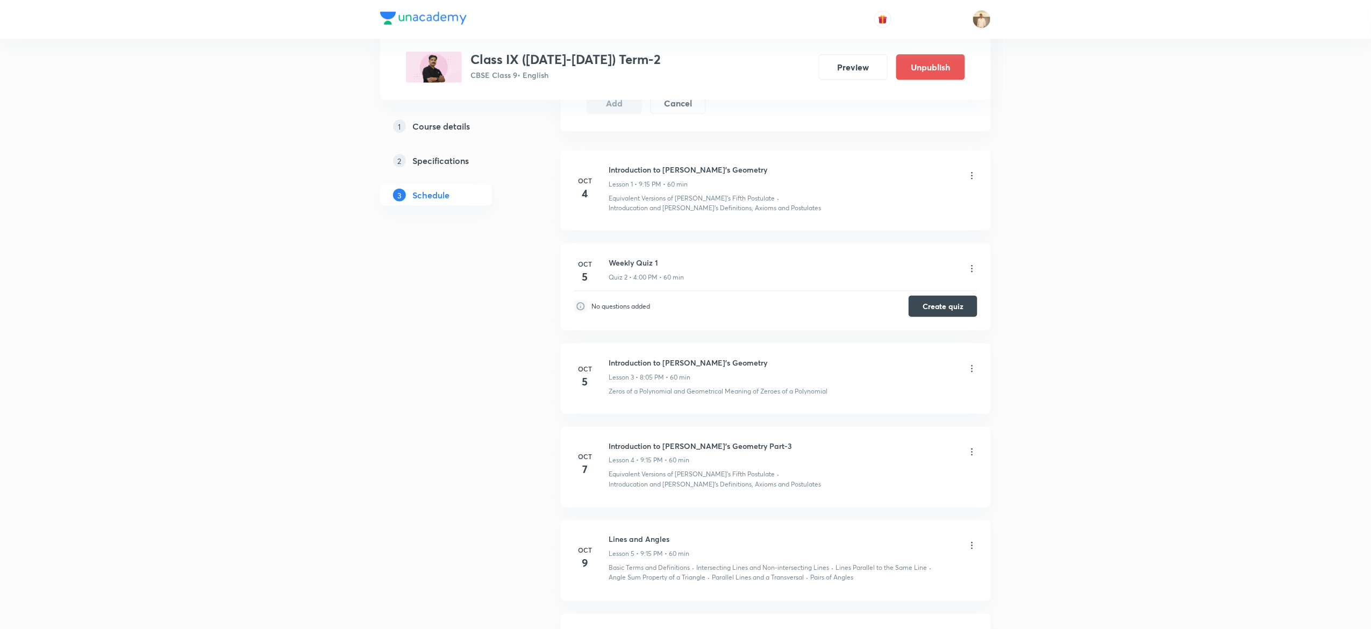
scroll to position [572, 0]
click at [975, 362] on icon at bounding box center [972, 367] width 11 height 11
click at [900, 384] on li "Edit" at bounding box center [913, 388] width 118 height 20
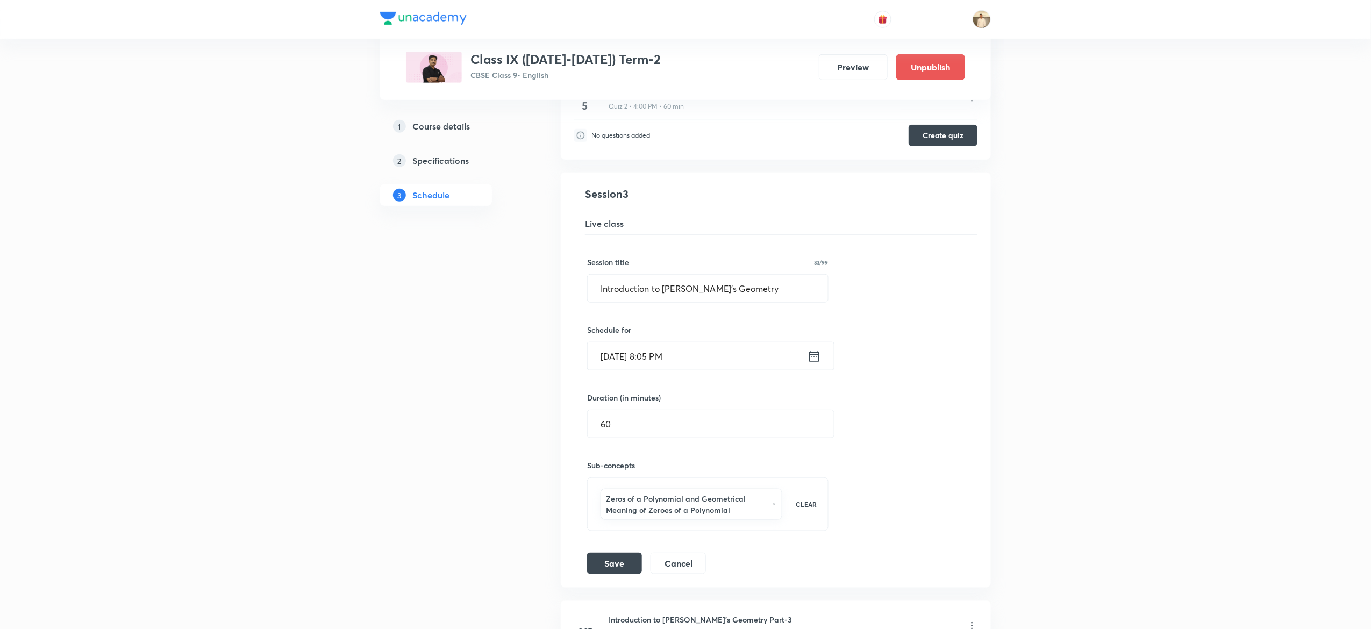
scroll to position [314, 0]
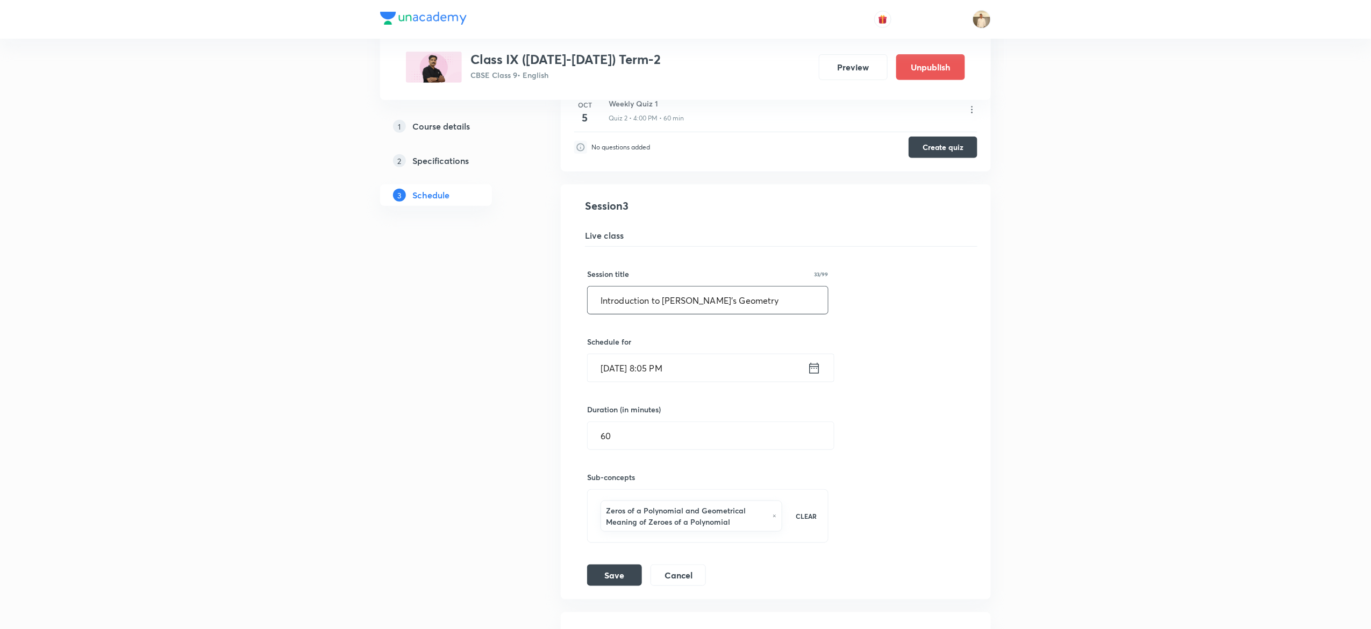
click at [774, 290] on input "Introduction to [PERSON_NAME]'s Geometry" at bounding box center [708, 300] width 240 height 27
type input "Introduction to [PERSON_NAME]'s Geometry Part-2"
click at [627, 567] on button "Save" at bounding box center [614, 575] width 55 height 22
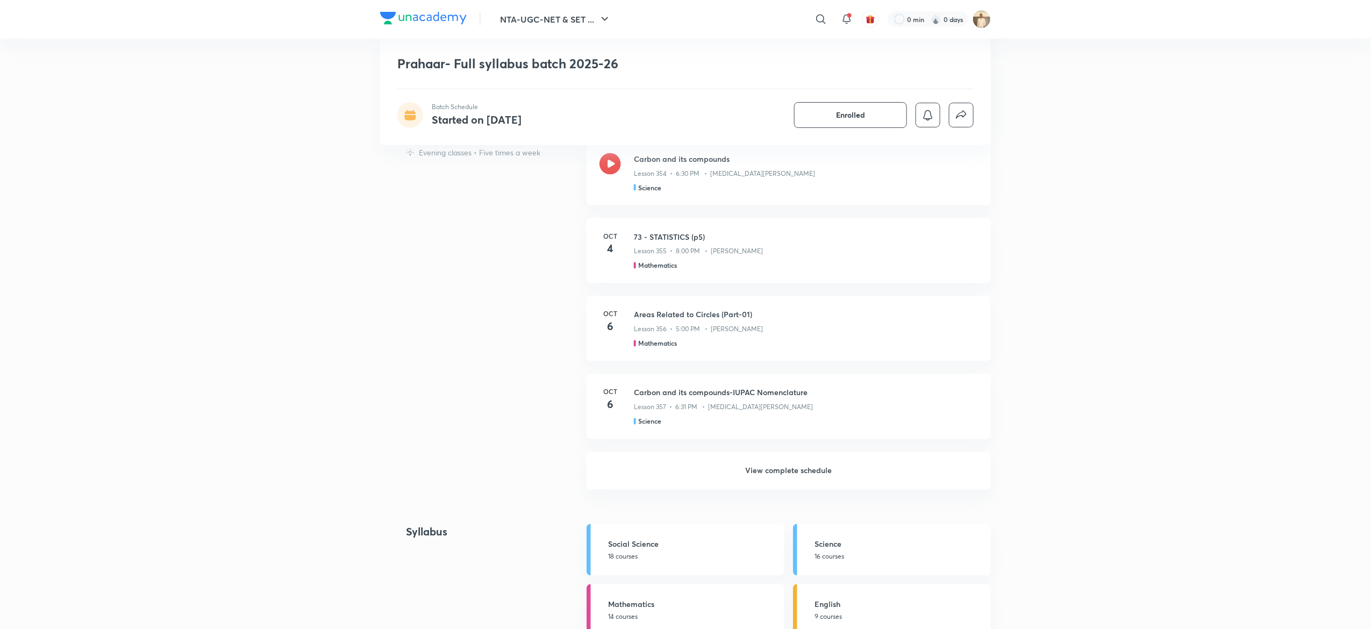
scroll to position [791, 0]
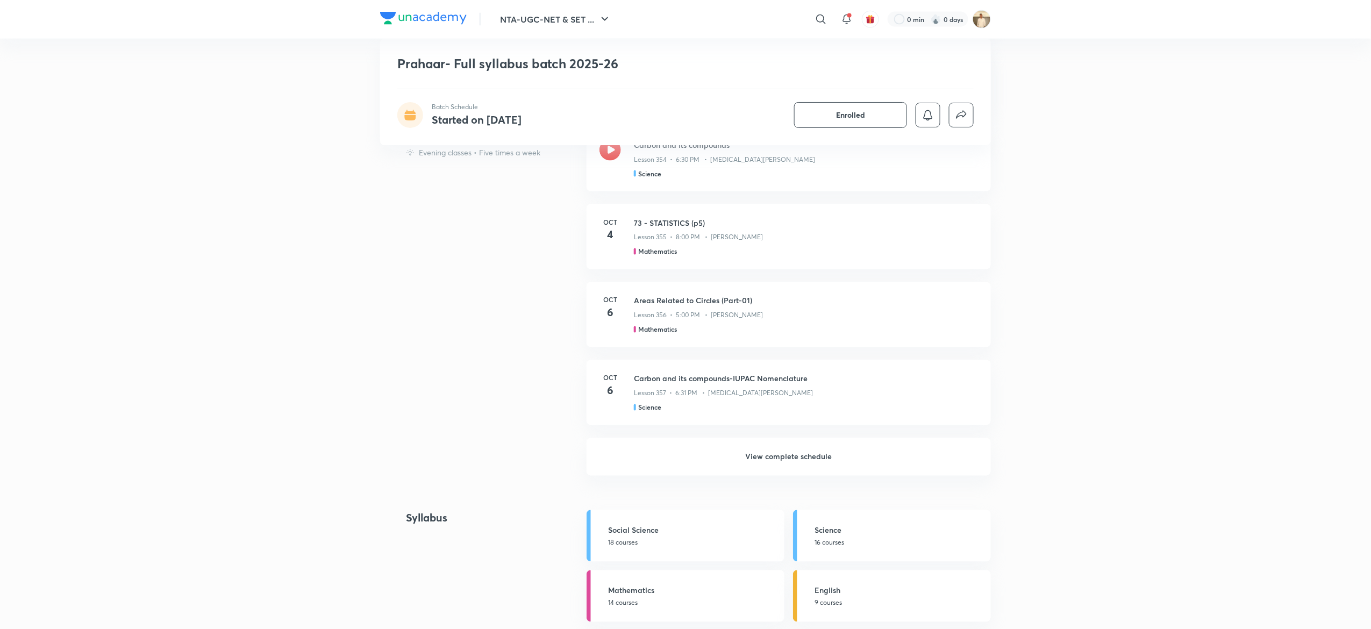
click at [781, 459] on h6 "View complete schedule" at bounding box center [789, 457] width 404 height 38
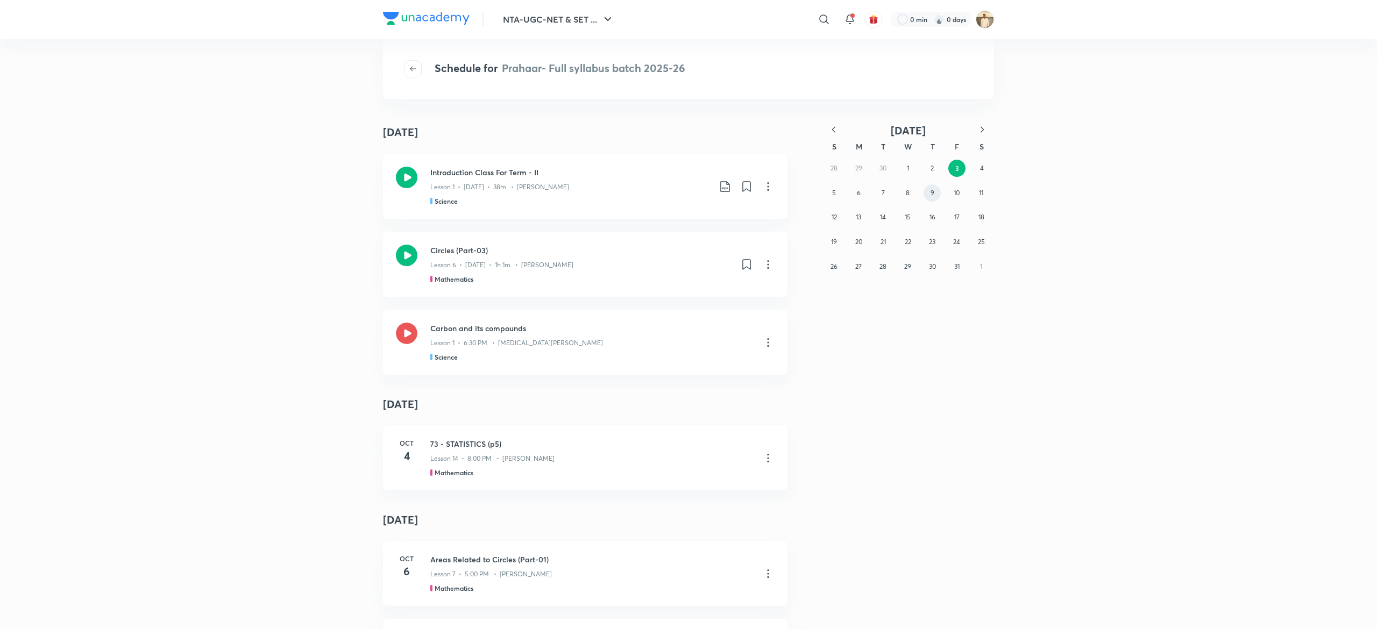
click at [933, 191] on abbr "9" at bounding box center [932, 193] width 4 height 8
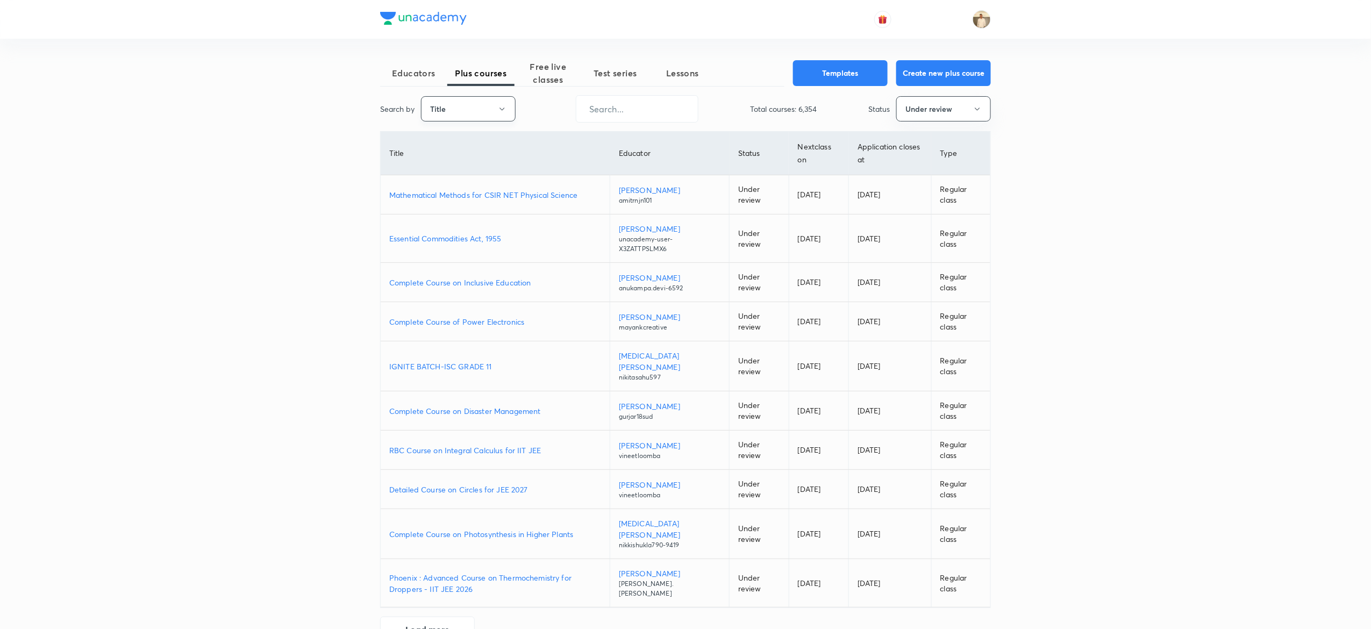
click at [491, 101] on button "Title" at bounding box center [468, 108] width 95 height 25
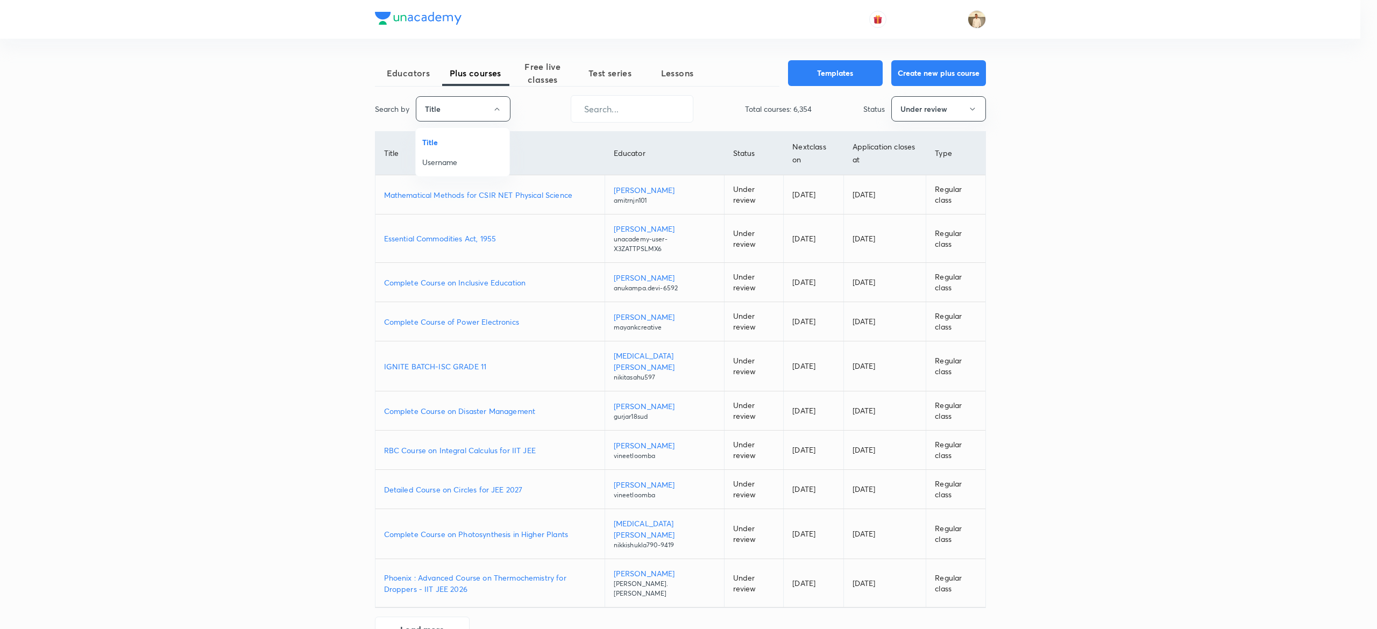
click at [439, 167] on span "Username" at bounding box center [462, 162] width 81 height 11
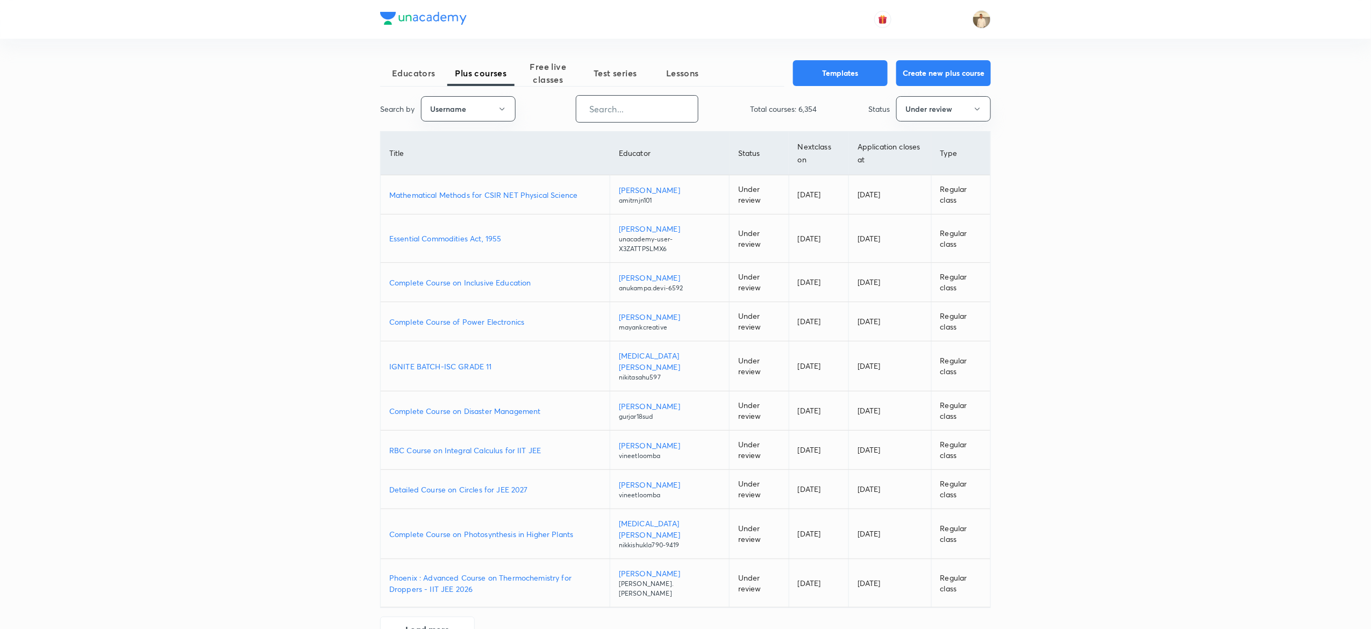
click at [681, 112] on input "text" at bounding box center [638, 108] width 122 height 27
paste input "Alok0124"
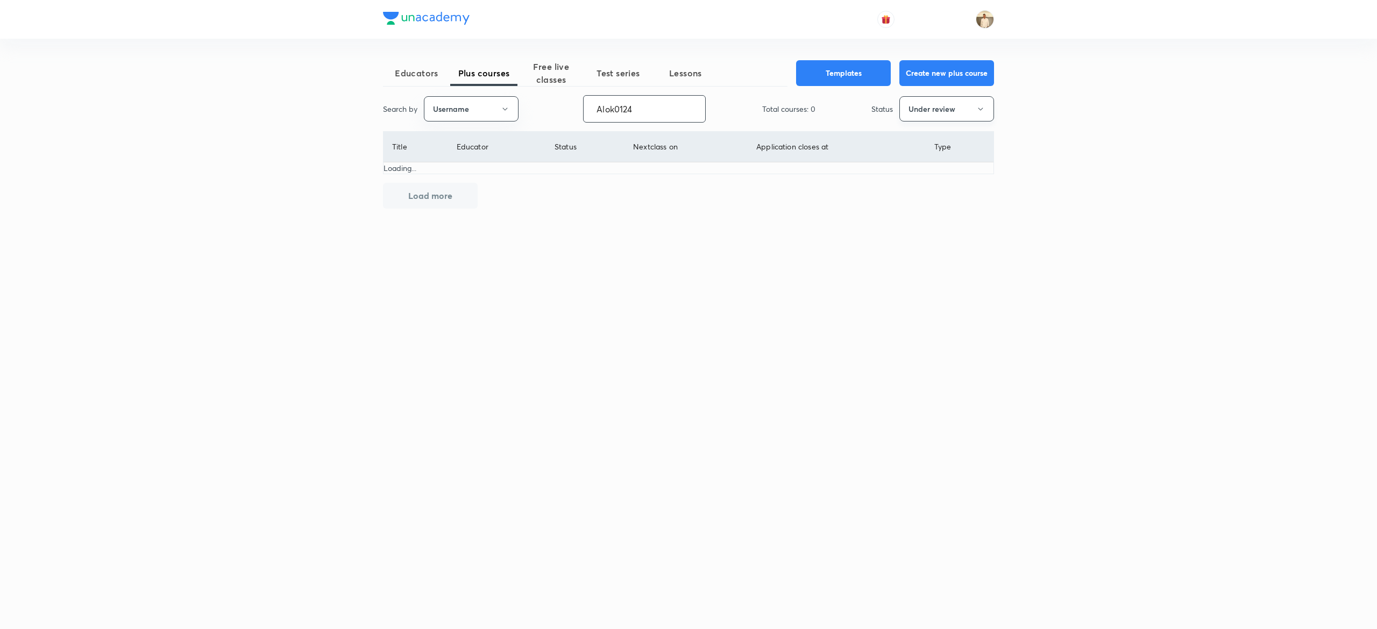
type input "Alok0124"
click at [945, 114] on button "Under review" at bounding box center [946, 108] width 95 height 25
click at [926, 200] on span "Live" at bounding box center [946, 201] width 81 height 11
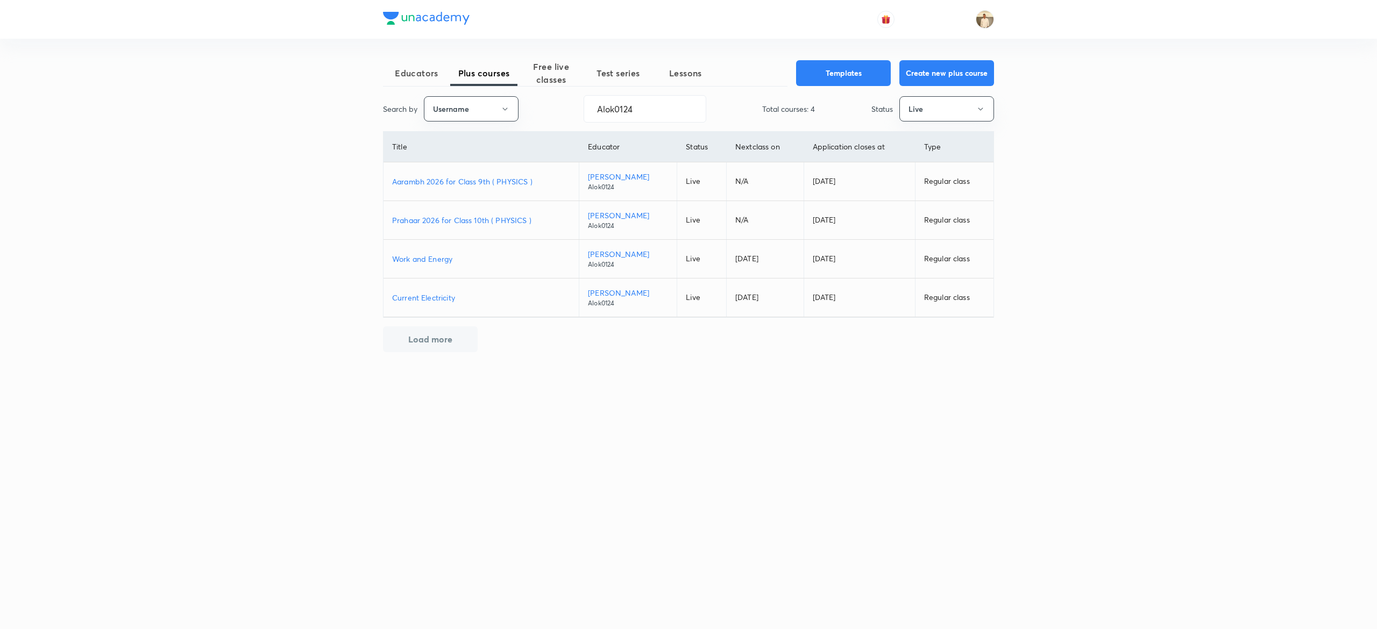
click at [420, 295] on p "Current Electricity" at bounding box center [481, 297] width 178 height 11
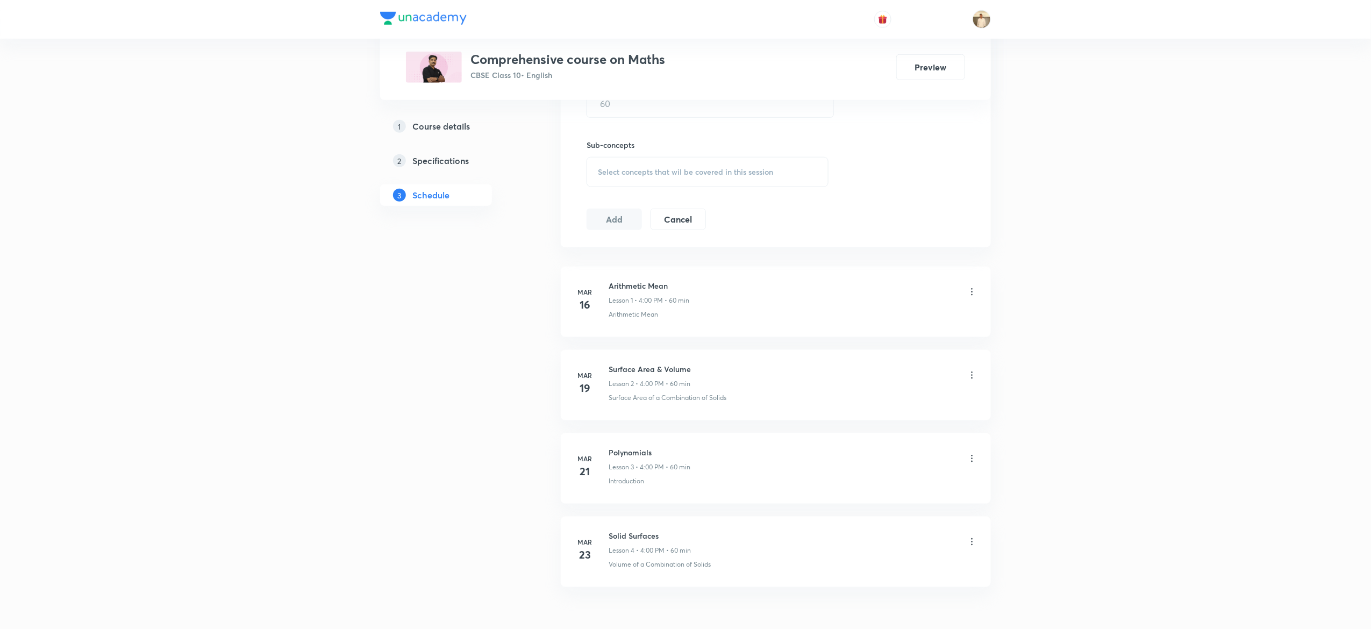
scroll to position [516, 0]
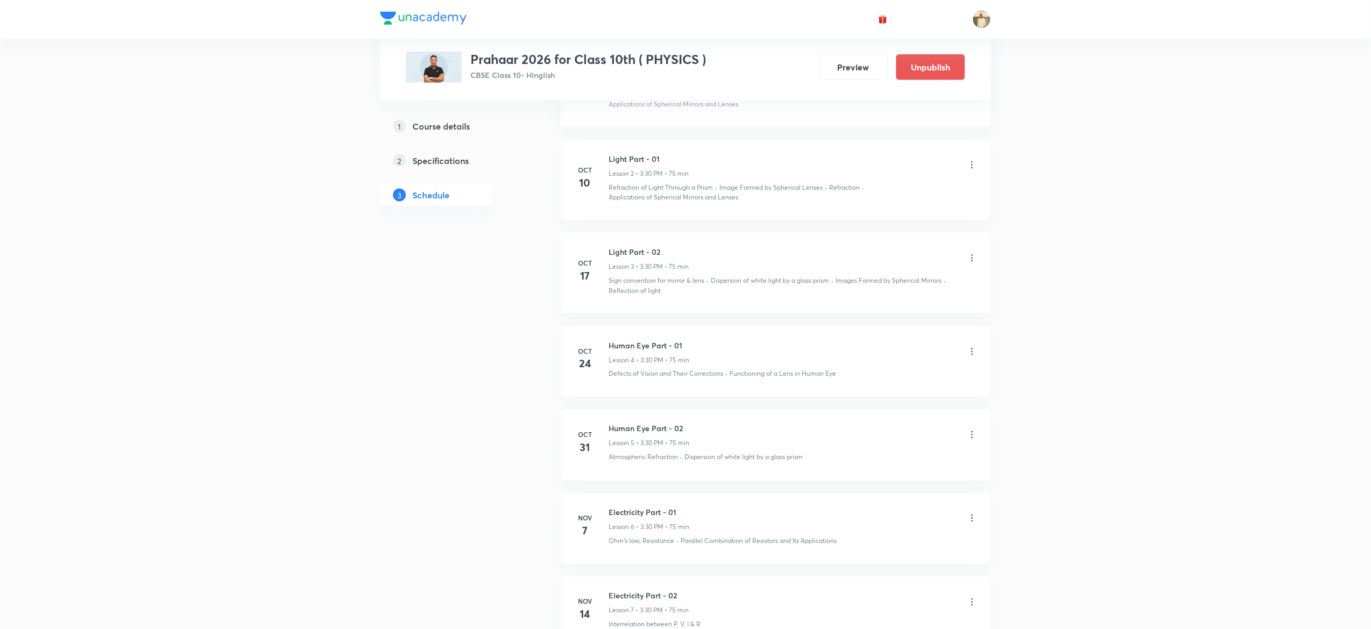
scroll to position [452, 0]
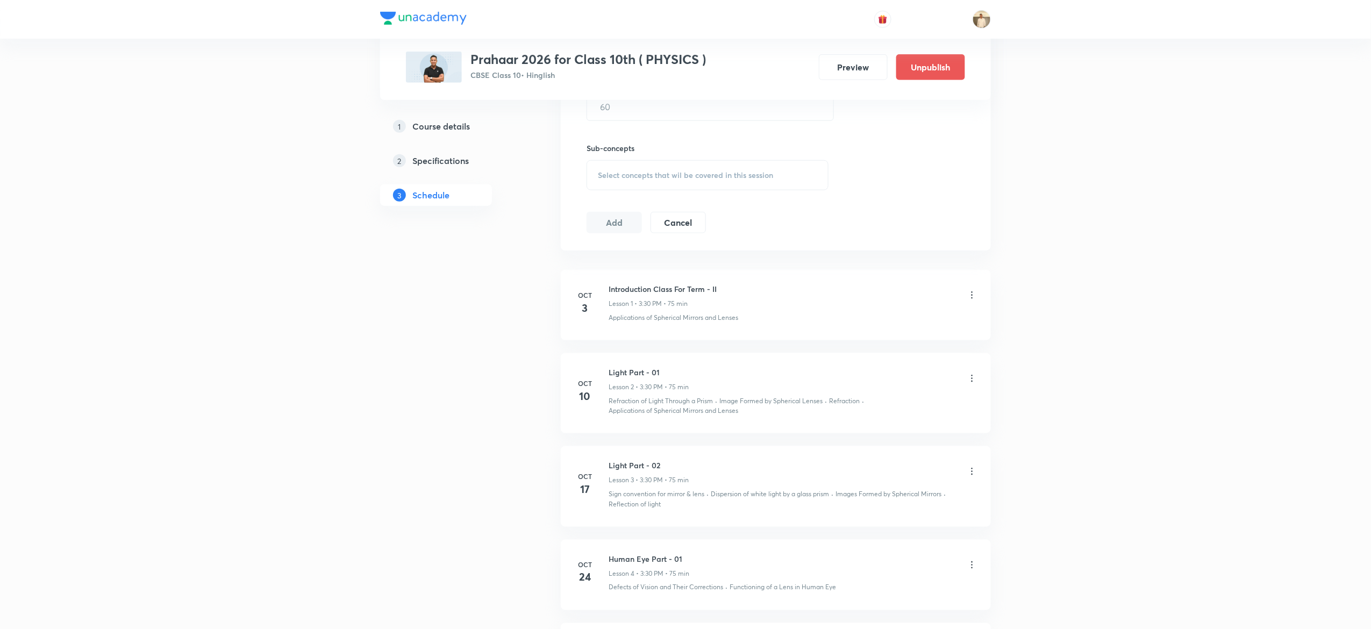
click at [971, 381] on icon at bounding box center [972, 378] width 11 height 11
click at [885, 423] on li "Delete" at bounding box center [913, 428] width 118 height 20
click at [973, 475] on div at bounding box center [972, 472] width 11 height 11
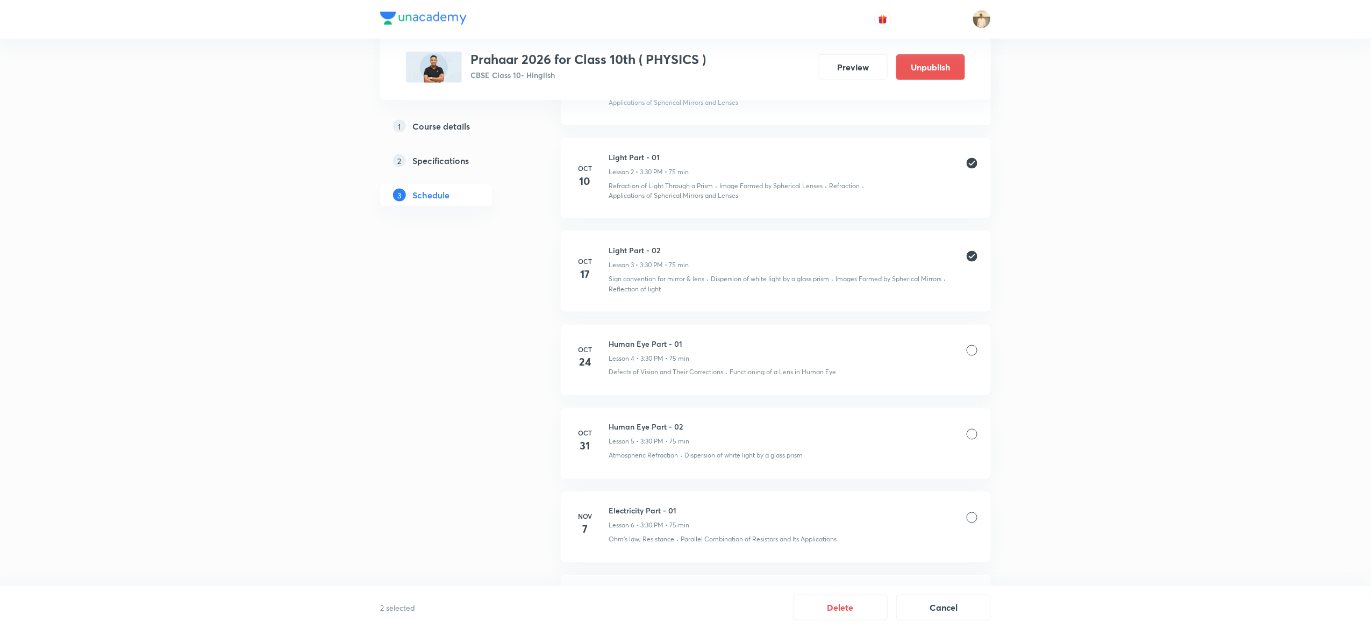
click at [975, 355] on div at bounding box center [972, 350] width 11 height 11
click at [973, 438] on div at bounding box center [972, 434] width 11 height 11
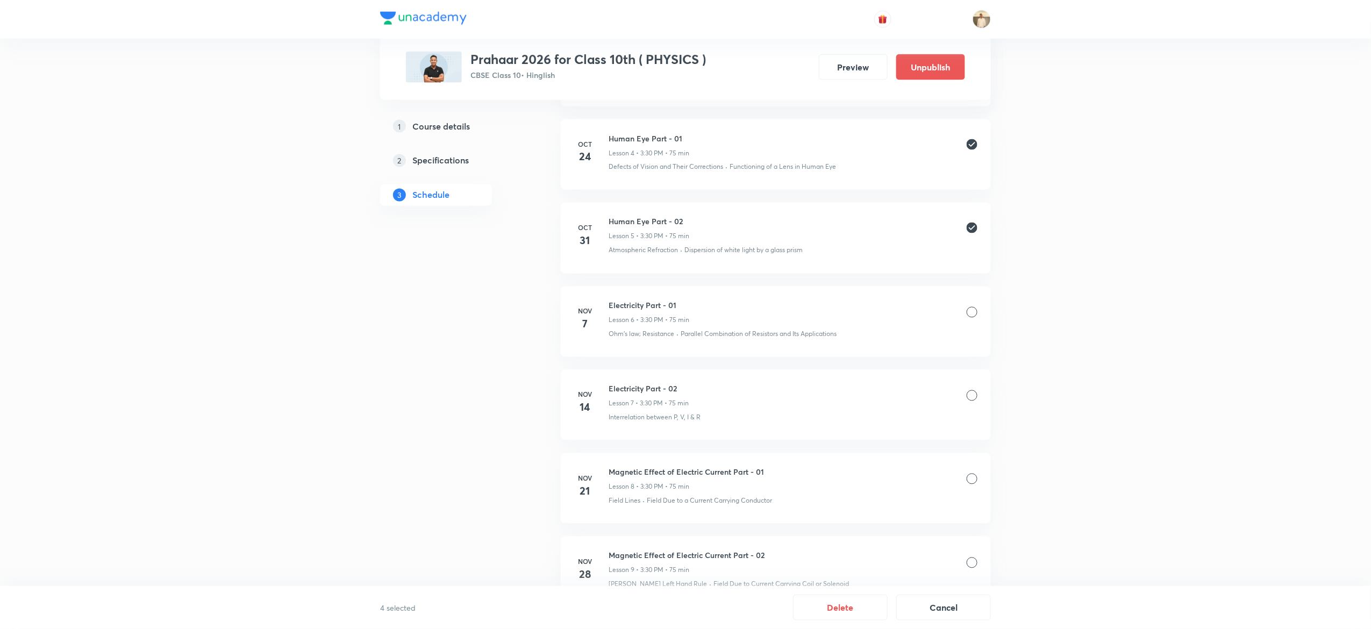
scroll to position [882, 0]
click at [971, 305] on div at bounding box center [972, 302] width 11 height 11
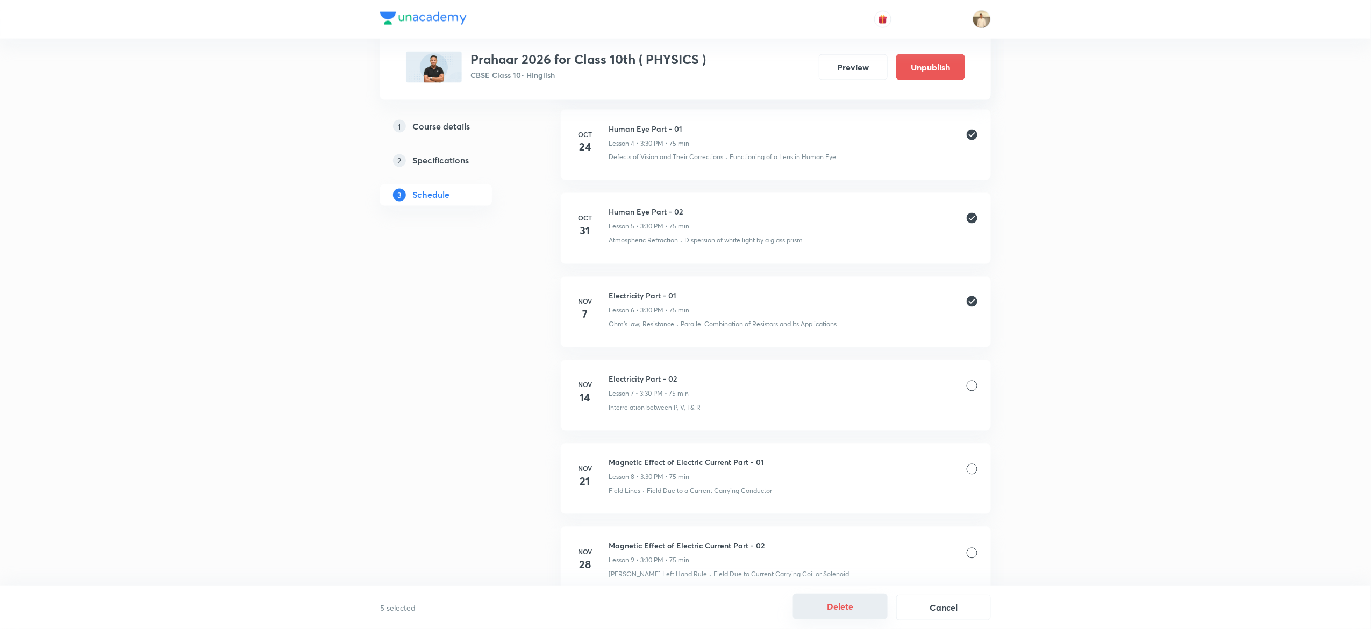
click at [850, 604] on button "Delete" at bounding box center [840, 607] width 95 height 26
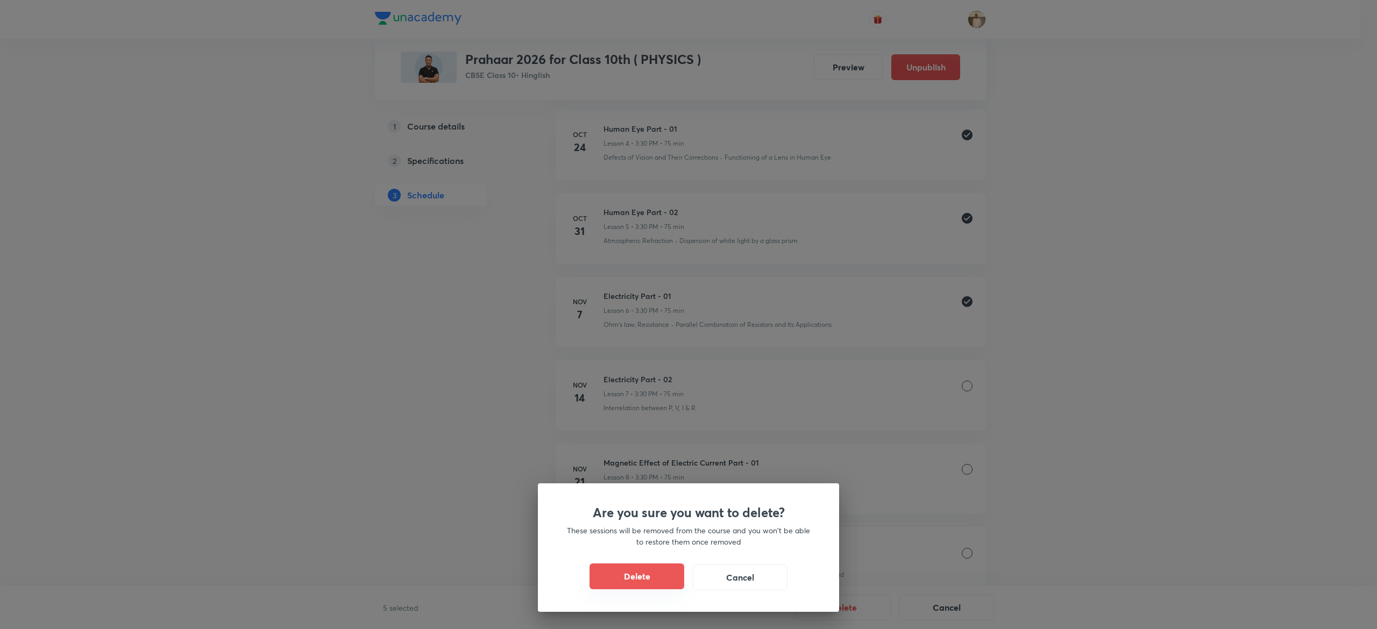
click at [632, 574] on button "Delete" at bounding box center [636, 577] width 95 height 26
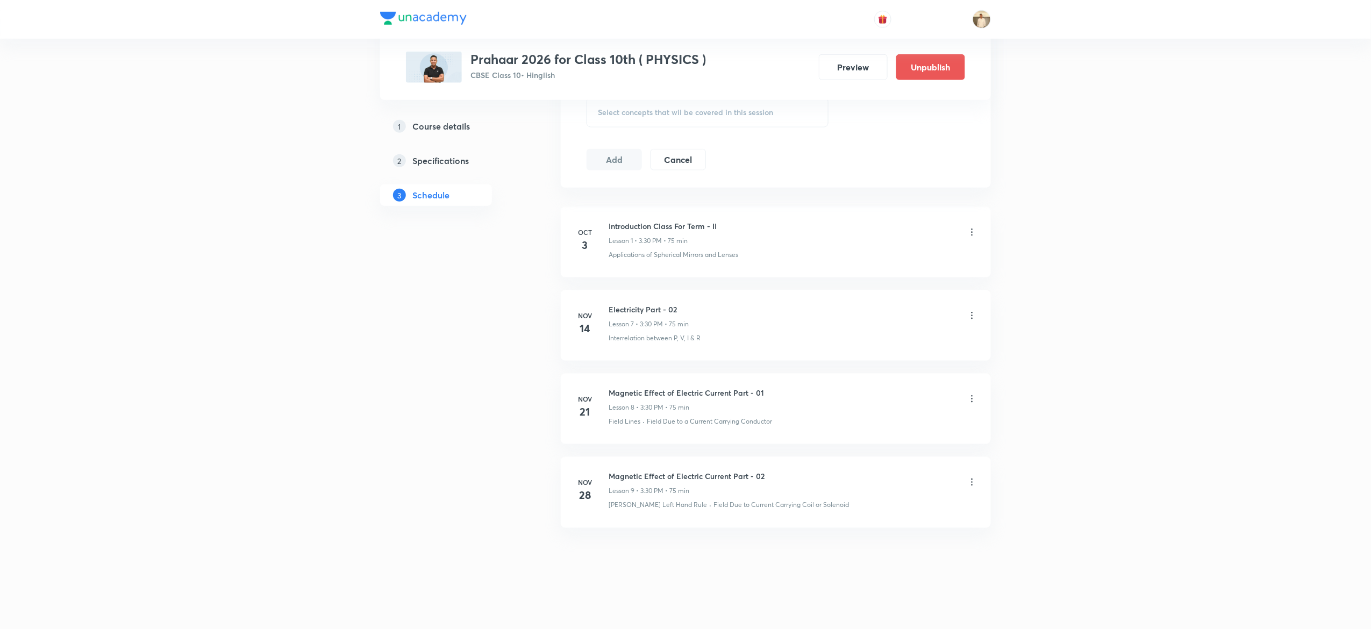
scroll to position [517, 0]
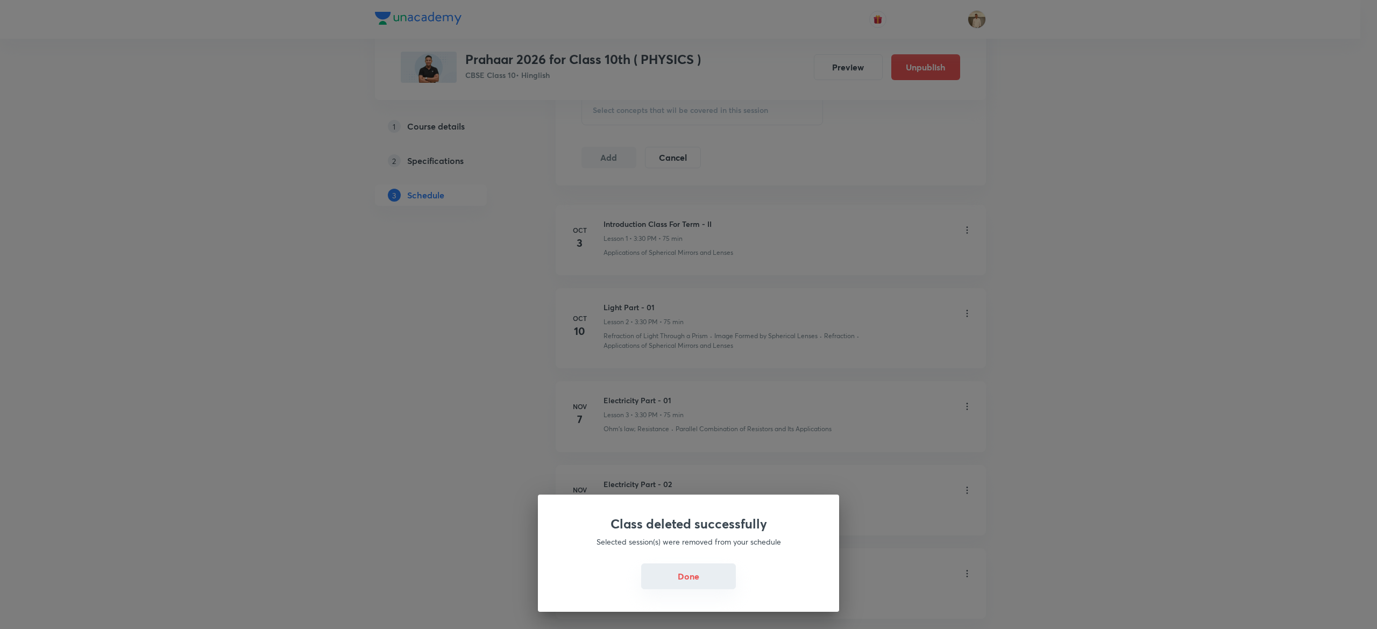
click at [672, 579] on button "Done" at bounding box center [688, 577] width 95 height 26
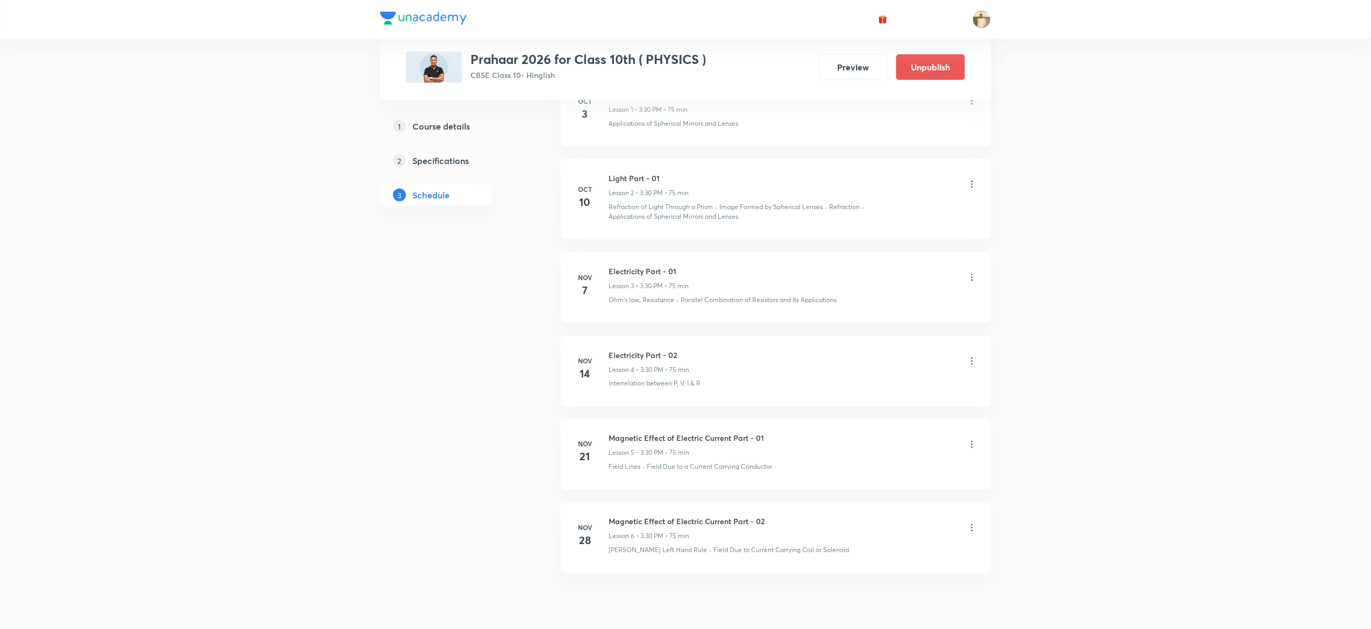
scroll to position [694, 0]
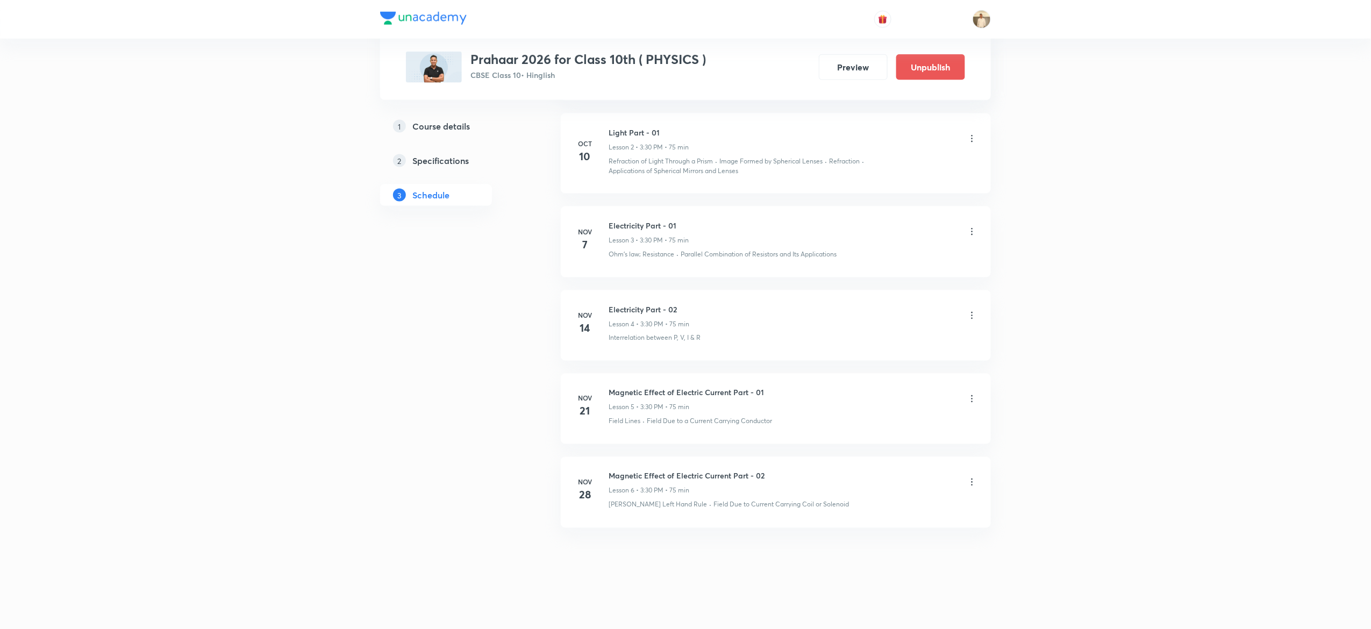
click at [971, 482] on icon at bounding box center [972, 482] width 11 height 11
click at [870, 533] on p "Delete" at bounding box center [873, 530] width 23 height 11
click at [970, 401] on div at bounding box center [972, 399] width 11 height 11
click at [969, 315] on div at bounding box center [972, 316] width 11 height 11
click at [969, 231] on div at bounding box center [972, 232] width 11 height 11
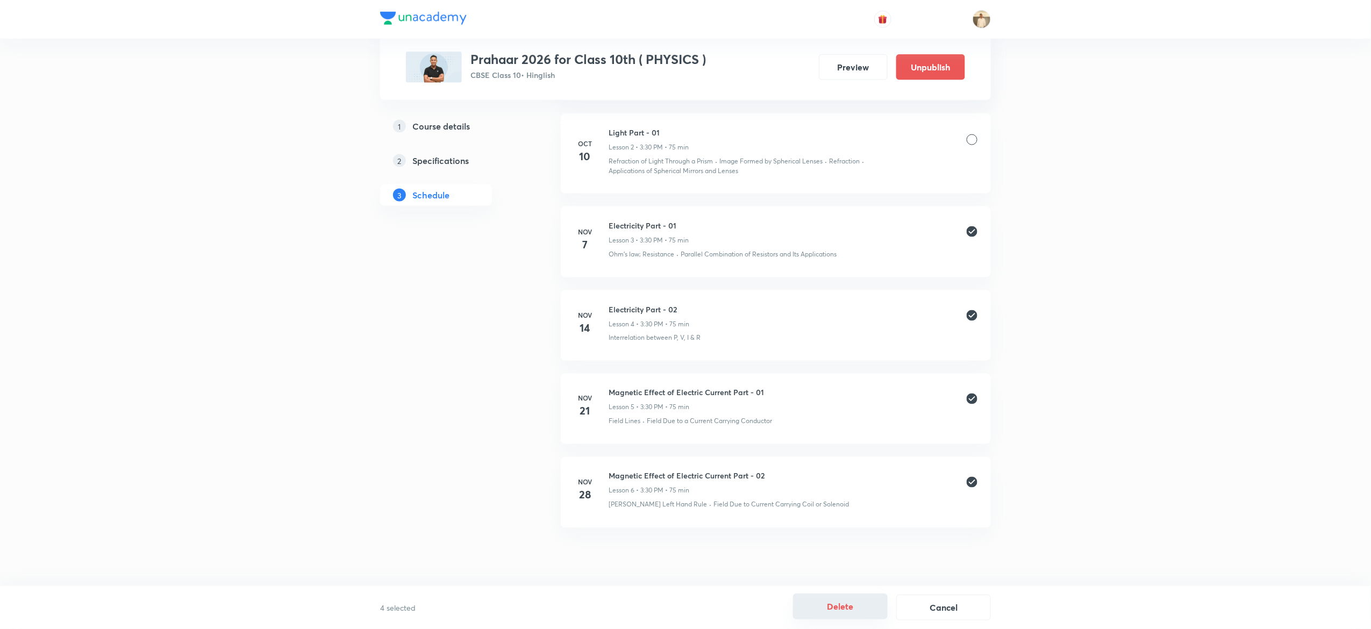
click at [840, 610] on button "Delete" at bounding box center [840, 607] width 95 height 26
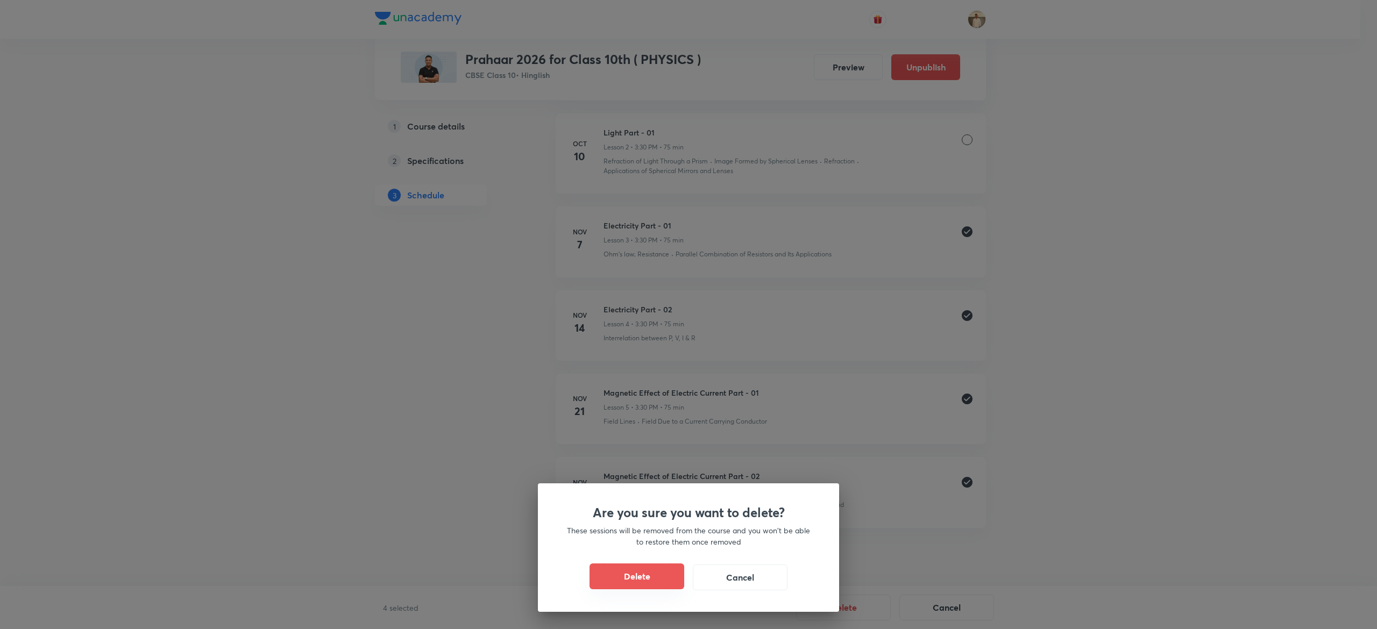
click at [610, 574] on button "Delete" at bounding box center [636, 577] width 95 height 26
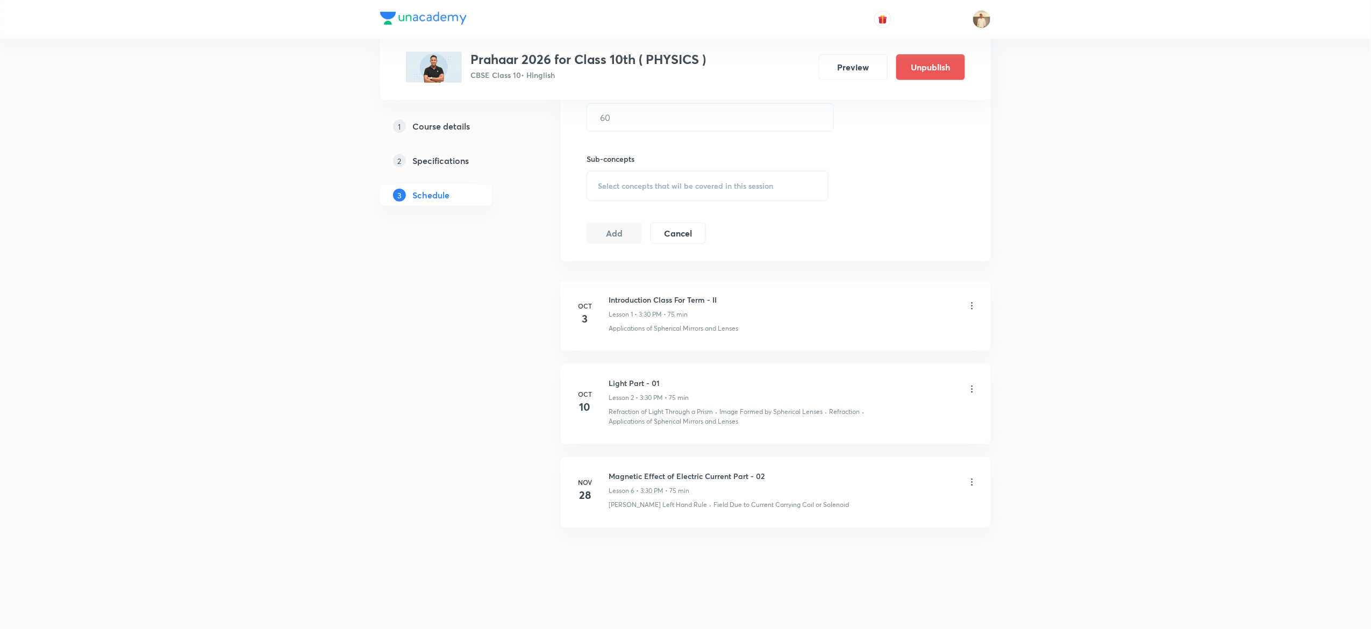
scroll to position [359, 0]
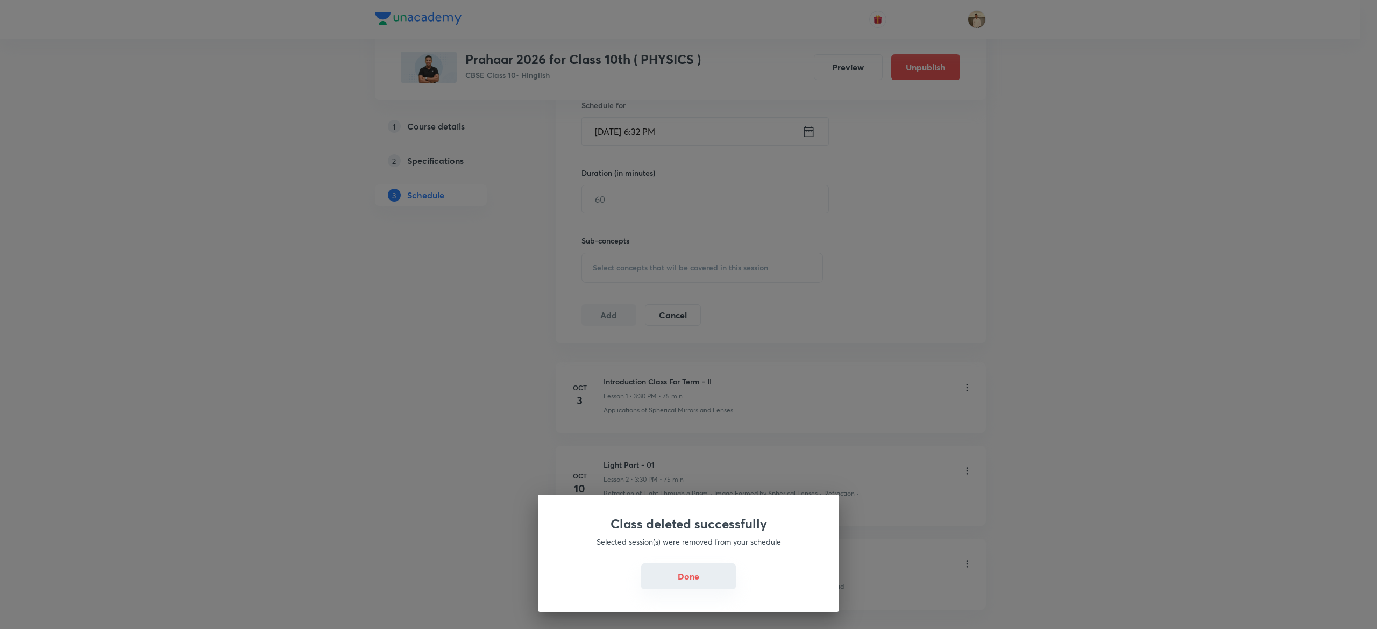
click at [682, 575] on button "Done" at bounding box center [688, 577] width 95 height 26
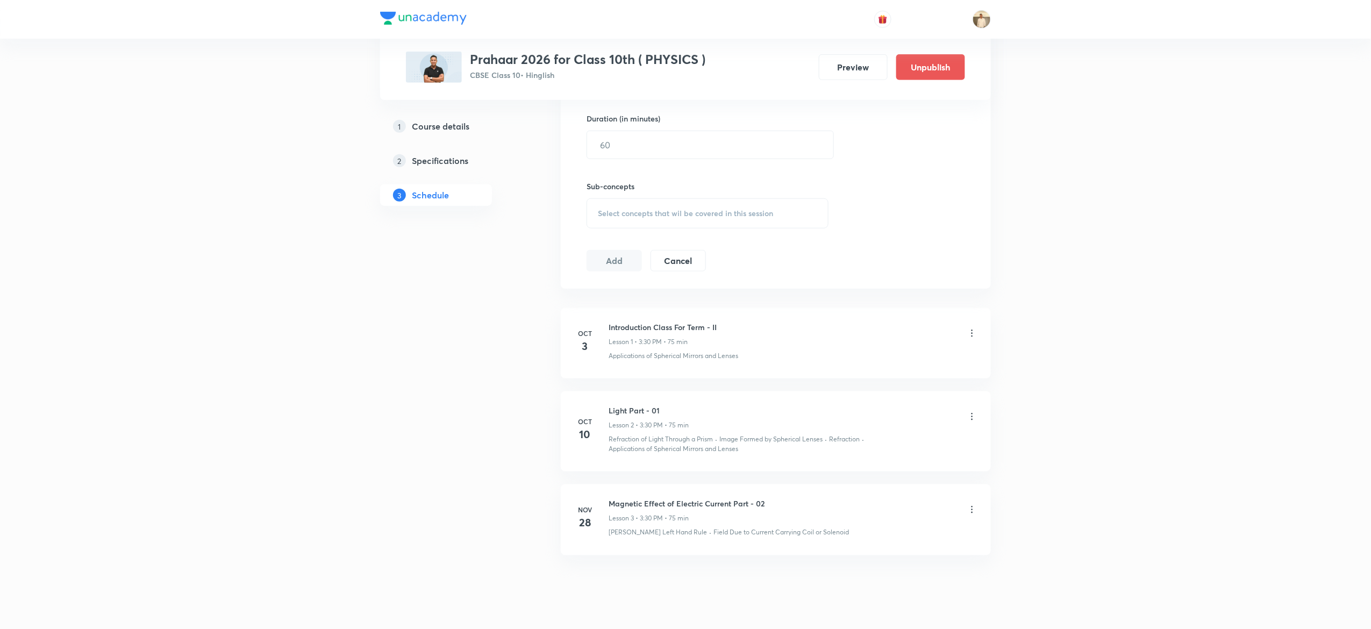
scroll to position [443, 0]
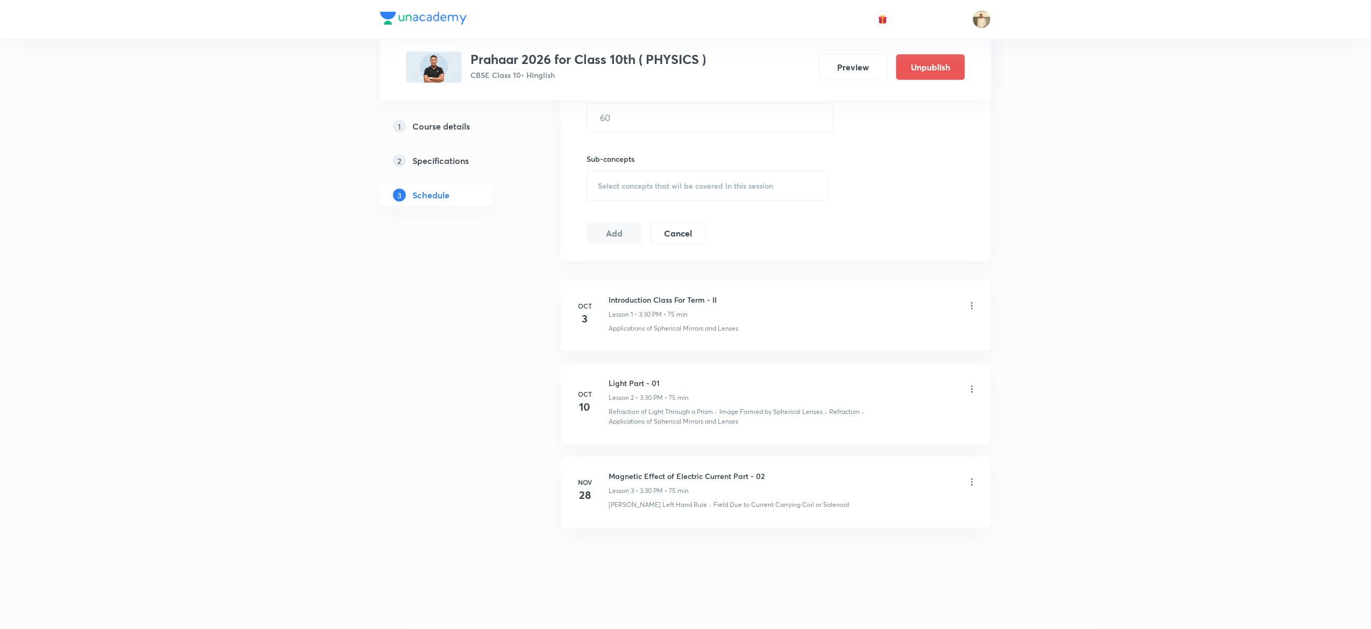
click at [977, 480] on icon at bounding box center [972, 482] width 11 height 11
click at [872, 528] on p "Delete" at bounding box center [873, 529] width 23 height 11
click at [971, 387] on div at bounding box center [972, 390] width 11 height 11
click at [840, 606] on button "Delete" at bounding box center [840, 607] width 95 height 26
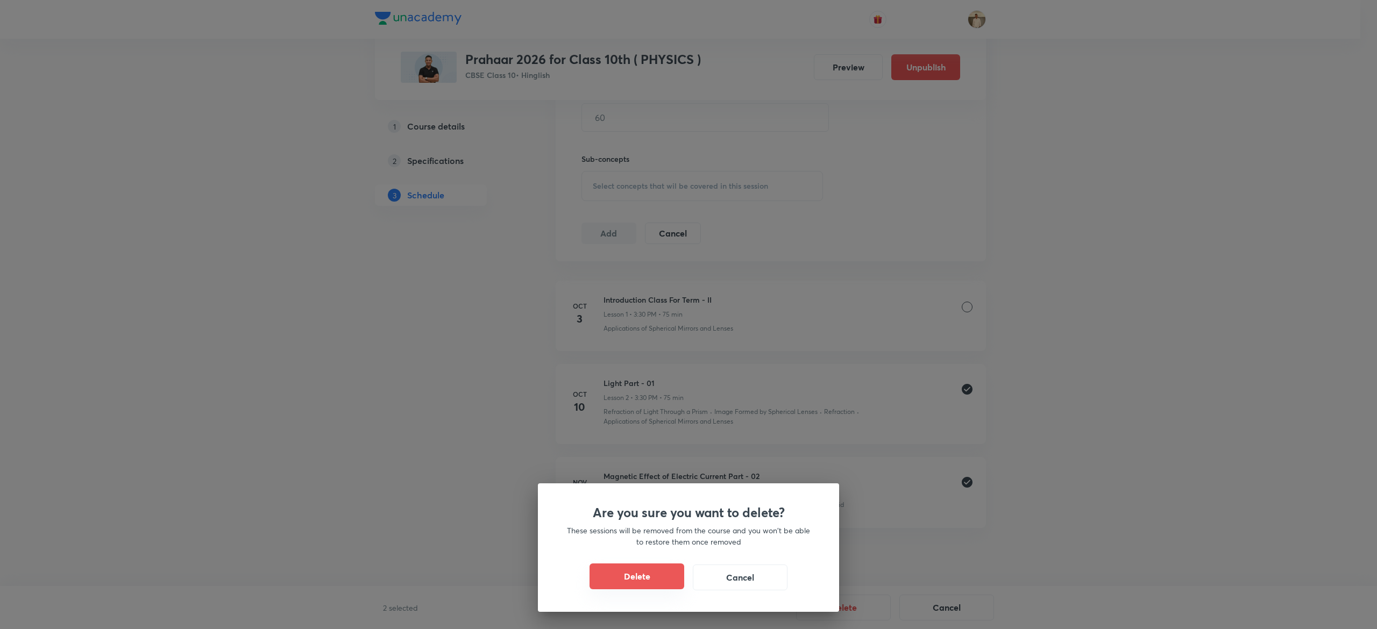
click at [630, 577] on button "Delete" at bounding box center [636, 577] width 95 height 26
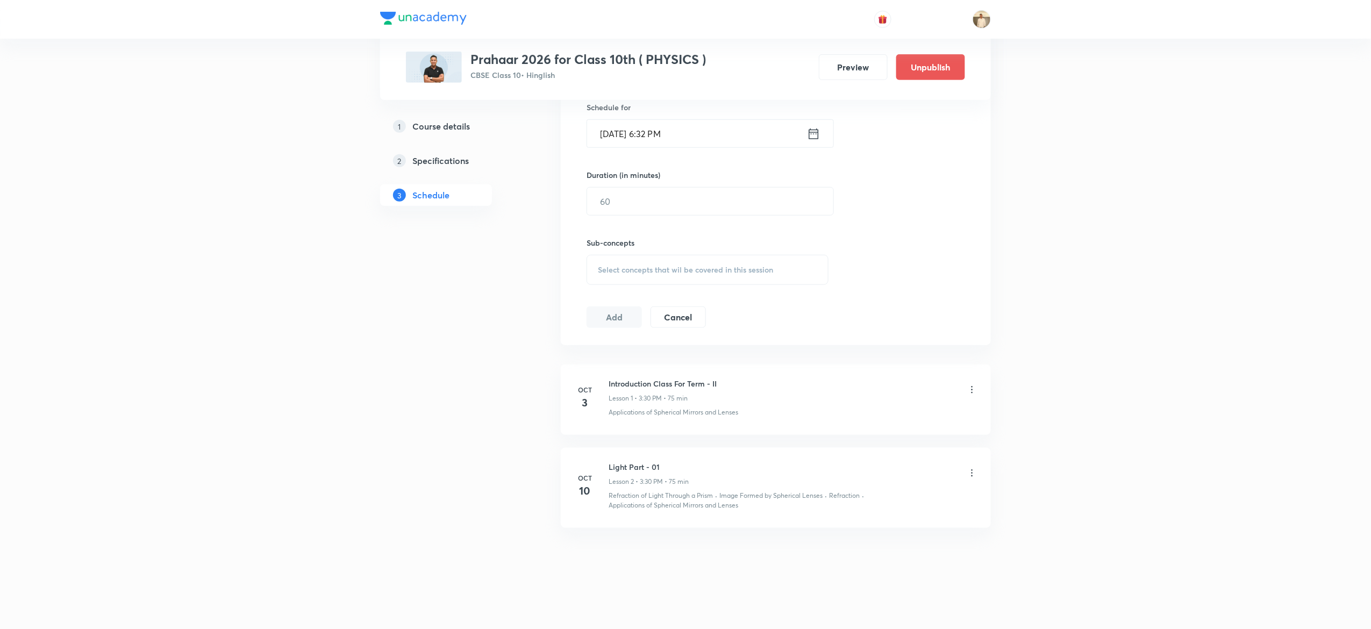
scroll to position [265, 0]
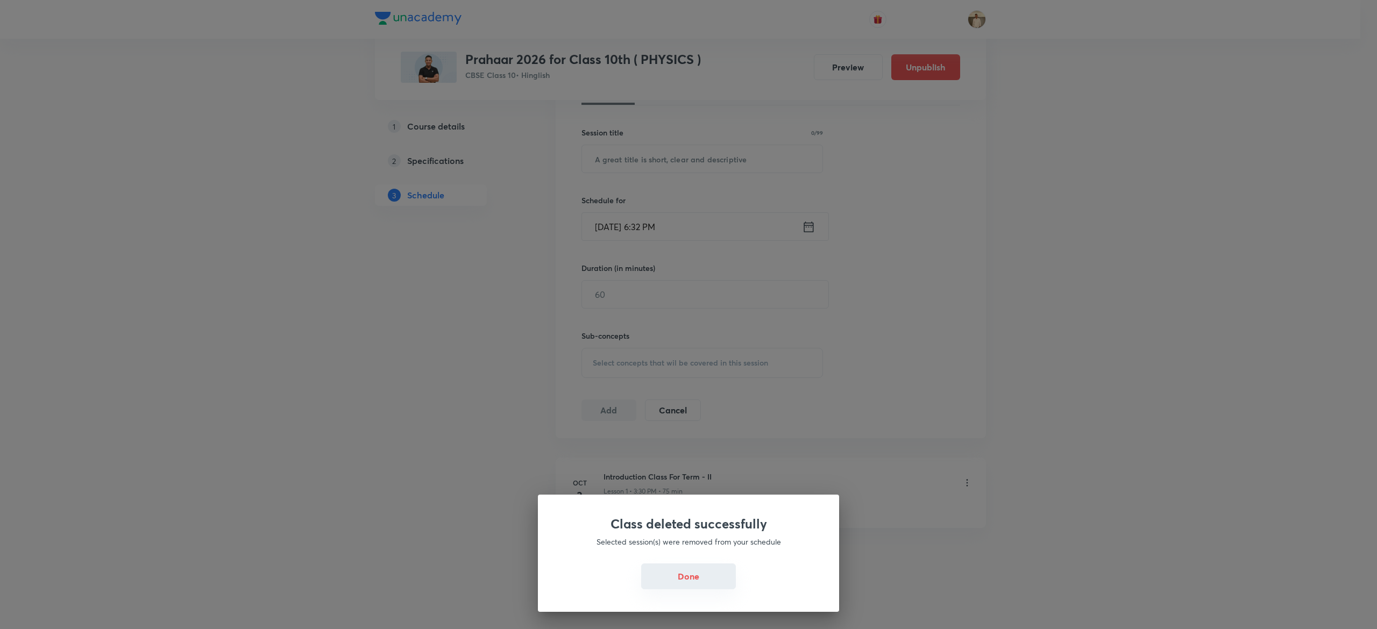
click at [687, 583] on button "Done" at bounding box center [688, 577] width 95 height 26
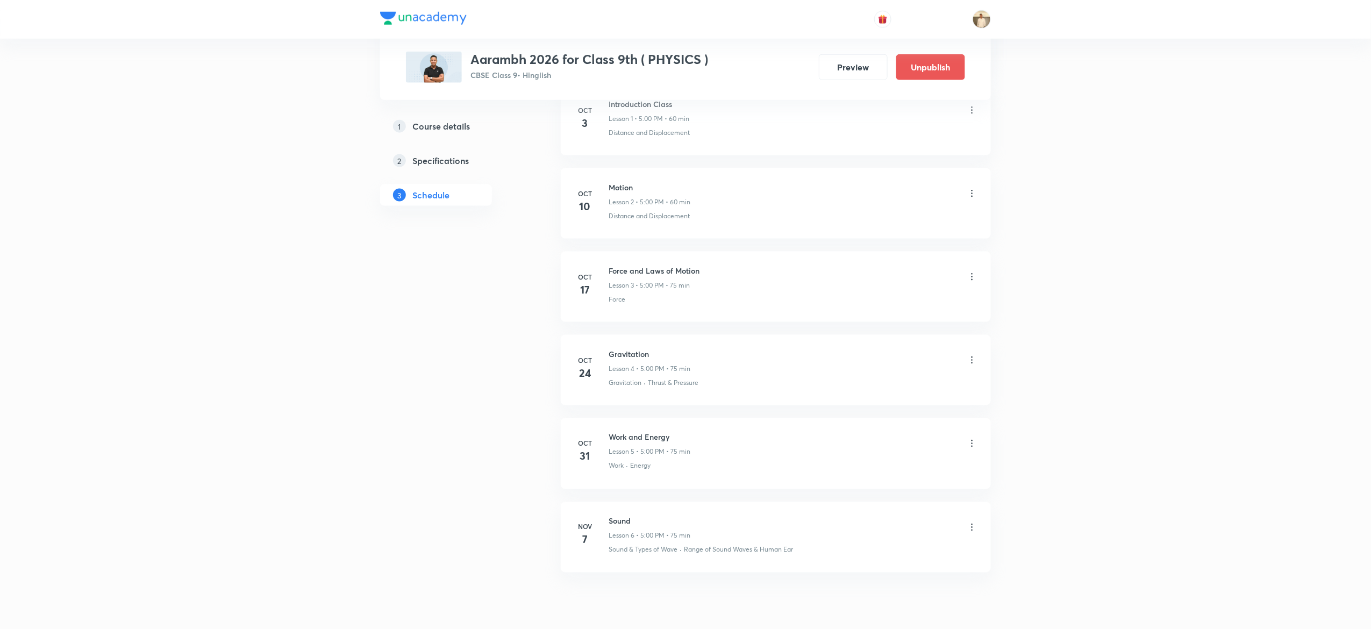
scroll to position [645, 0]
click at [973, 183] on icon at bounding box center [972, 185] width 11 height 11
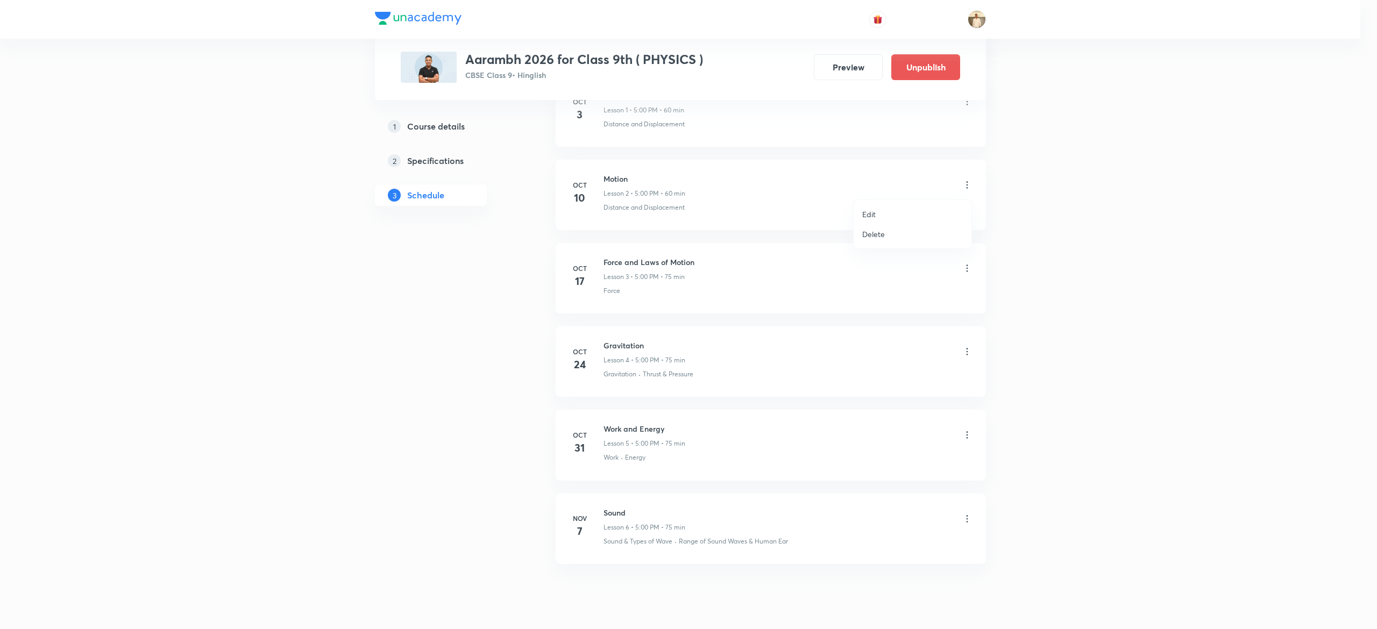
click at [900, 238] on li "Delete" at bounding box center [913, 234] width 118 height 20
click at [971, 271] on div at bounding box center [972, 269] width 11 height 11
click at [968, 352] on div at bounding box center [972, 352] width 11 height 11
click at [971, 442] on div at bounding box center [972, 436] width 11 height 11
click at [971, 529] on div "Sound Lesson 6 • 5:00 PM • 75 min" at bounding box center [793, 519] width 369 height 25
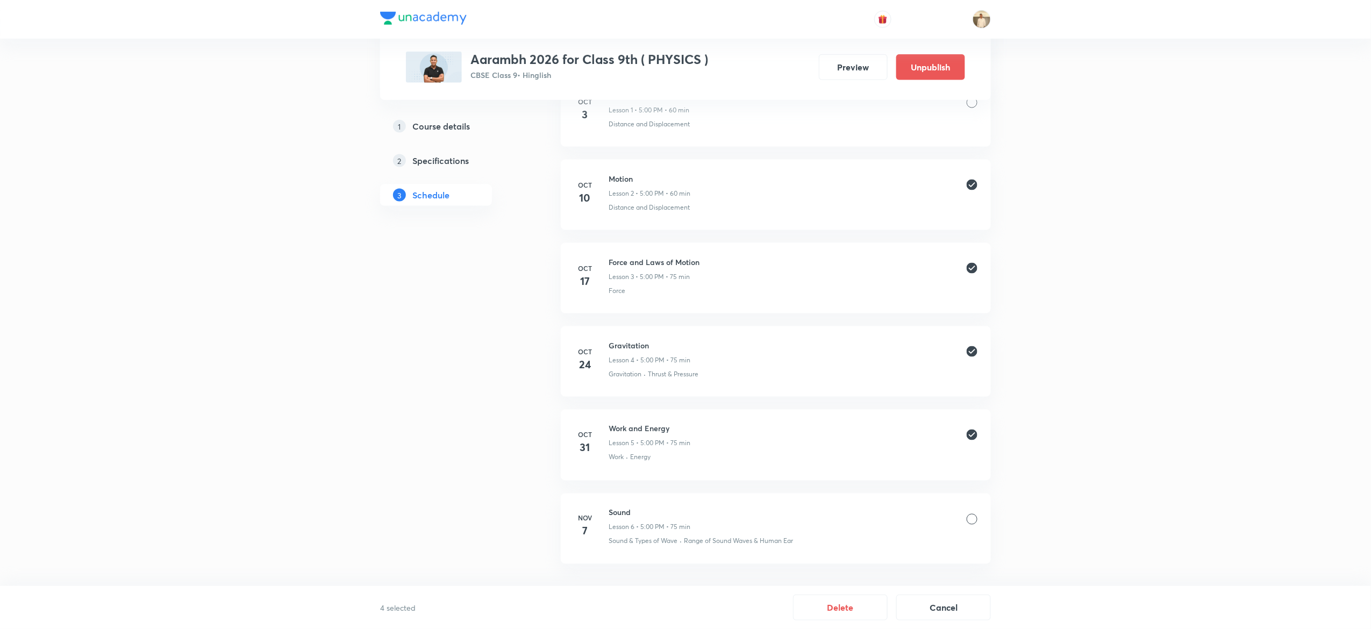
click at [976, 520] on div at bounding box center [972, 519] width 11 height 11
click at [852, 600] on button "Delete" at bounding box center [840, 607] width 95 height 26
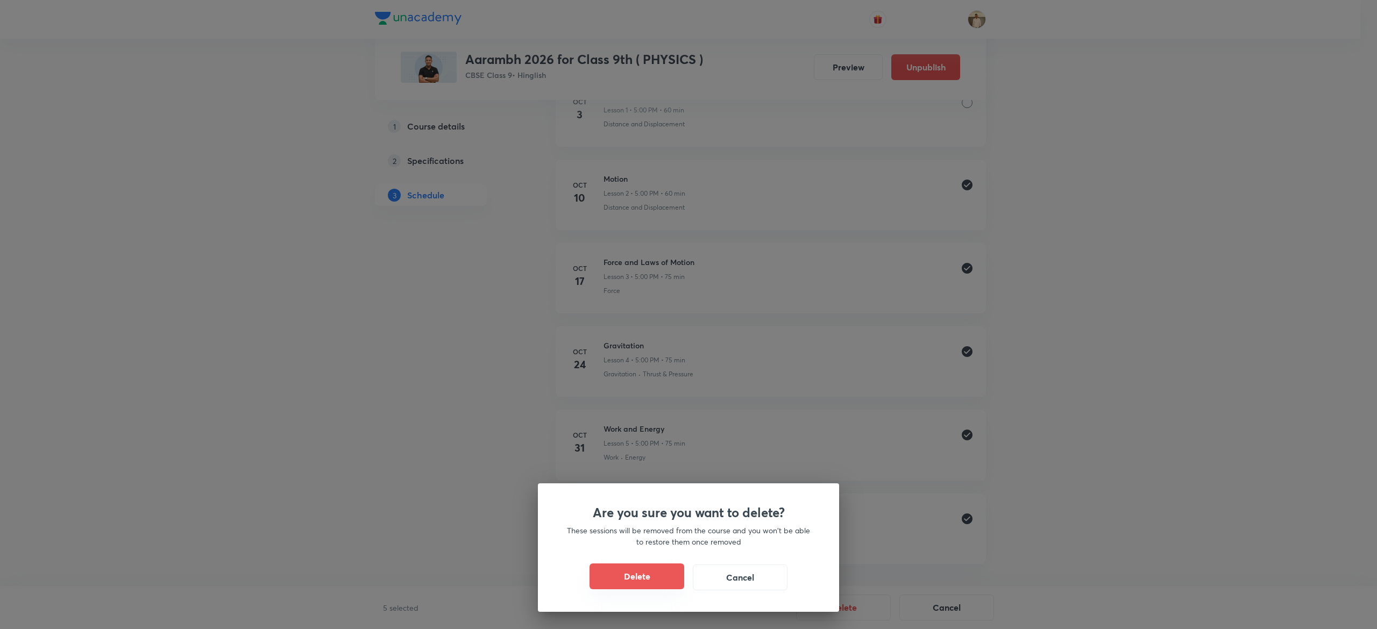
click at [640, 580] on button "Delete" at bounding box center [636, 577] width 95 height 26
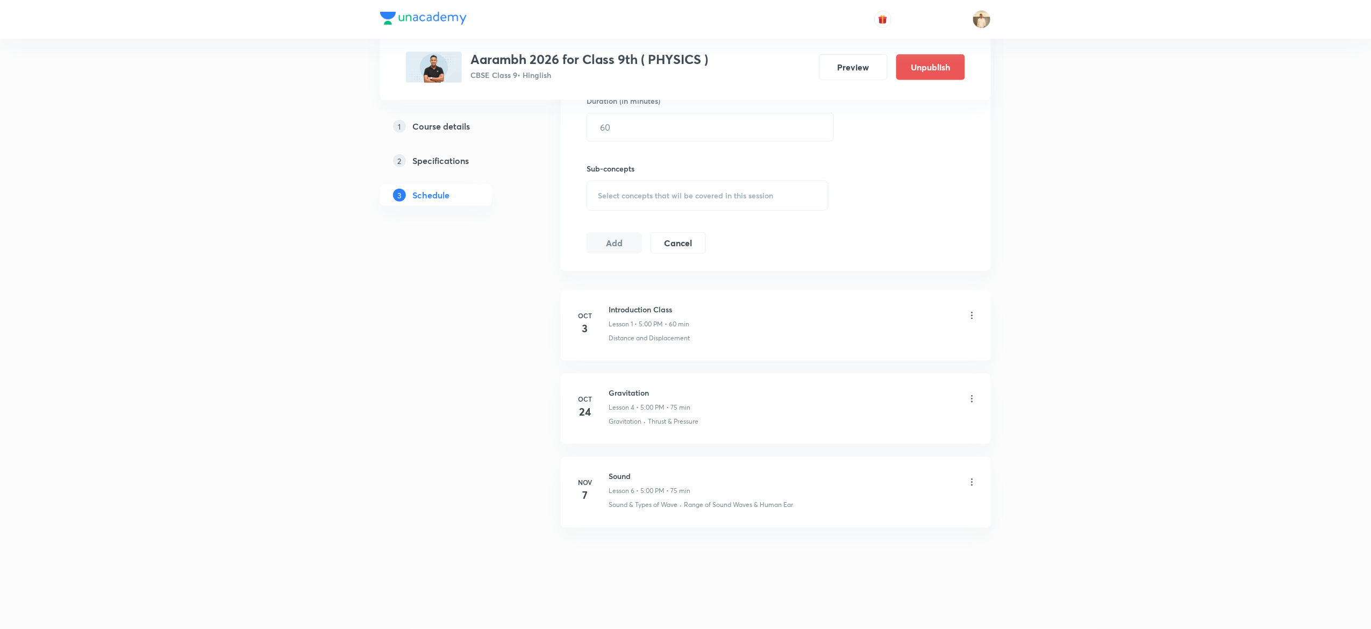
scroll to position [265, 0]
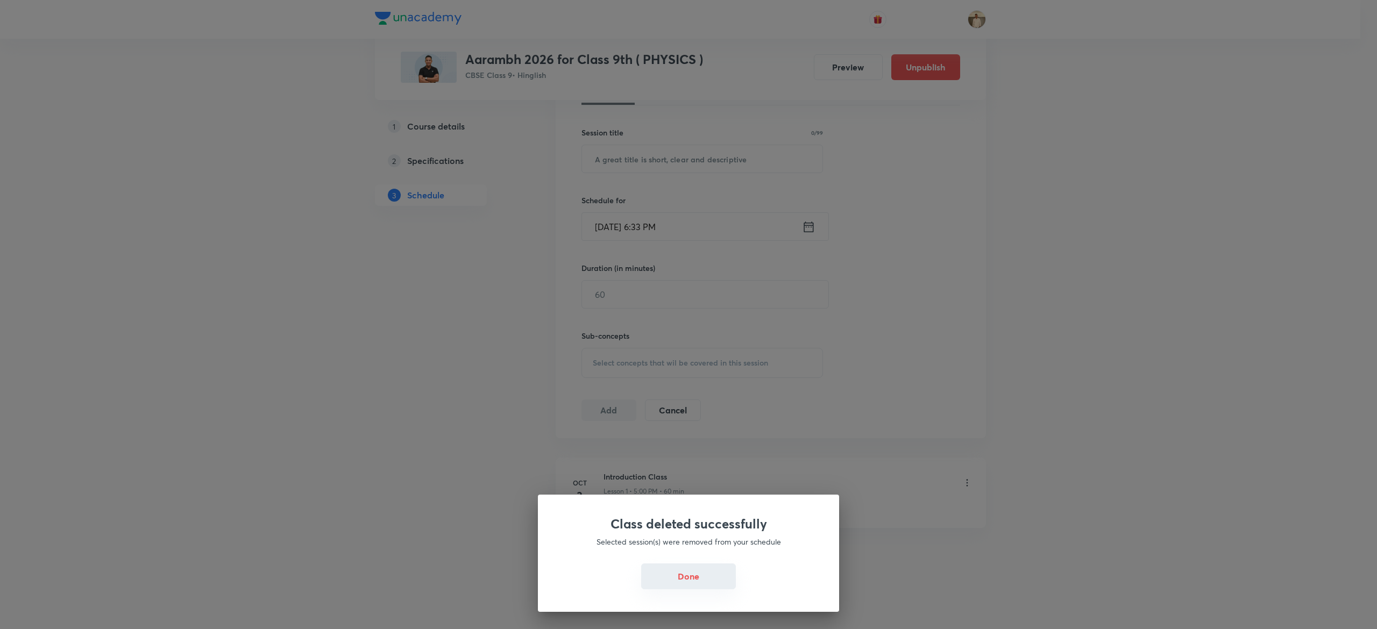
click at [701, 576] on button "Done" at bounding box center [688, 577] width 95 height 26
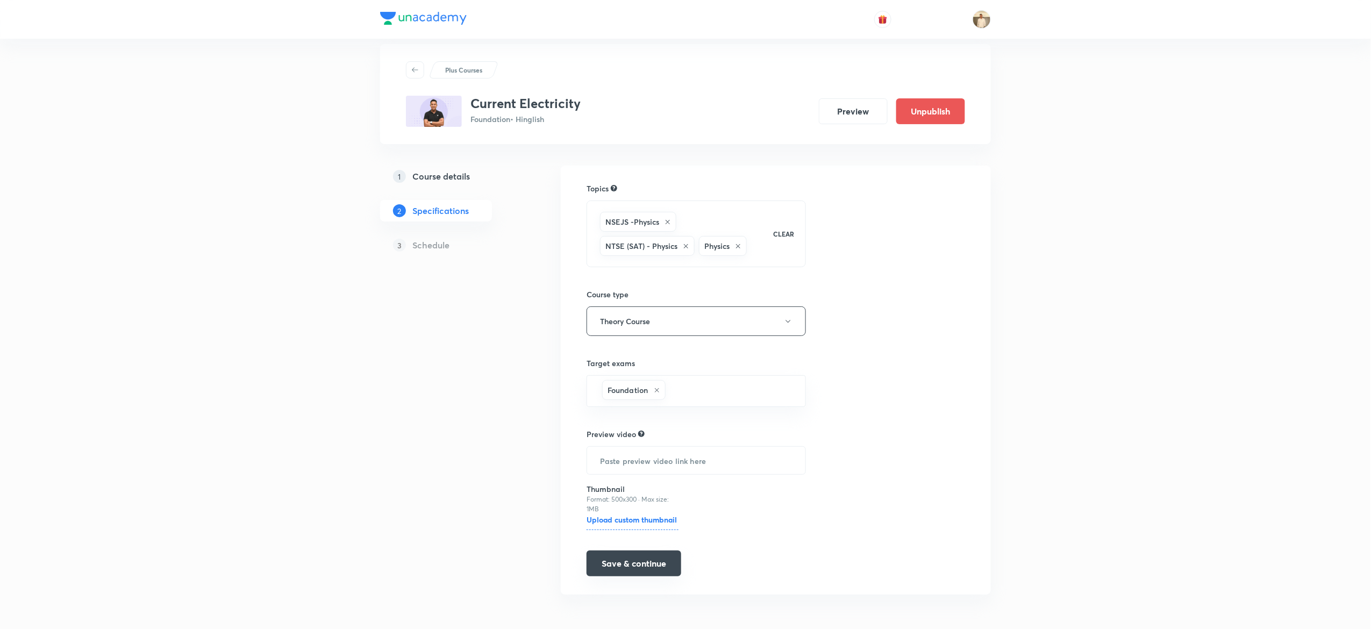
click at [650, 567] on button "Save & continue" at bounding box center [634, 564] width 95 height 26
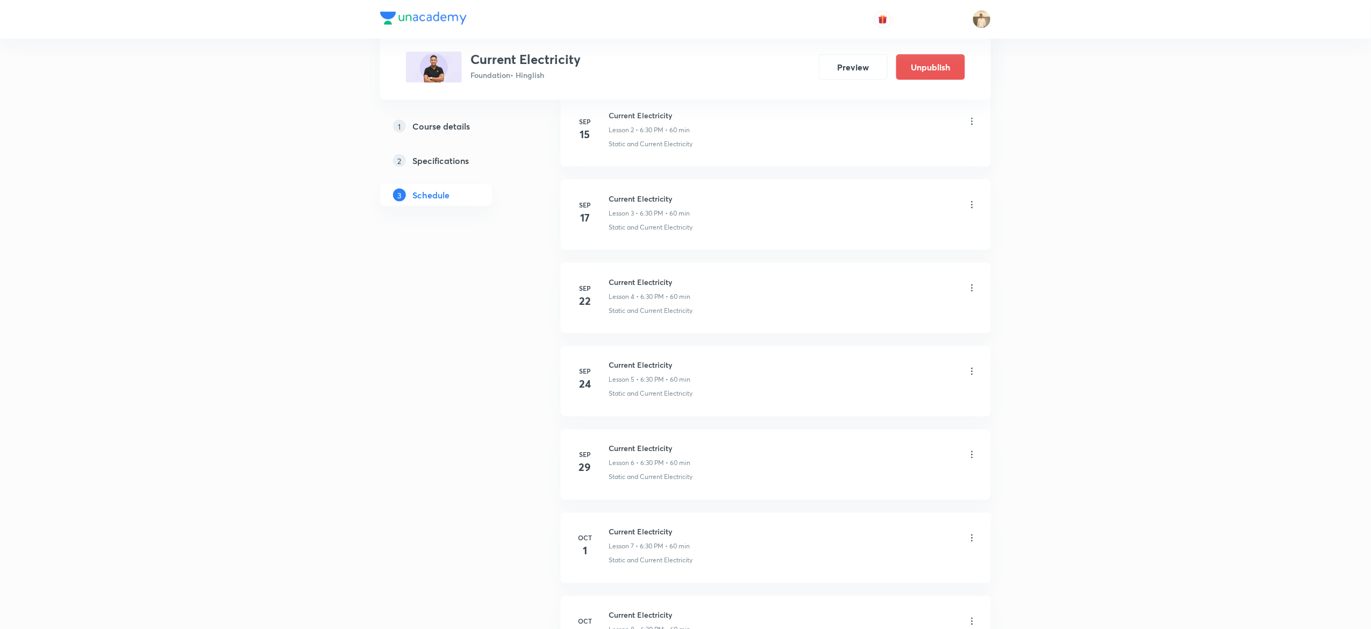
scroll to position [935, 0]
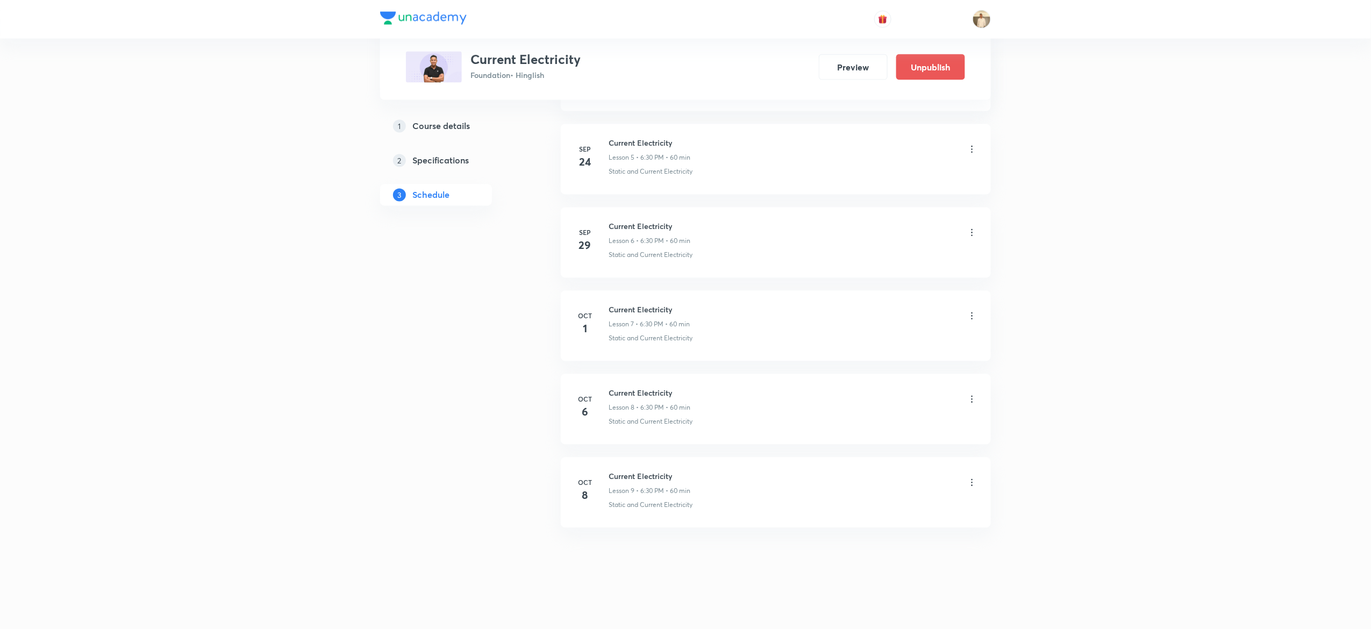
click at [970, 399] on icon at bounding box center [972, 399] width 11 height 11
click at [883, 450] on p "Delete" at bounding box center [873, 446] width 23 height 11
click at [972, 481] on div at bounding box center [972, 484] width 11 height 11
click at [859, 611] on button "Delete" at bounding box center [840, 607] width 95 height 26
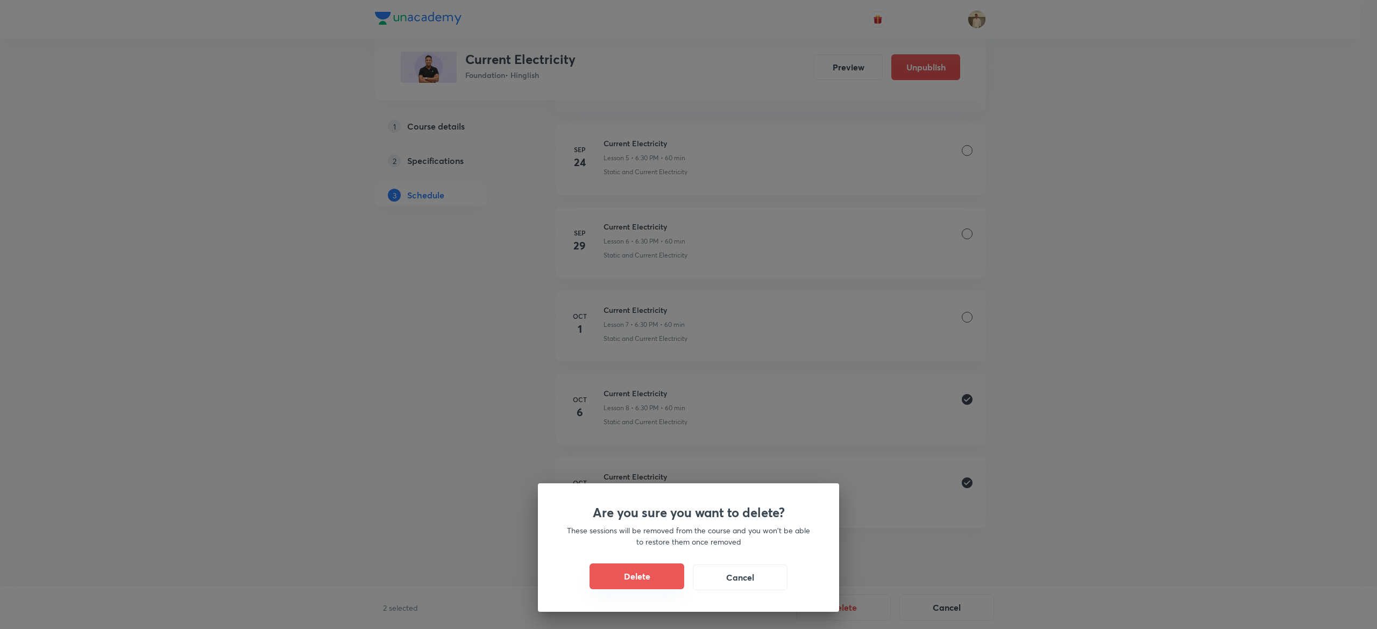
click at [642, 571] on button "Delete" at bounding box center [636, 577] width 95 height 26
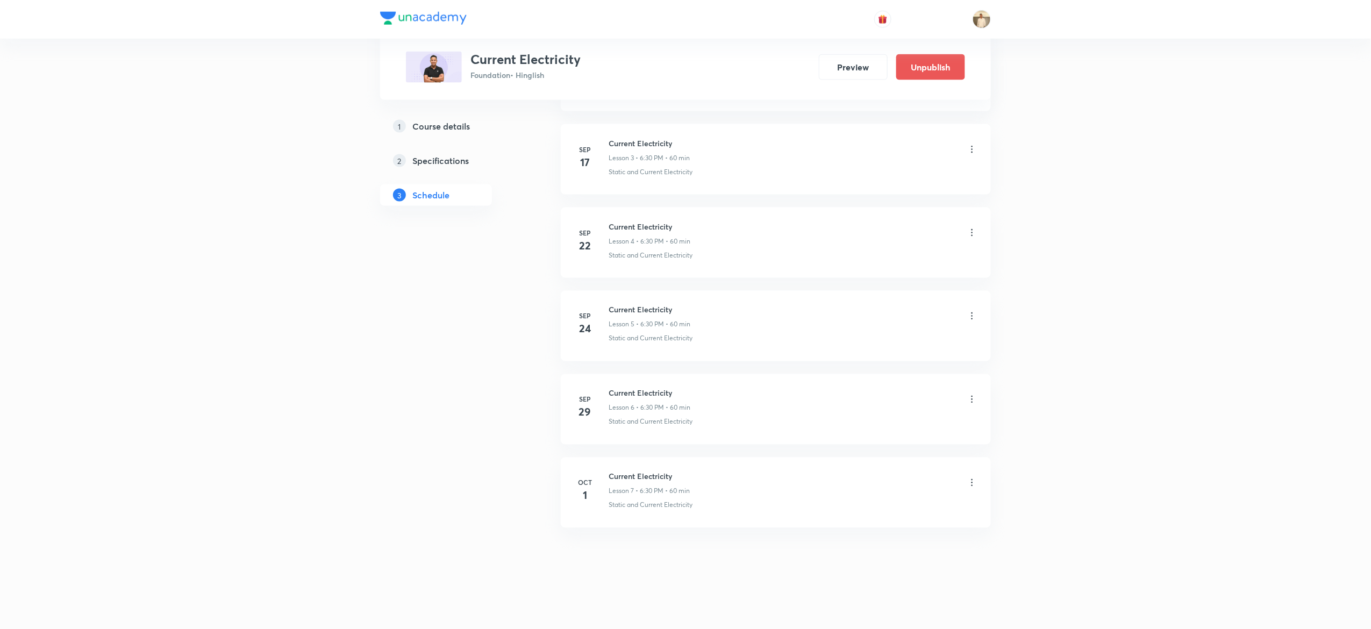
scroll to position [768, 0]
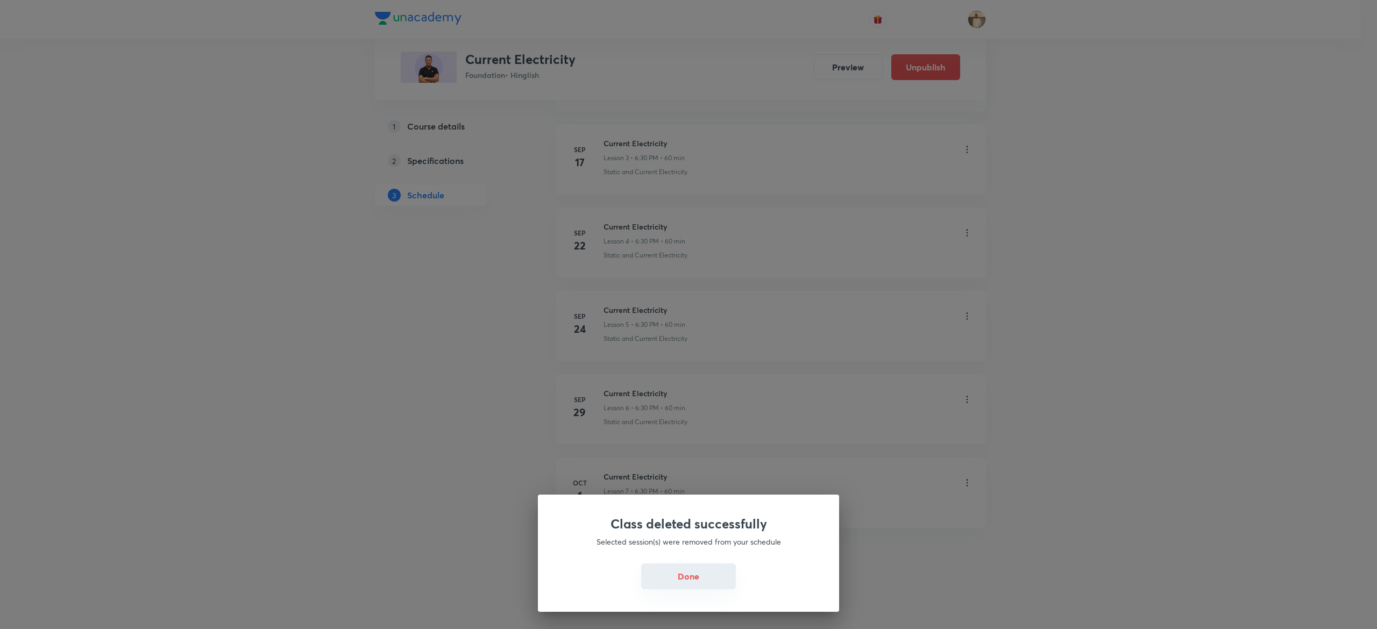
click at [726, 571] on button "Done" at bounding box center [688, 577] width 95 height 26
